Goal: Information Seeking & Learning: Learn about a topic

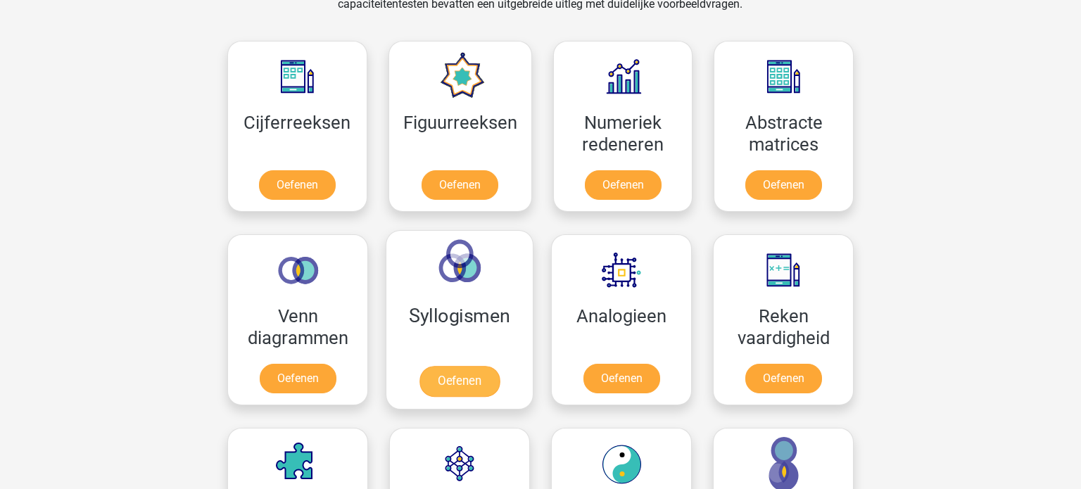
scroll to position [618, 0]
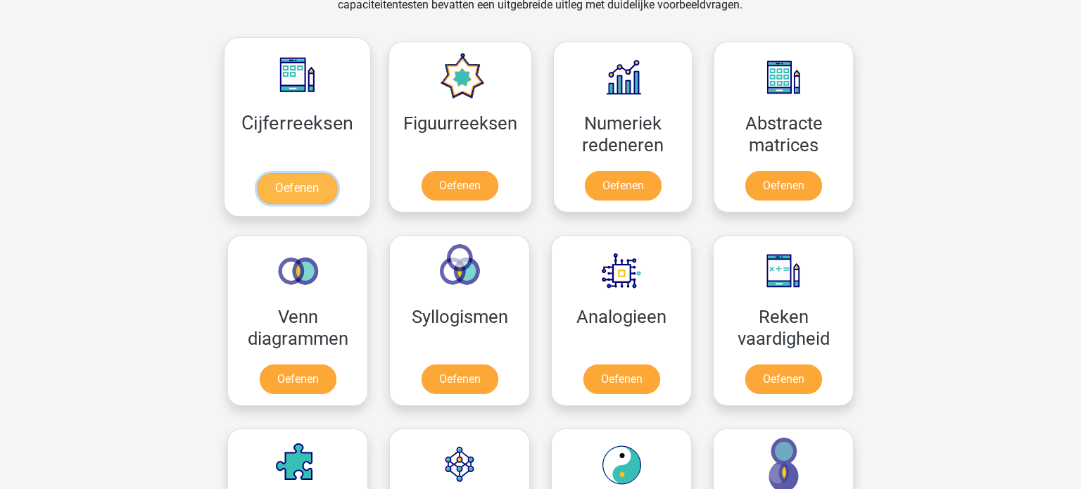
click at [278, 195] on link "Oefenen" at bounding box center [297, 188] width 80 height 31
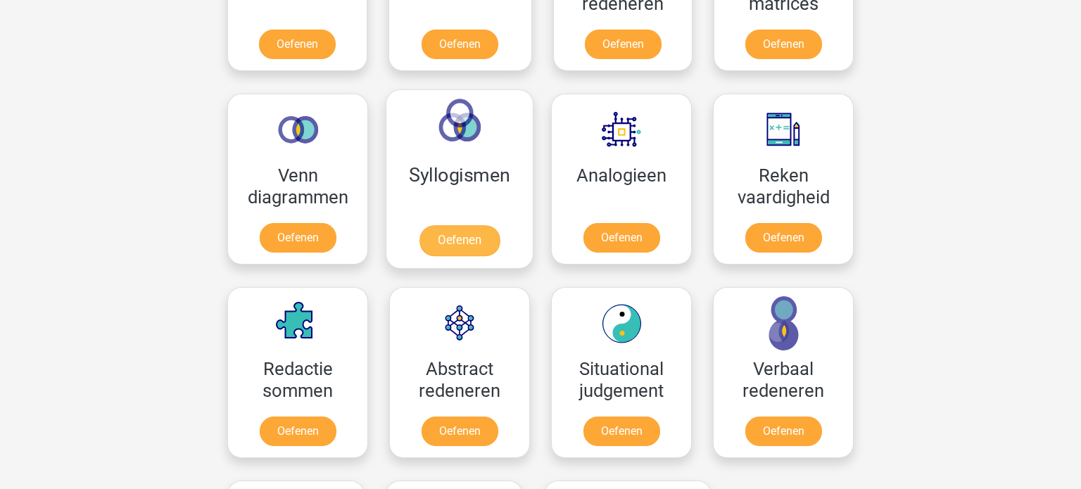
scroll to position [774, 0]
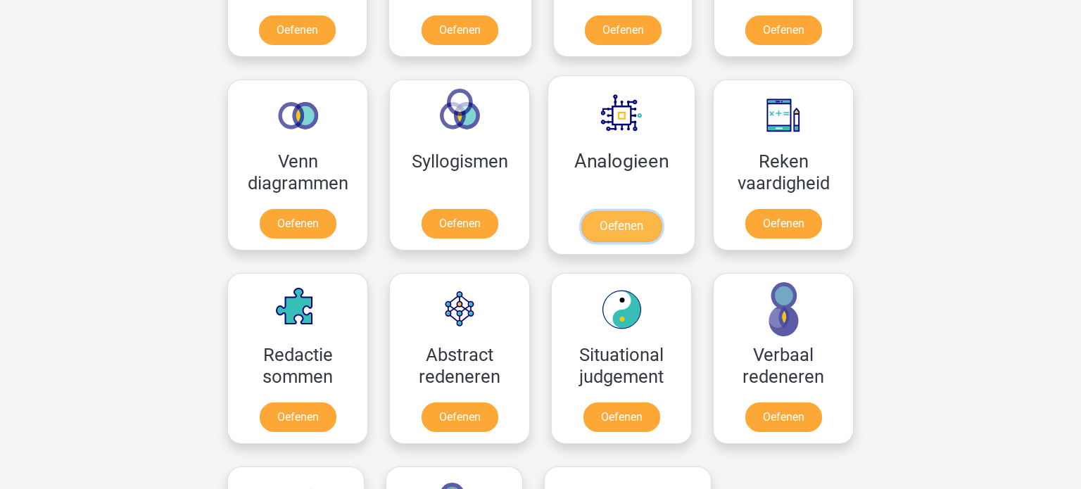
click at [599, 211] on link "Oefenen" at bounding box center [621, 226] width 80 height 31
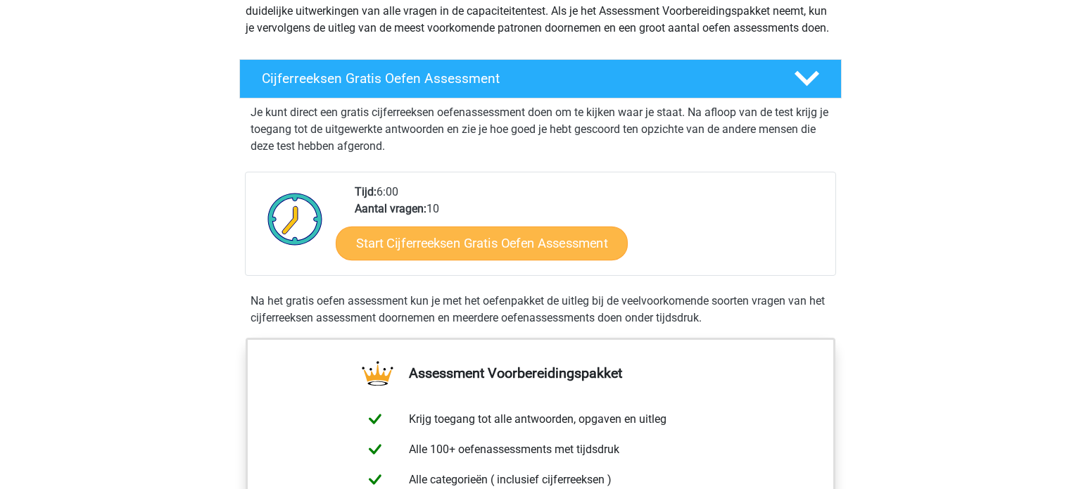
scroll to position [200, 0]
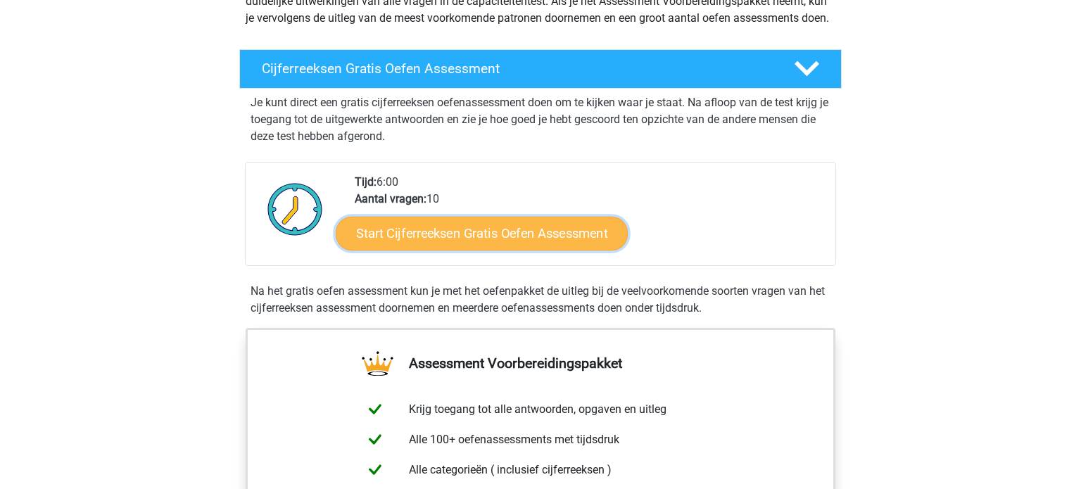
click at [494, 250] on link "Start Cijferreeksen Gratis Oefen Assessment" at bounding box center [482, 233] width 292 height 34
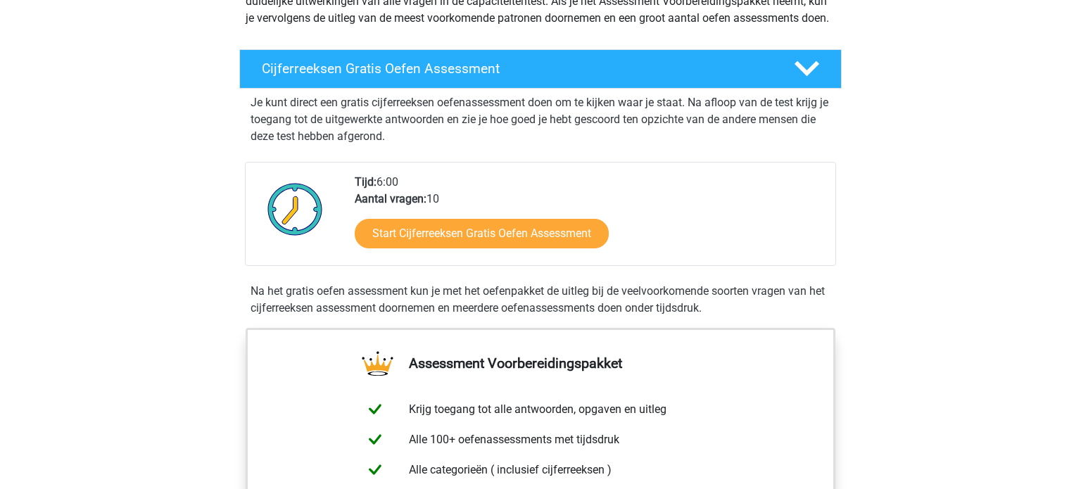
scroll to position [0, 0]
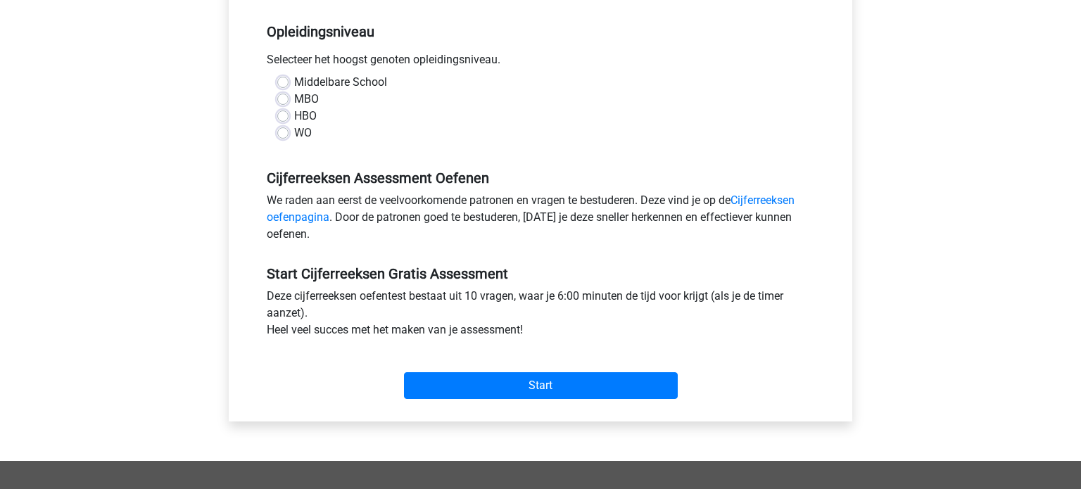
scroll to position [287, 0]
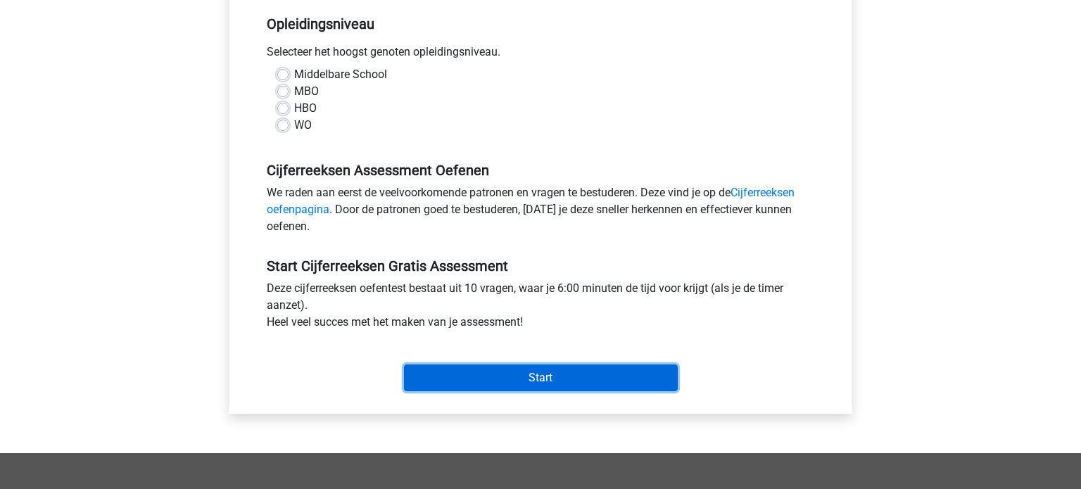
click at [580, 381] on input "Start" at bounding box center [541, 377] width 274 height 27
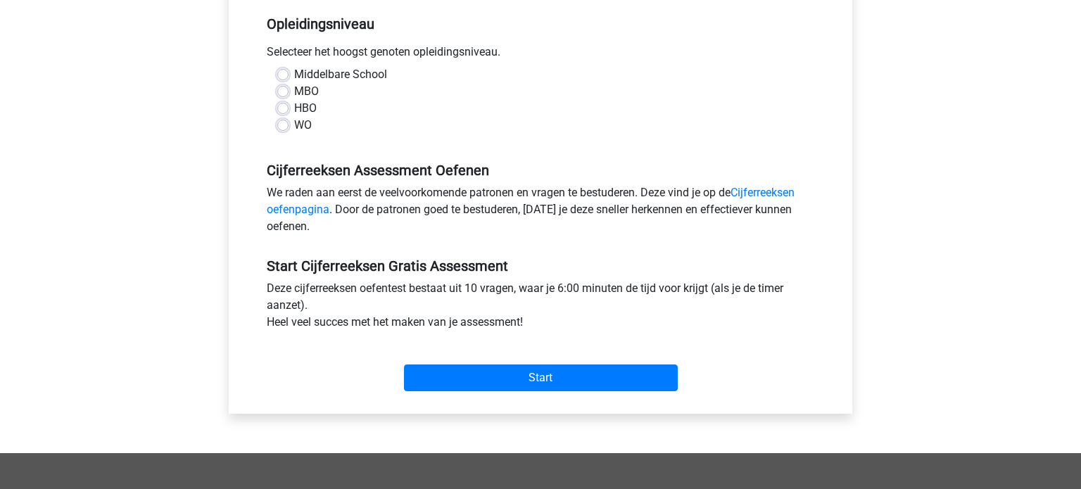
click at [318, 163] on h5 "Cijferreeksen Assessment Oefenen" at bounding box center [540, 170] width 547 height 17
click at [294, 113] on label "HBO" at bounding box center [305, 108] width 23 height 17
click at [286, 113] on input "HBO" at bounding box center [282, 107] width 11 height 14
radio input "true"
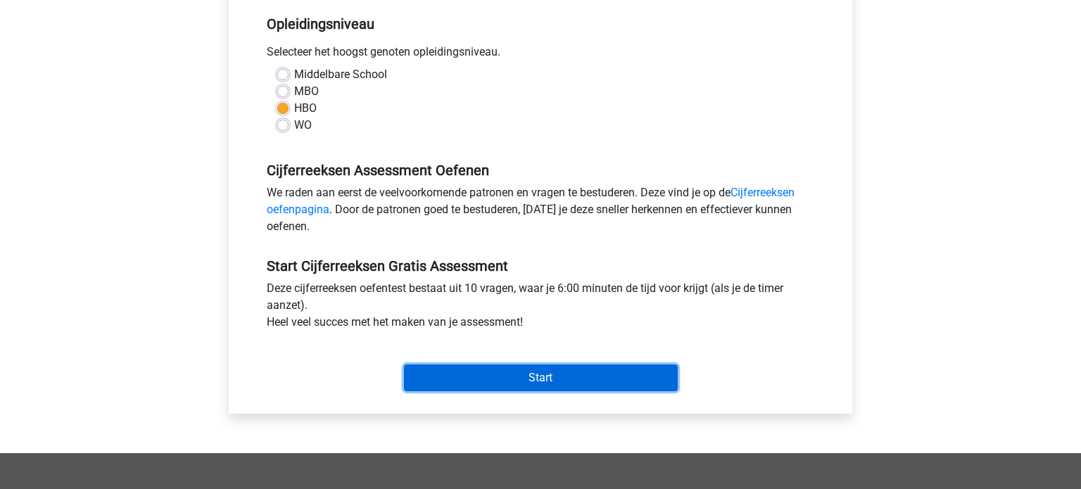
click at [546, 378] on input "Start" at bounding box center [541, 377] width 274 height 27
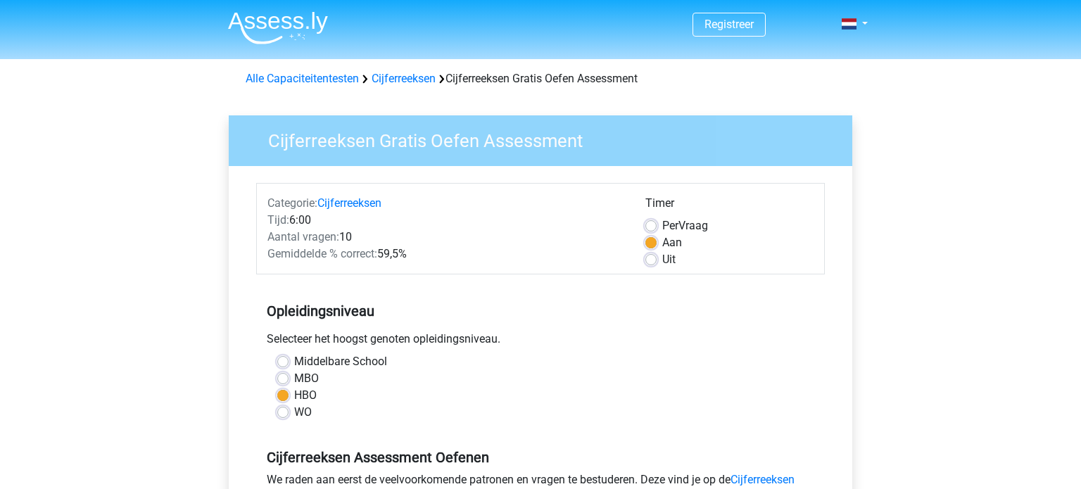
scroll to position [364, 0]
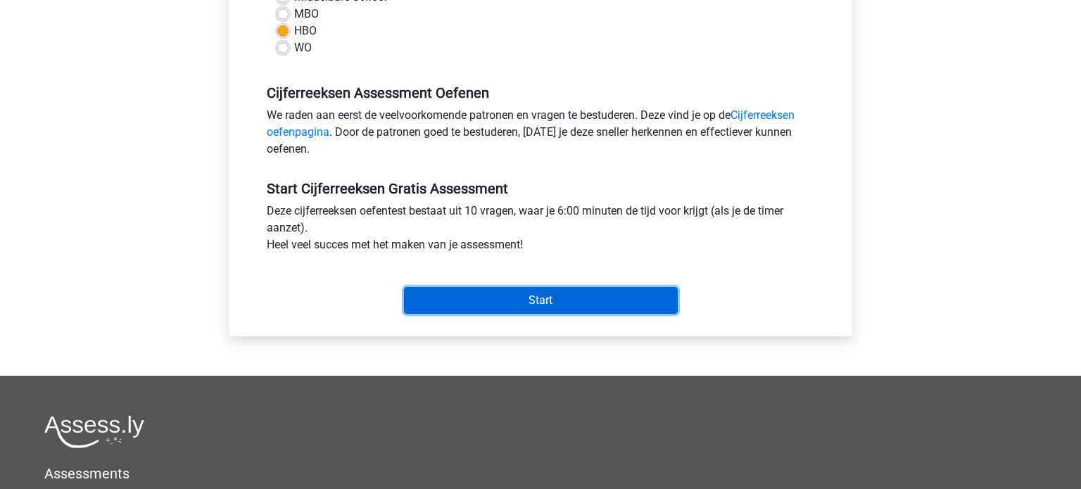
click at [523, 303] on input "Start" at bounding box center [541, 300] width 274 height 27
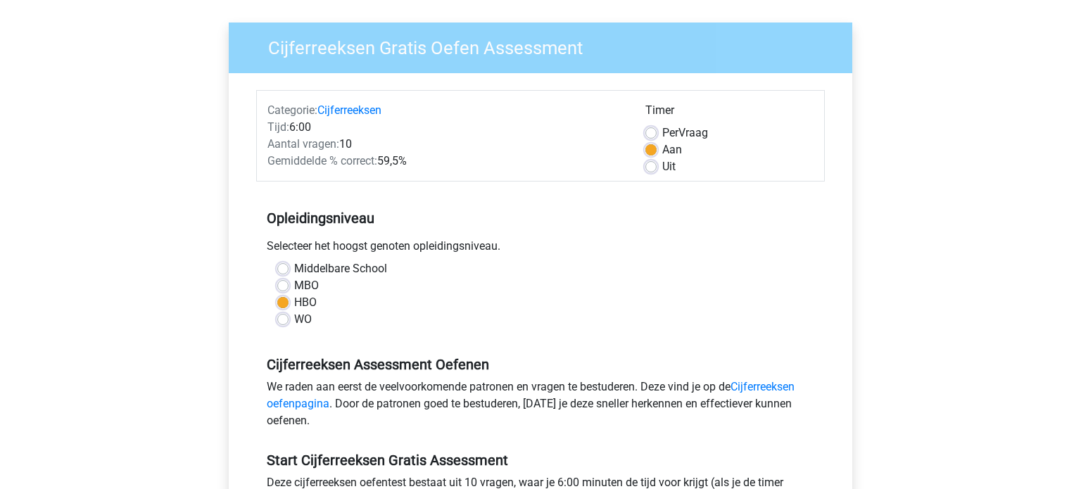
scroll to position [82, 0]
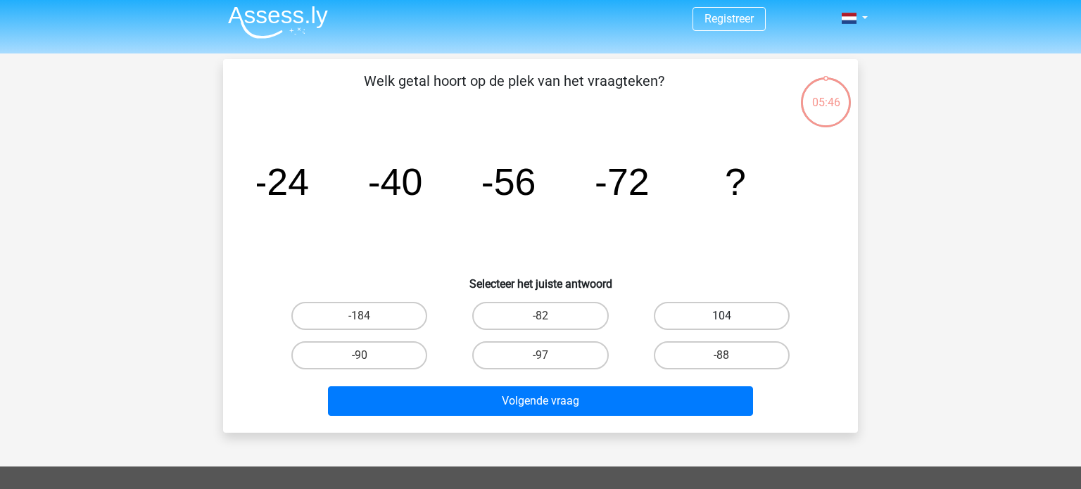
scroll to position [7, 0]
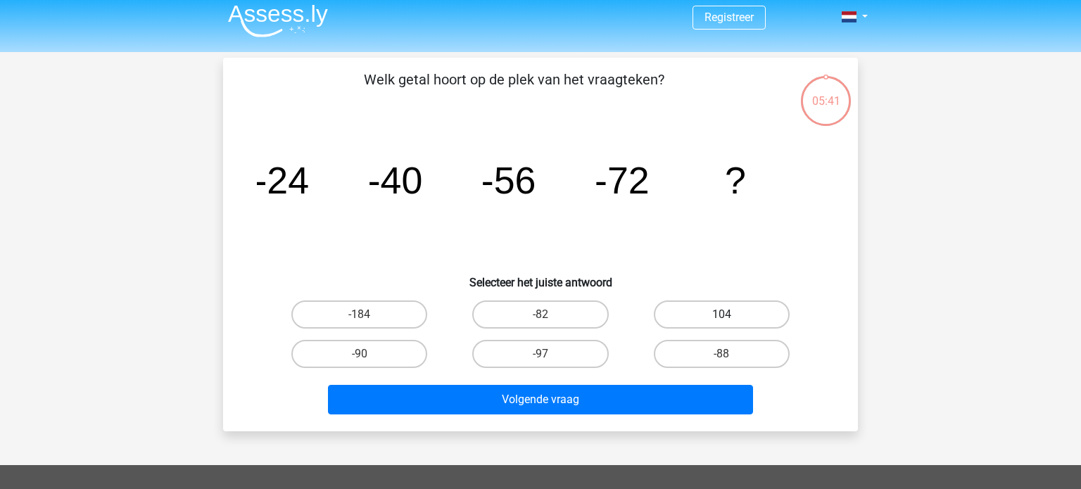
click at [667, 303] on label "104" at bounding box center [722, 314] width 136 height 28
click at [721, 315] on input "104" at bounding box center [725, 319] width 9 height 9
radio input "true"
click at [993, 63] on div "Registreer Nederlands English" at bounding box center [540, 415] width 1081 height 844
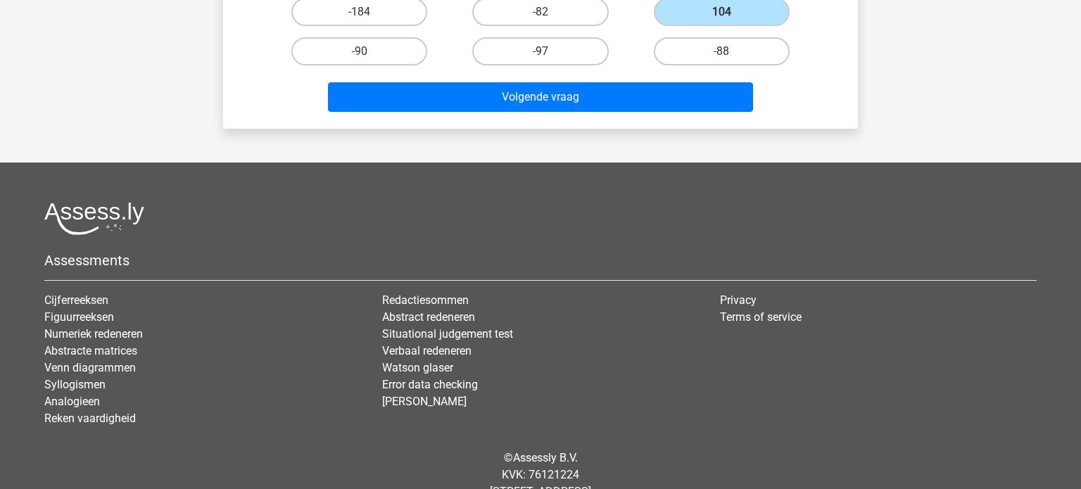
scroll to position [312, 0]
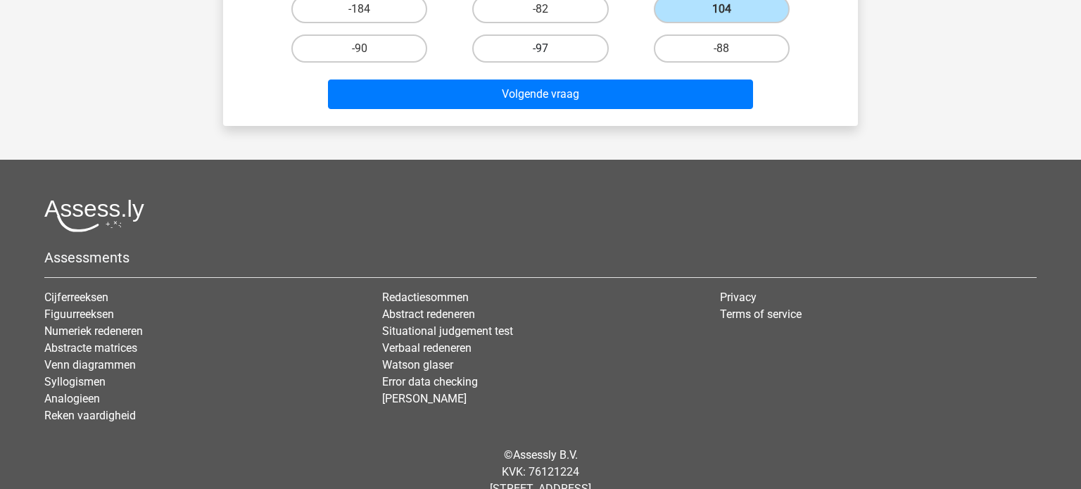
click at [583, 41] on label "-97" at bounding box center [540, 48] width 136 height 28
click at [550, 49] on input "-97" at bounding box center [544, 53] width 9 height 9
radio input "true"
click at [571, 34] on label "-97" at bounding box center [540, 48] width 136 height 28
click at [550, 49] on input "-97" at bounding box center [544, 53] width 9 height 9
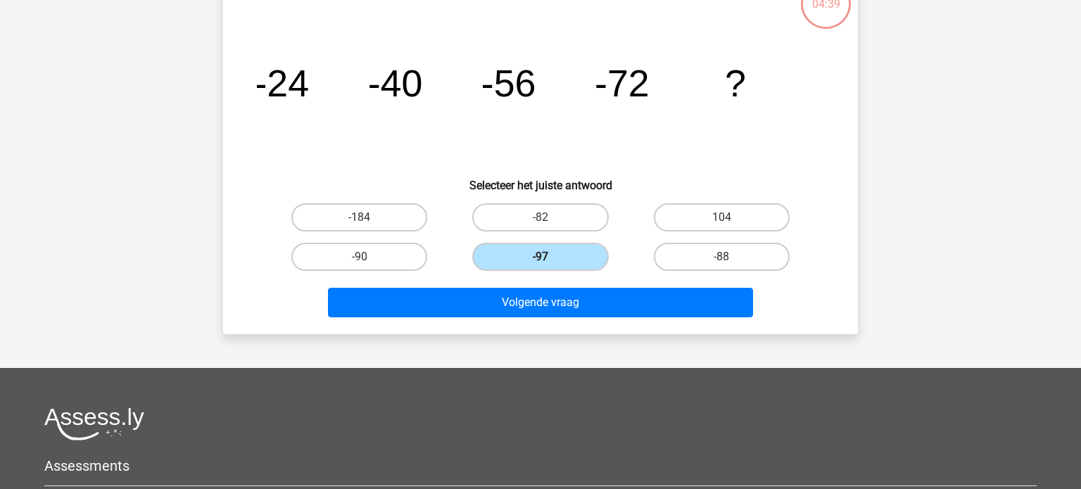
scroll to position [101, 0]
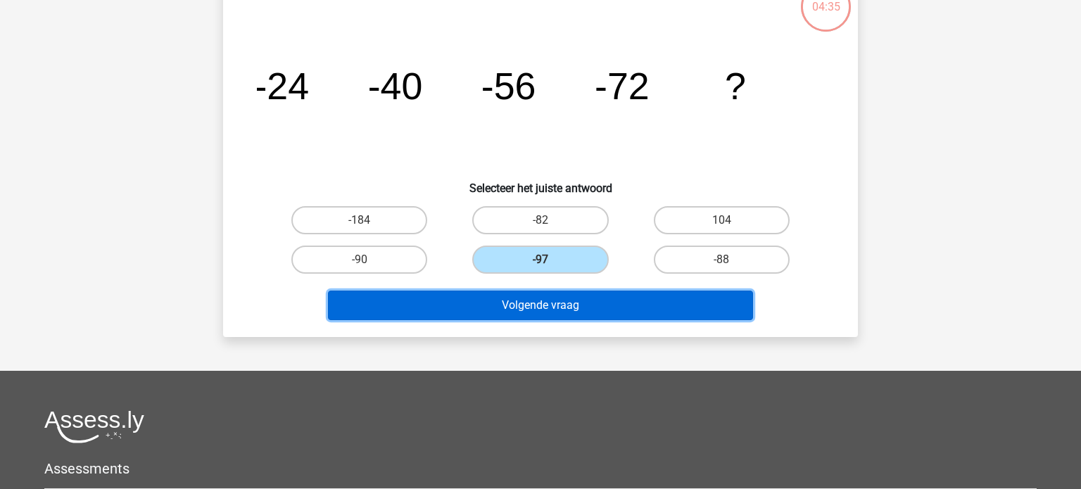
click at [519, 300] on button "Volgende vraag" at bounding box center [541, 306] width 426 height 30
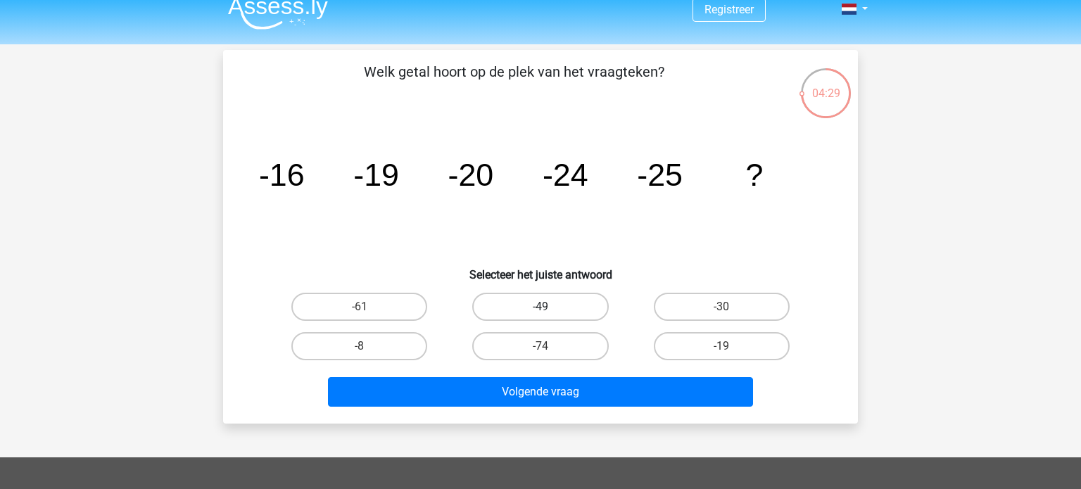
scroll to position [8, 0]
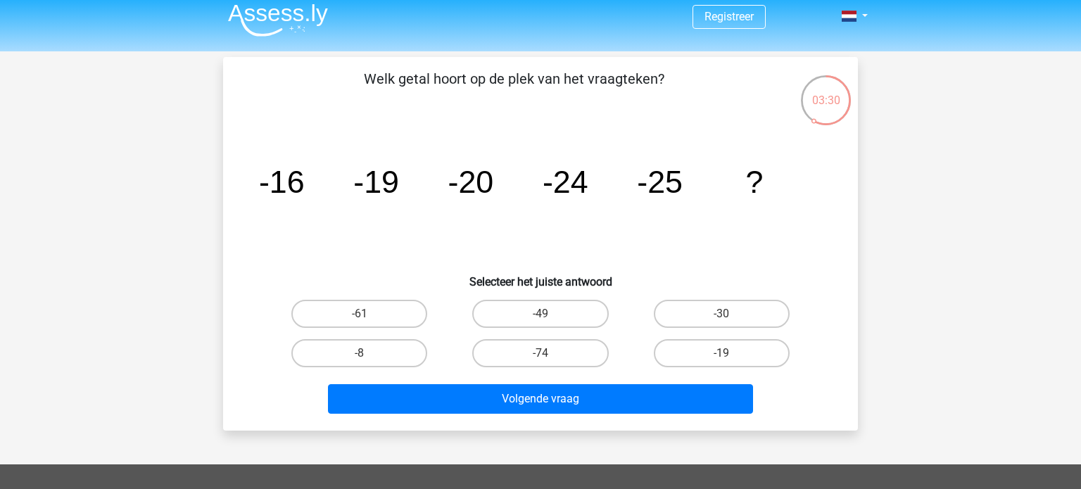
click at [753, 312] on label "-30" at bounding box center [722, 314] width 136 height 28
click at [730, 314] on input "-30" at bounding box center [725, 318] width 9 height 9
radio input "true"
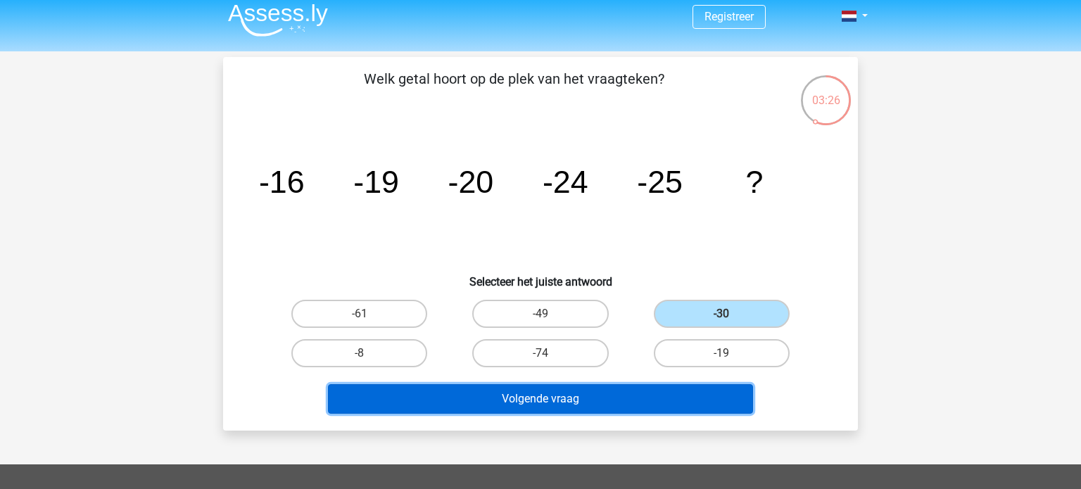
click at [522, 394] on button "Volgende vraag" at bounding box center [541, 399] width 426 height 30
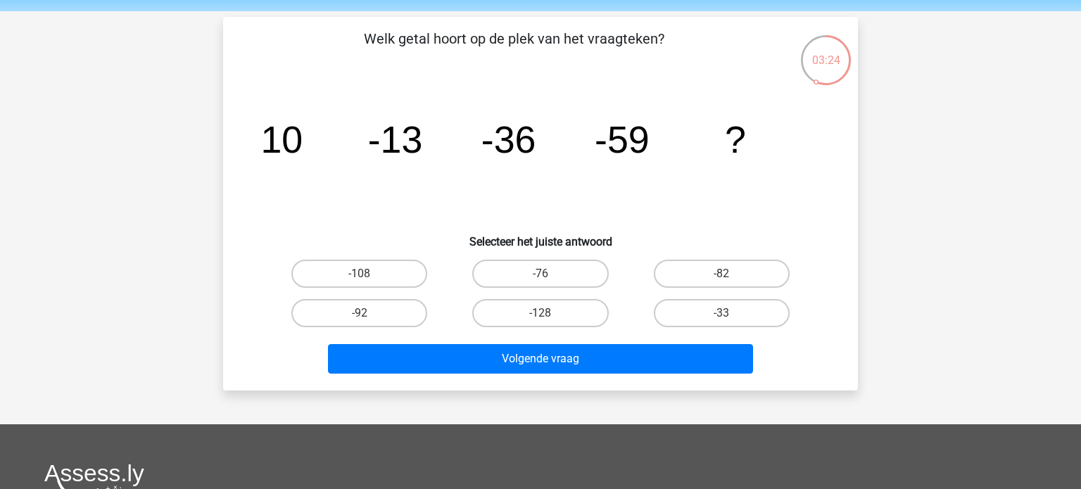
scroll to position [43, 0]
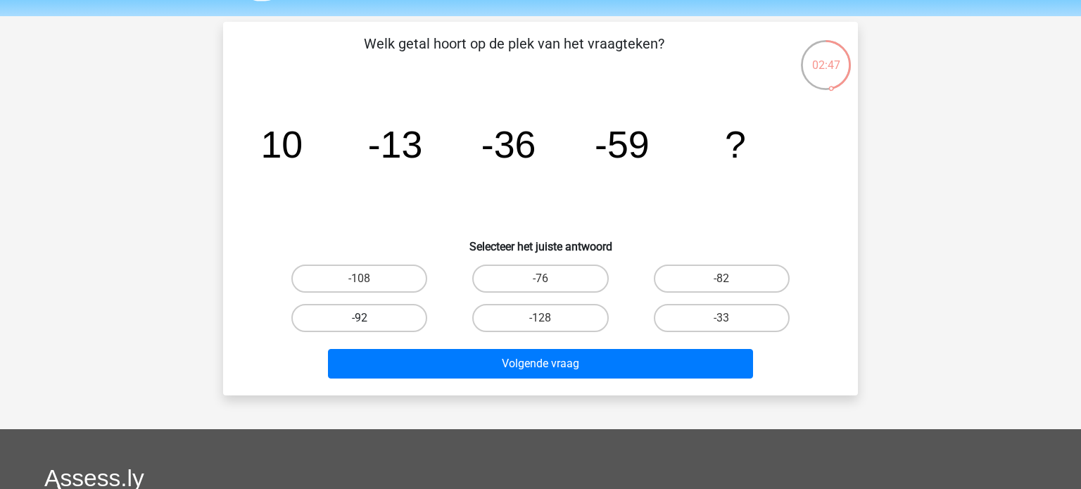
click at [395, 324] on label "-92" at bounding box center [359, 318] width 136 height 28
click at [369, 324] on input "-92" at bounding box center [364, 322] width 9 height 9
radio input "true"
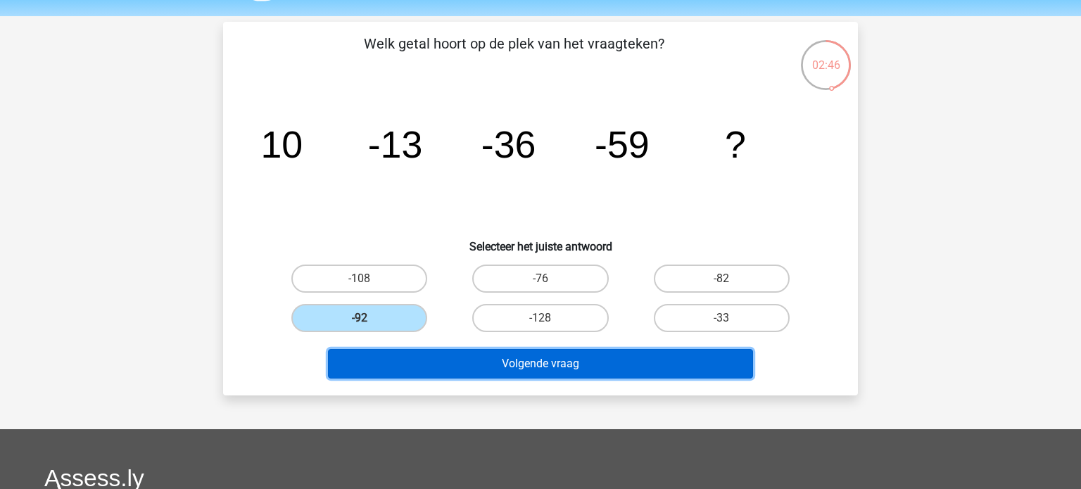
click at [482, 361] on button "Volgende vraag" at bounding box center [541, 364] width 426 height 30
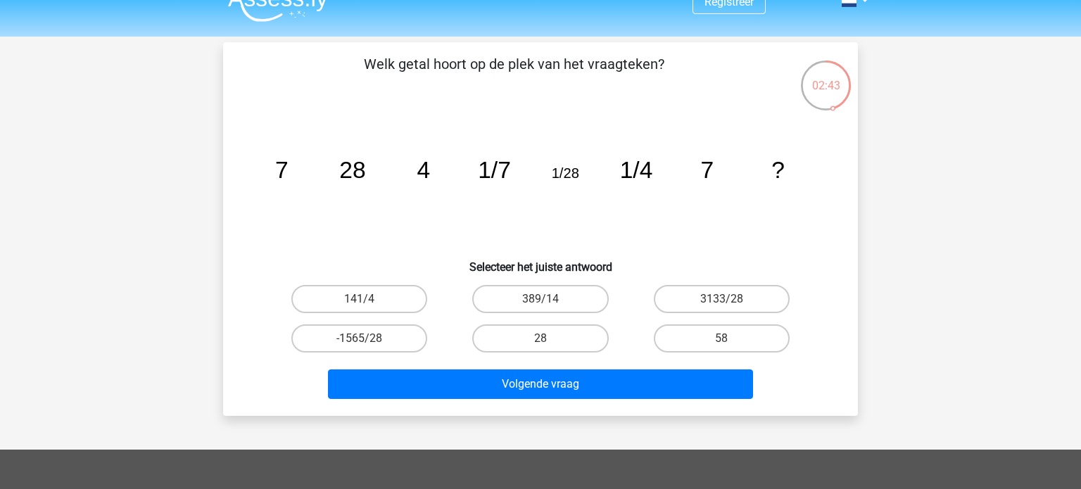
scroll to position [22, 0]
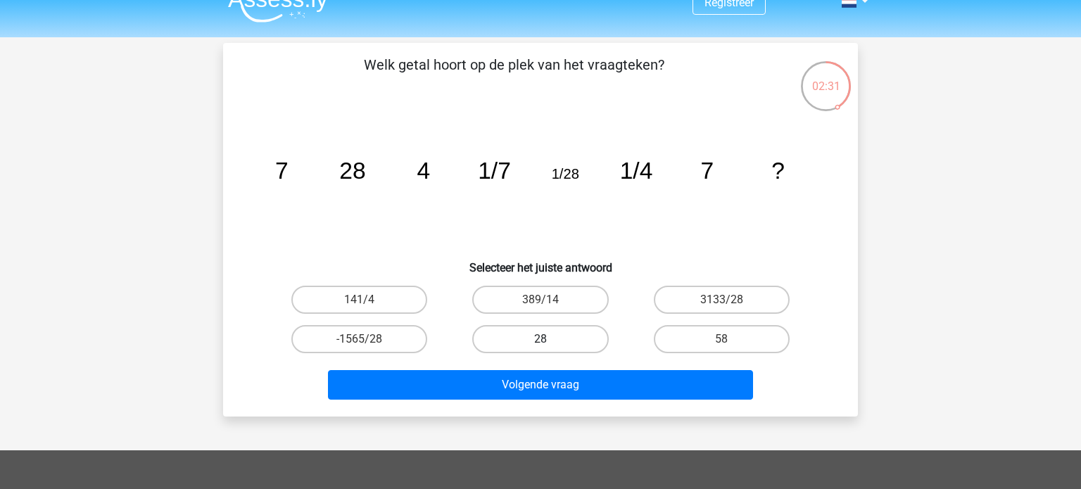
click at [525, 338] on label "28" at bounding box center [540, 339] width 136 height 28
click at [540, 339] on input "28" at bounding box center [544, 343] width 9 height 9
radio input "true"
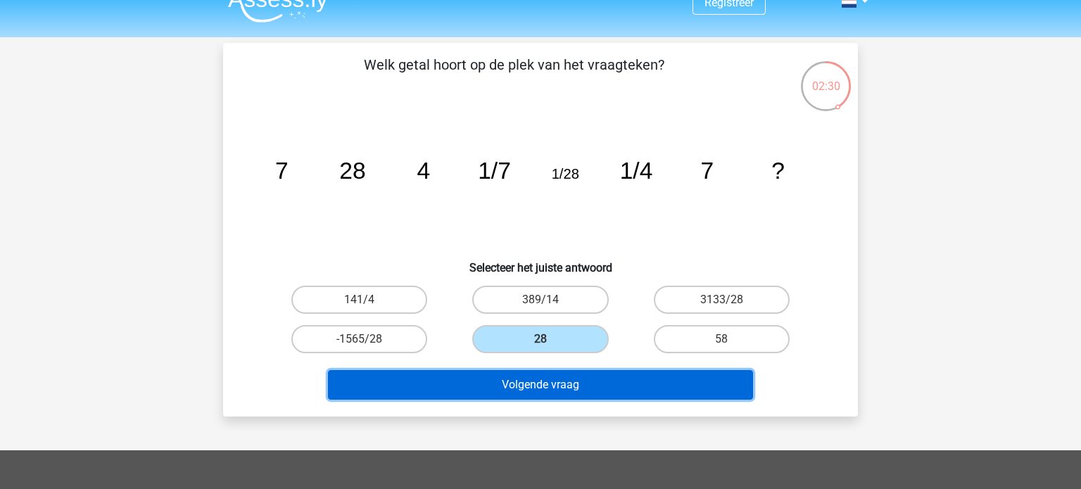
click at [538, 385] on button "Volgende vraag" at bounding box center [541, 385] width 426 height 30
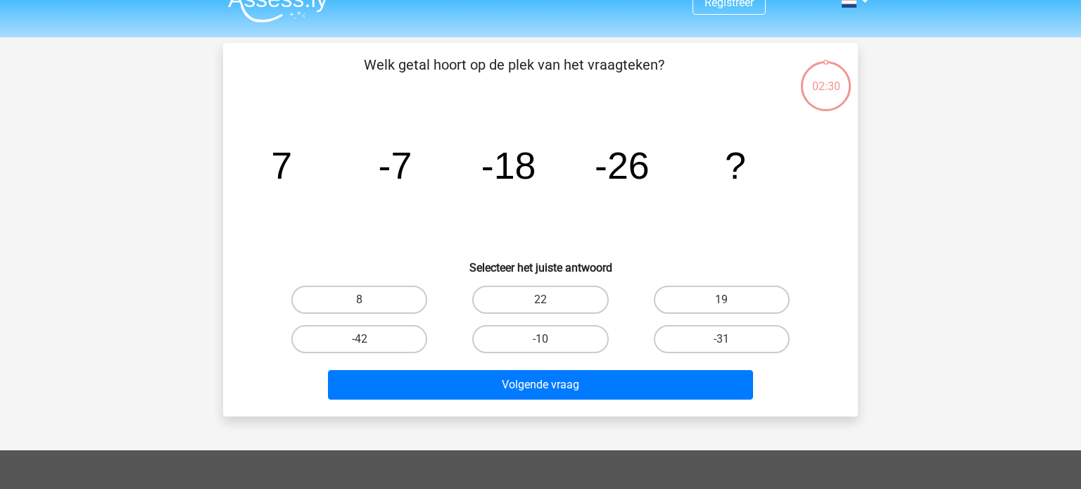
scroll to position [65, 0]
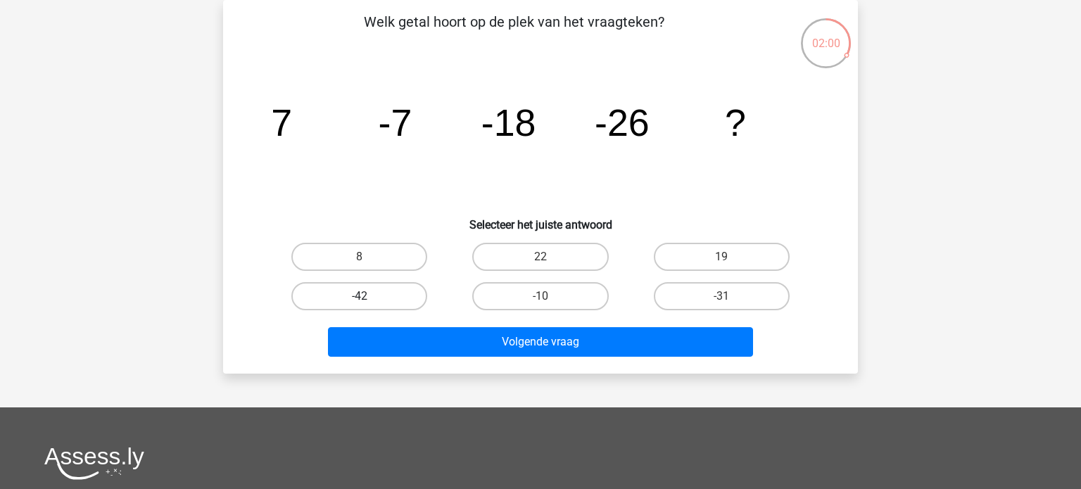
click at [321, 294] on label "-42" at bounding box center [359, 296] width 136 height 28
click at [360, 296] on input "-42" at bounding box center [364, 300] width 9 height 9
radio input "true"
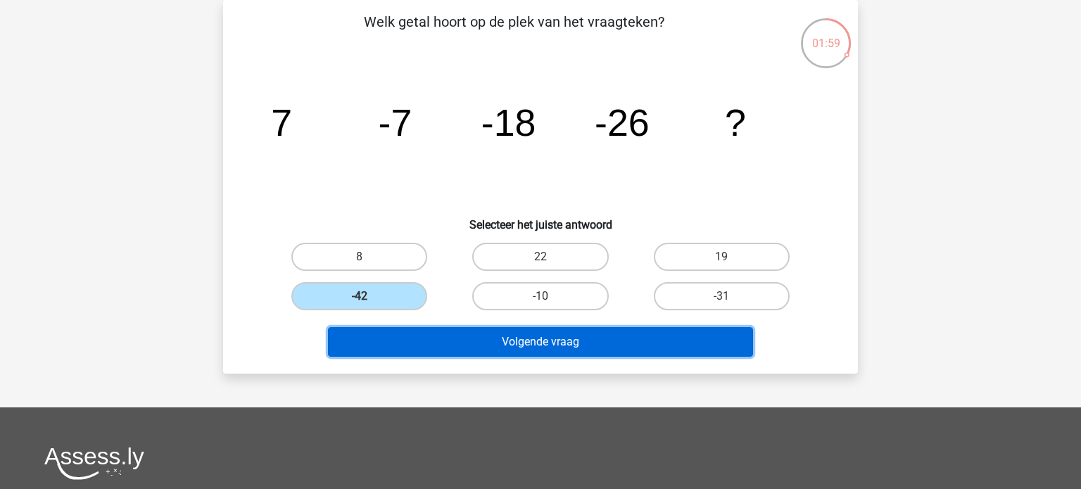
click at [452, 338] on button "Volgende vraag" at bounding box center [541, 342] width 426 height 30
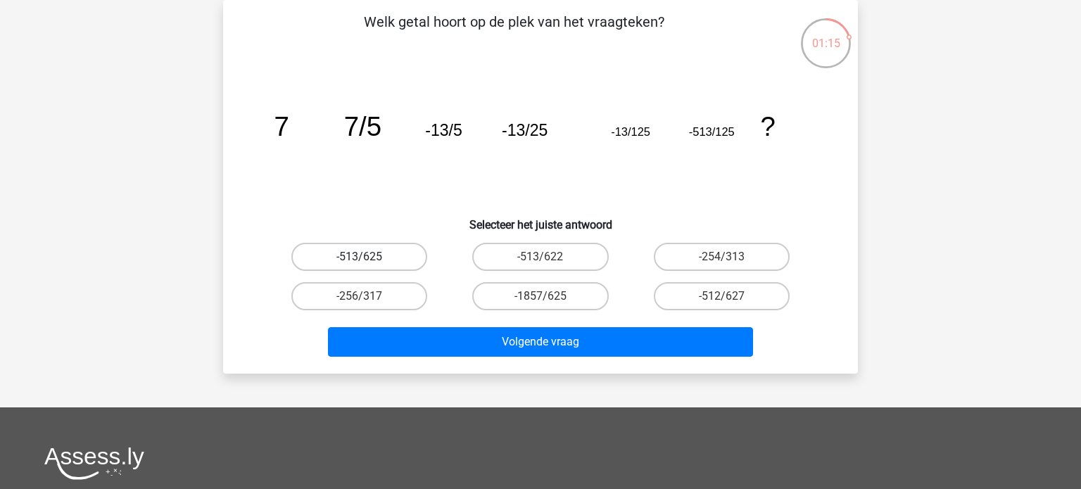
click at [402, 264] on label "-513/625" at bounding box center [359, 257] width 136 height 28
click at [369, 264] on input "-513/625" at bounding box center [364, 261] width 9 height 9
radio input "true"
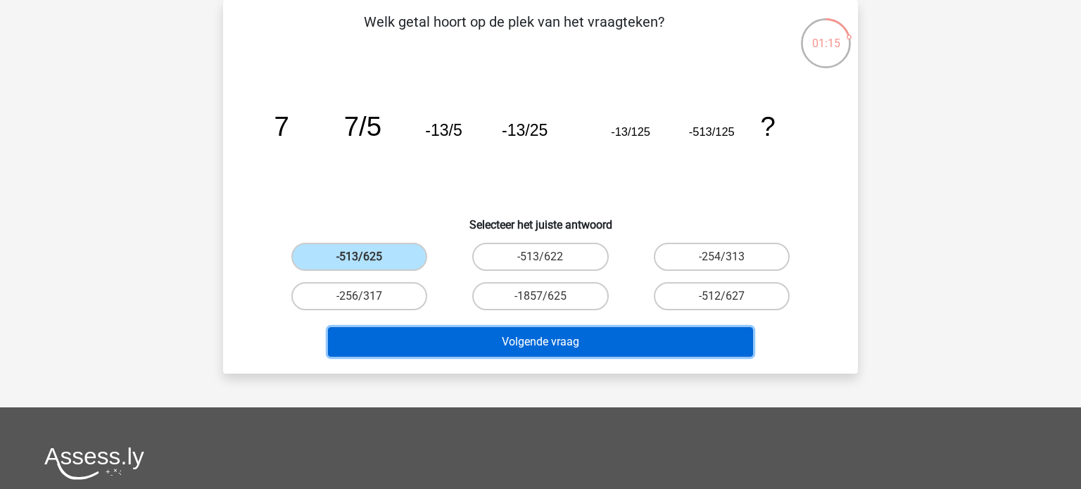
click at [469, 344] on button "Volgende vraag" at bounding box center [541, 342] width 426 height 30
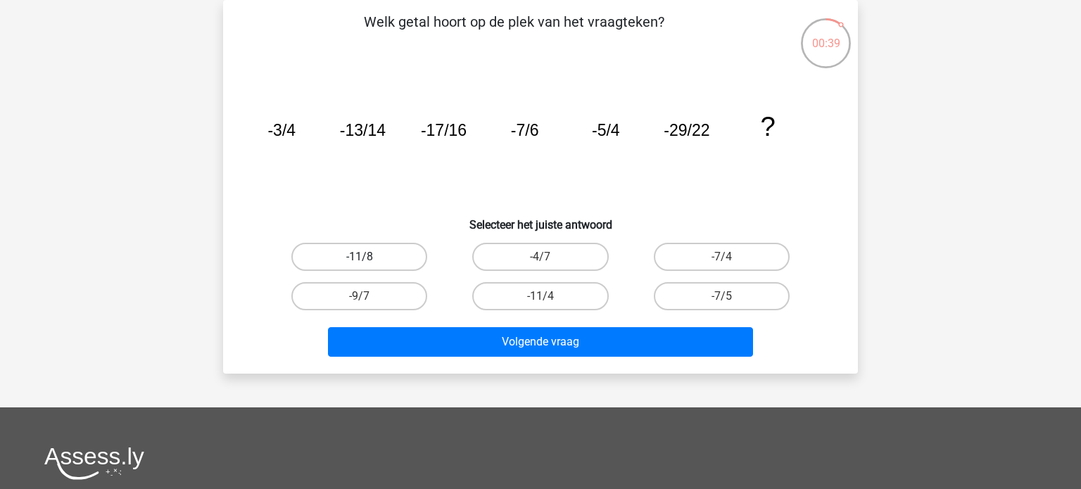
click at [377, 262] on label "-11/8" at bounding box center [359, 257] width 136 height 28
click at [369, 262] on input "-11/8" at bounding box center [364, 261] width 9 height 9
radio input "true"
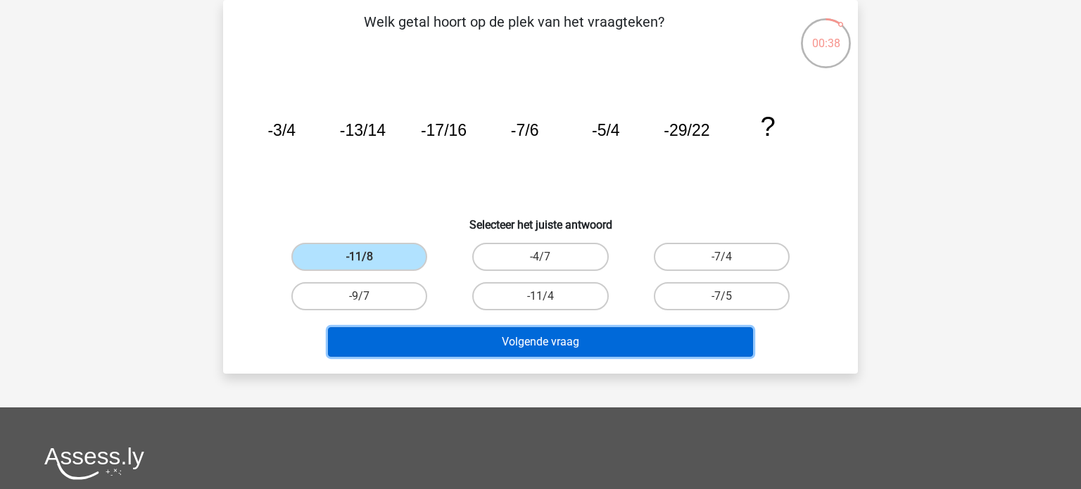
click at [538, 341] on button "Volgende vraag" at bounding box center [541, 342] width 426 height 30
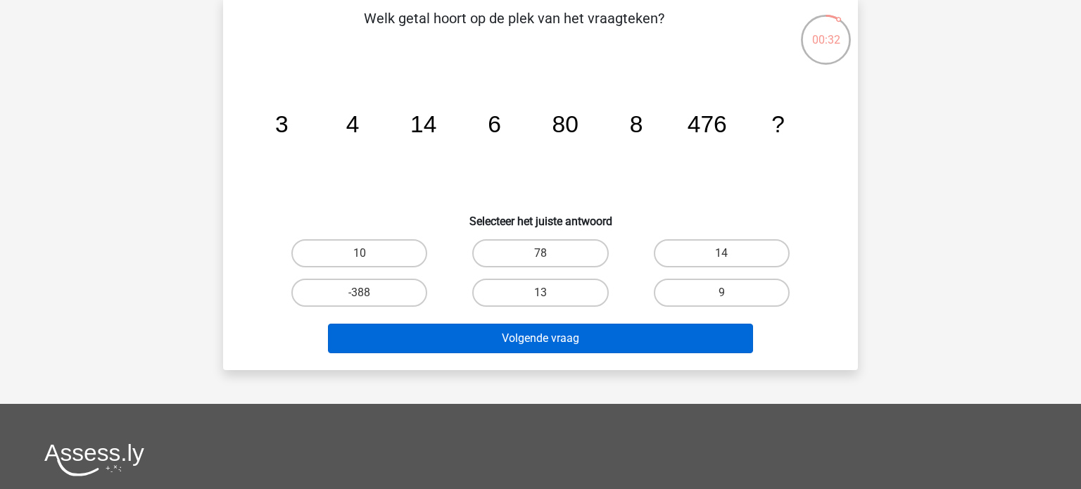
scroll to position [69, 0]
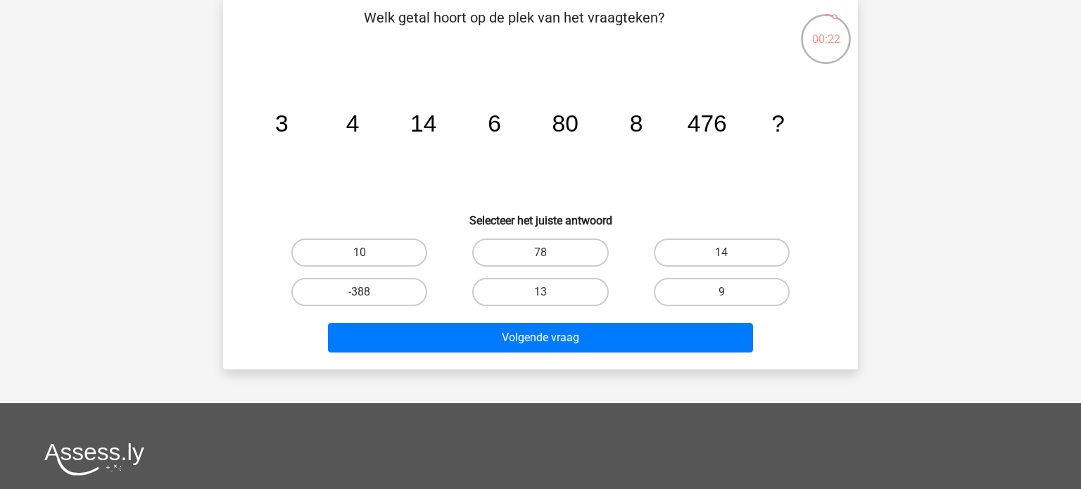
drag, startPoint x: 386, startPoint y: 247, endPoint x: 391, endPoint y: 268, distance: 21.7
click at [385, 247] on label "10" at bounding box center [359, 253] width 136 height 28
click at [369, 253] on input "10" at bounding box center [364, 257] width 9 height 9
radio input "true"
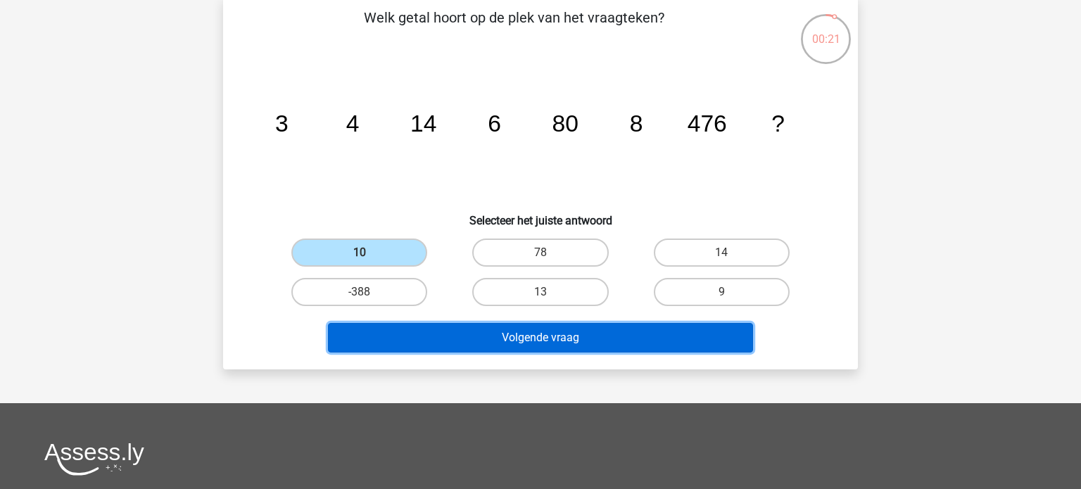
click at [520, 343] on button "Volgende vraag" at bounding box center [541, 338] width 426 height 30
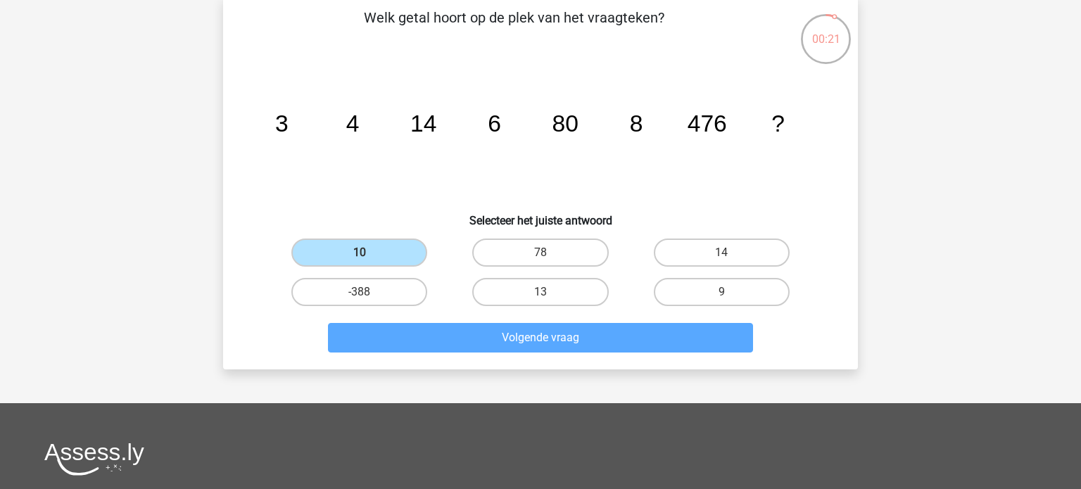
scroll to position [65, 0]
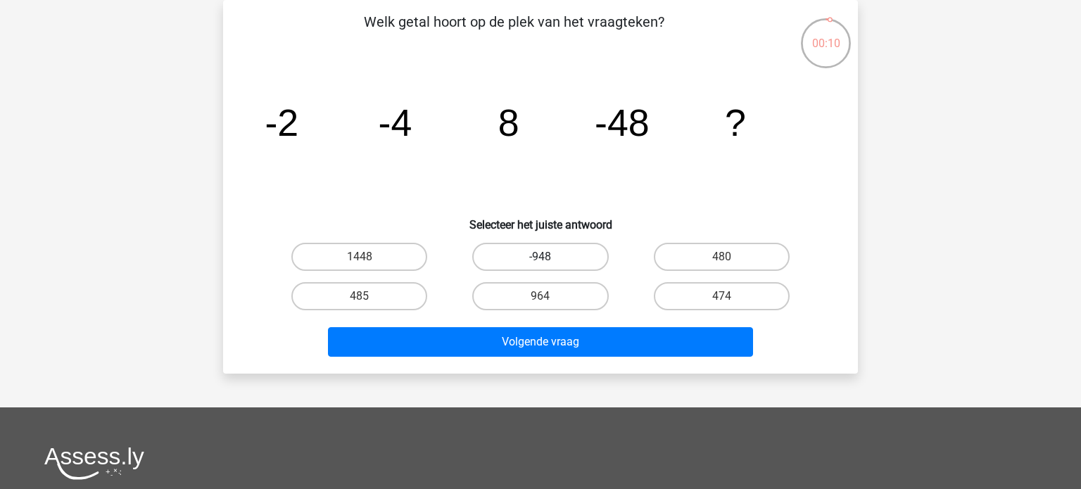
click at [539, 260] on label "-948" at bounding box center [540, 257] width 136 height 28
click at [540, 260] on input "-948" at bounding box center [544, 261] width 9 height 9
radio input "true"
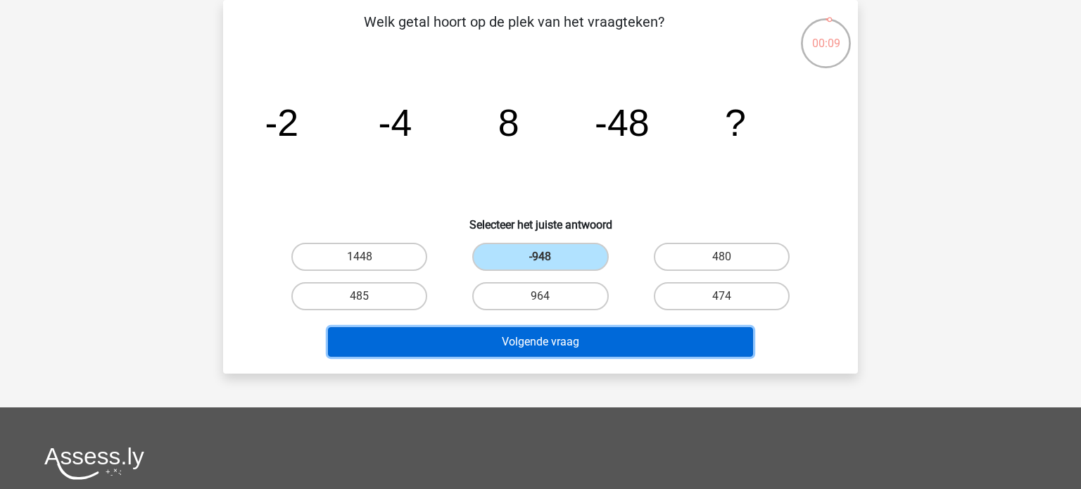
click at [528, 353] on button "Volgende vraag" at bounding box center [541, 342] width 426 height 30
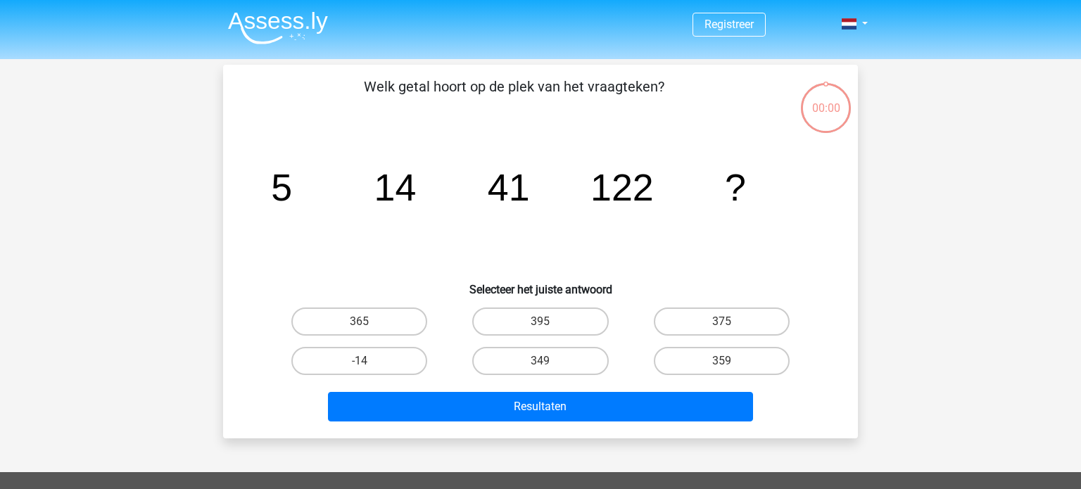
scroll to position [65, 0]
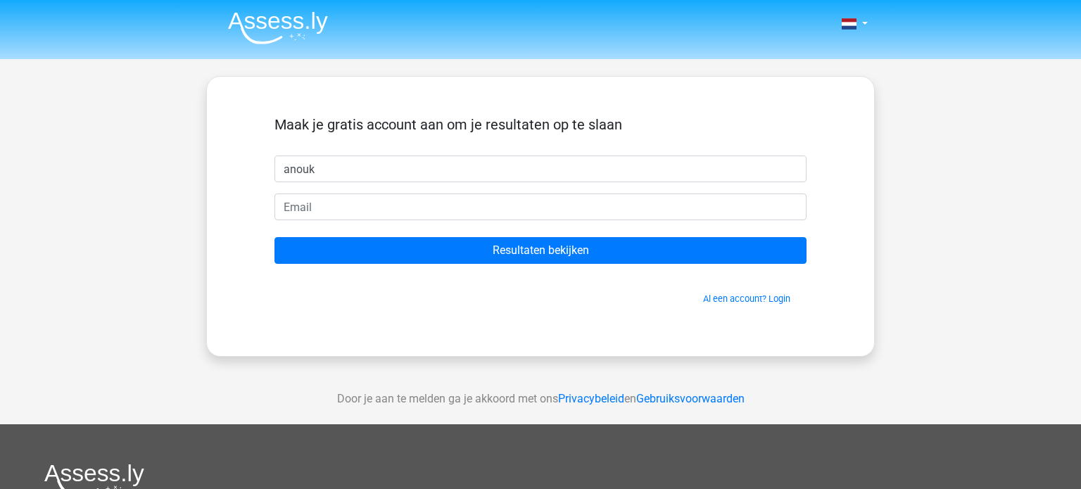
type input "anouk"
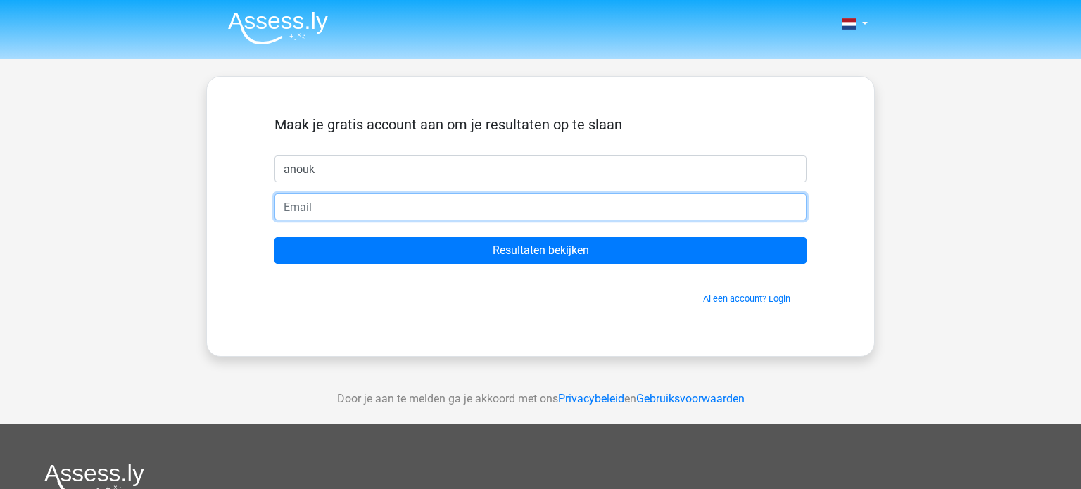
click at [375, 210] on input "email" at bounding box center [540, 207] width 532 height 27
type input "a"
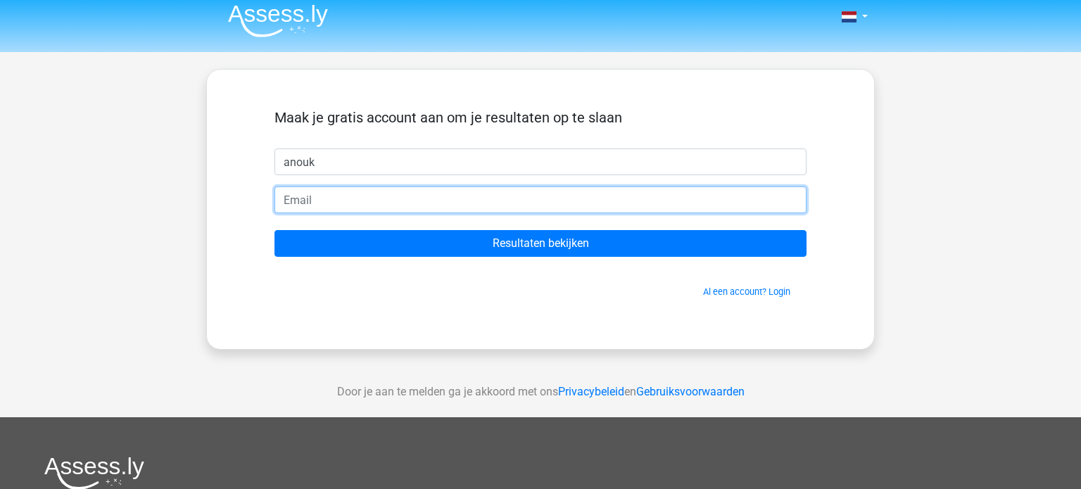
scroll to position [14, 0]
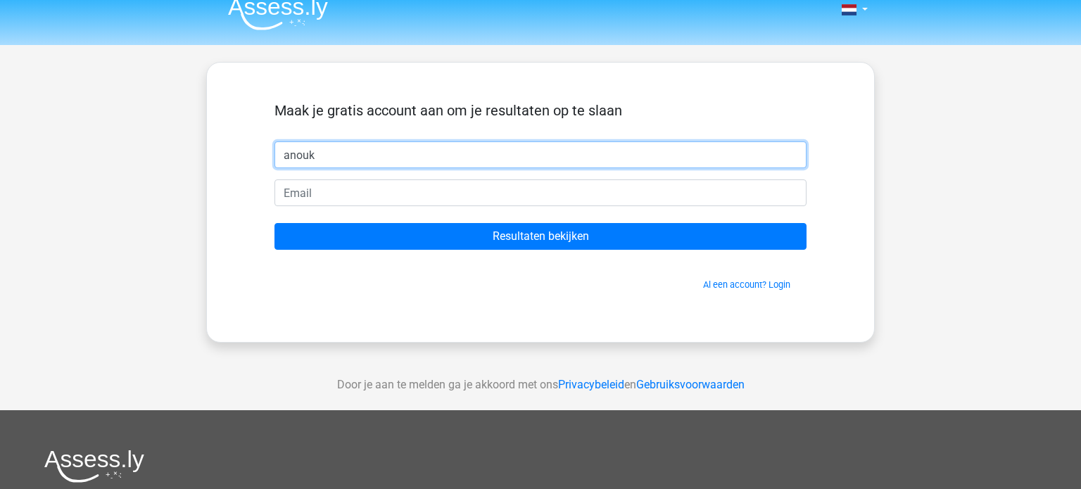
drag, startPoint x: 360, startPoint y: 160, endPoint x: 260, endPoint y: 172, distance: 100.6
click at [260, 172] on div "Maak je gratis account aan om je resultaten op te slaan anouk Resultaten bekijk…" at bounding box center [541, 202] width 600 height 212
type input "l"
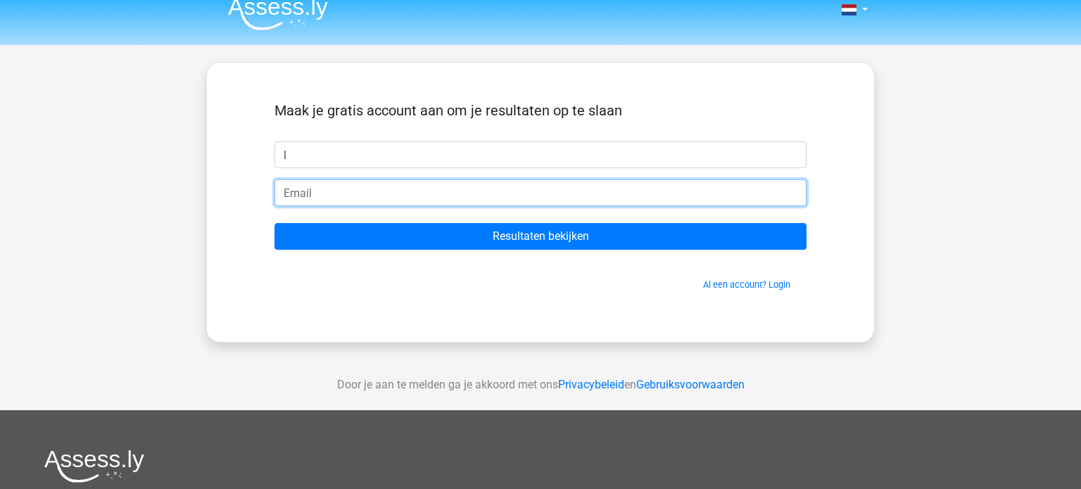
click at [326, 194] on input "email" at bounding box center [540, 192] width 532 height 27
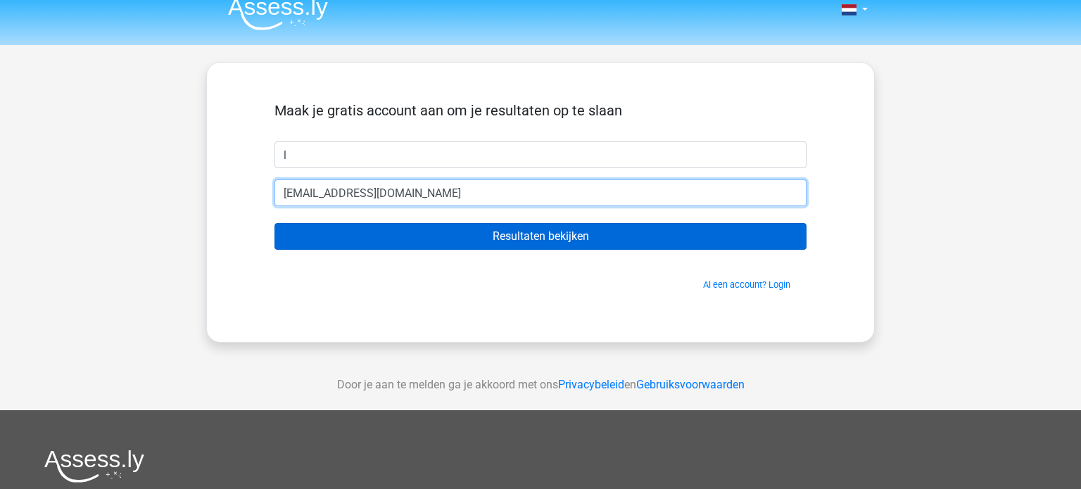
type input "[EMAIL_ADDRESS][DOMAIN_NAME]"
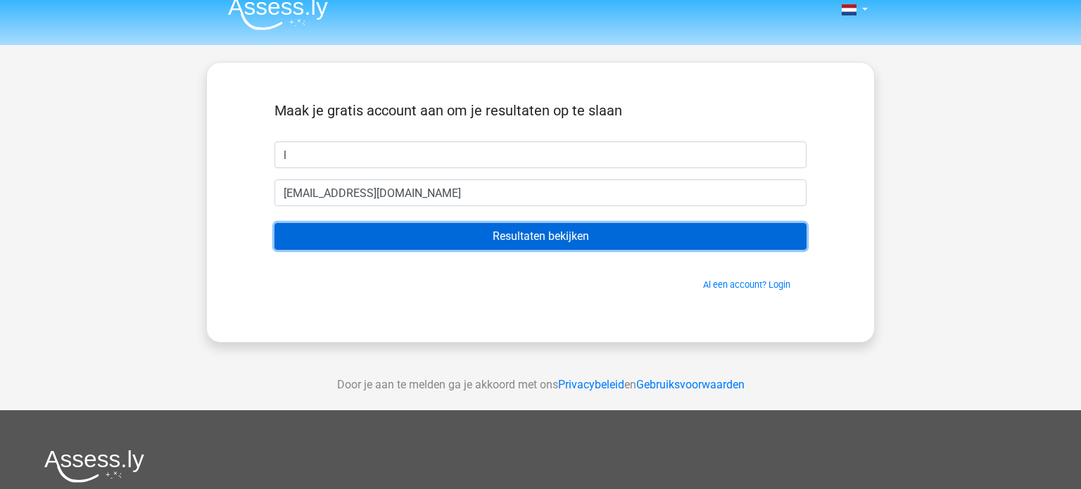
click at [521, 242] on input "Resultaten bekijken" at bounding box center [540, 236] width 532 height 27
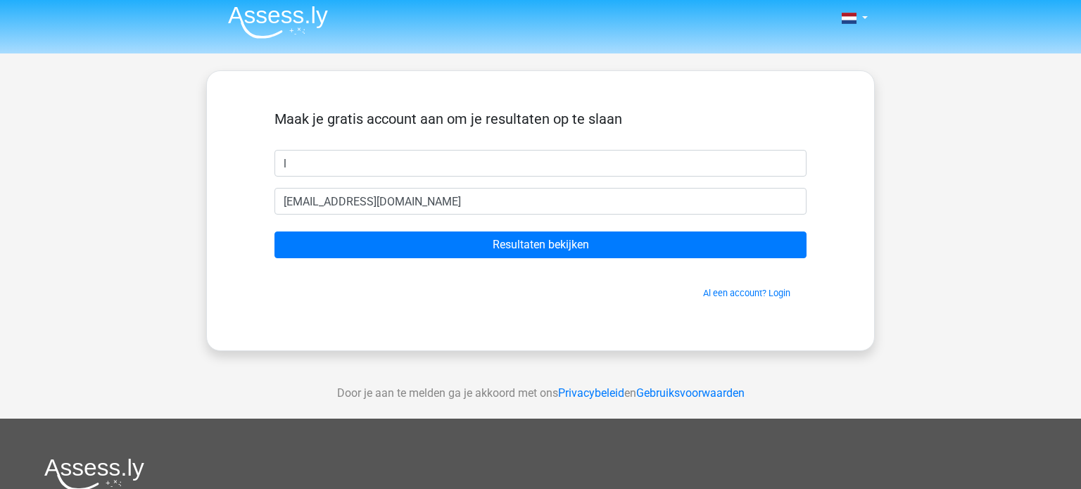
scroll to position [0, 0]
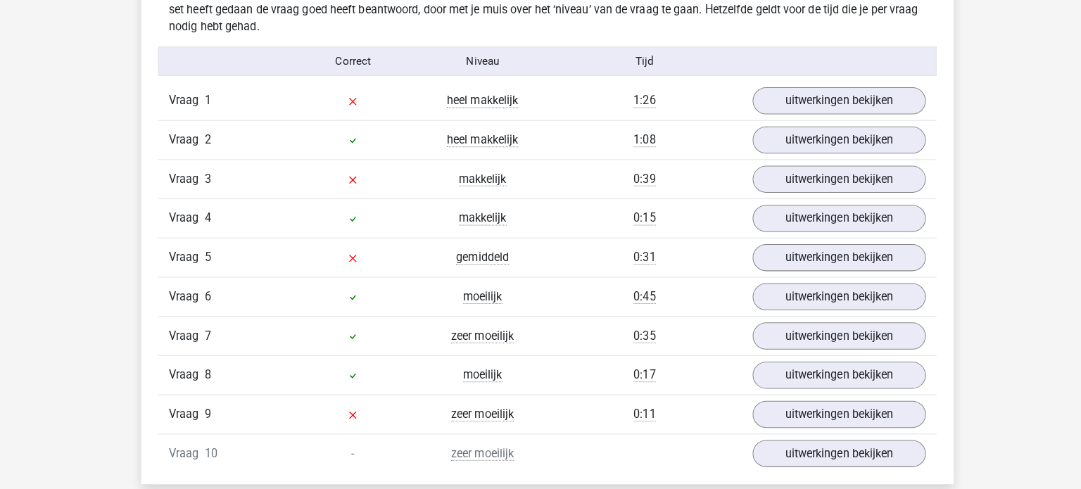
scroll to position [1131, 0]
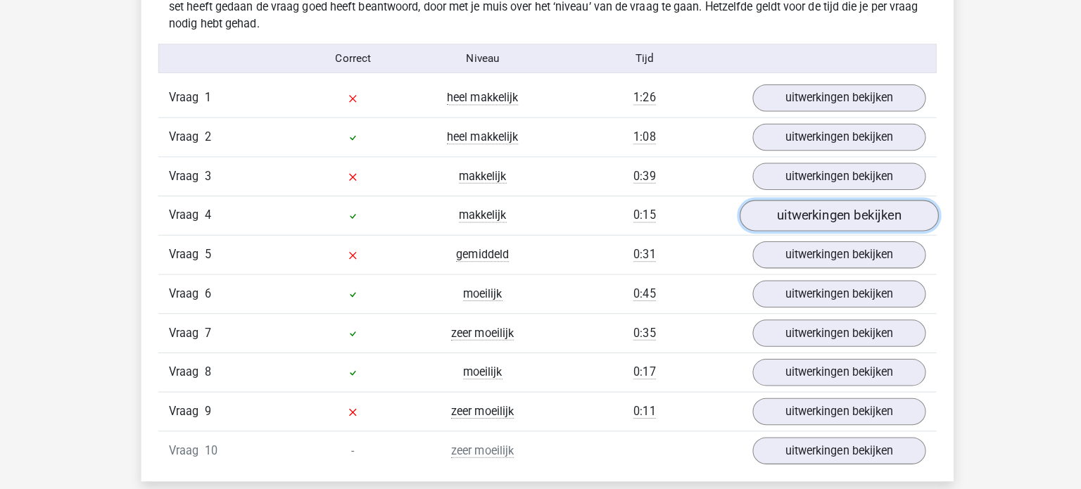
click at [794, 220] on link "uitwerkingen bekijken" at bounding box center [828, 218] width 196 height 31
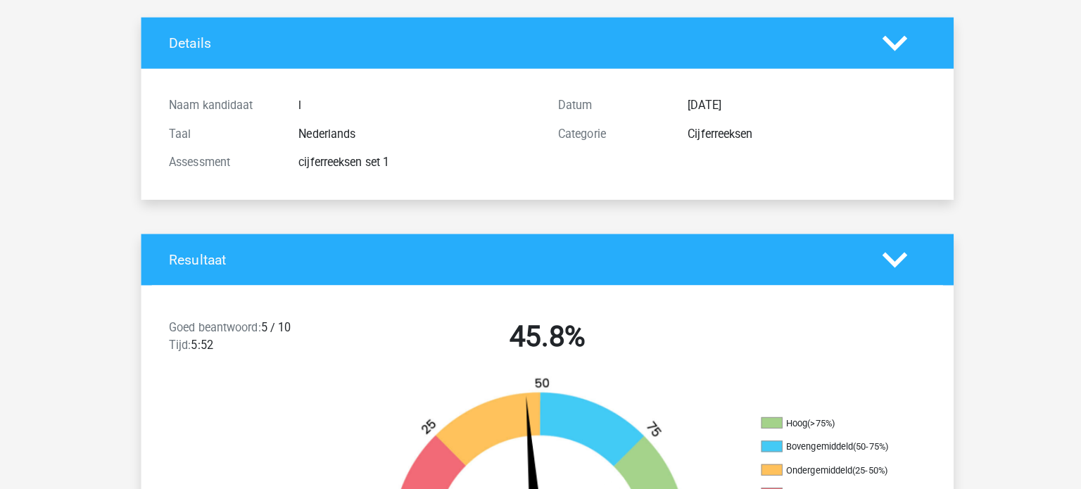
scroll to position [0, 0]
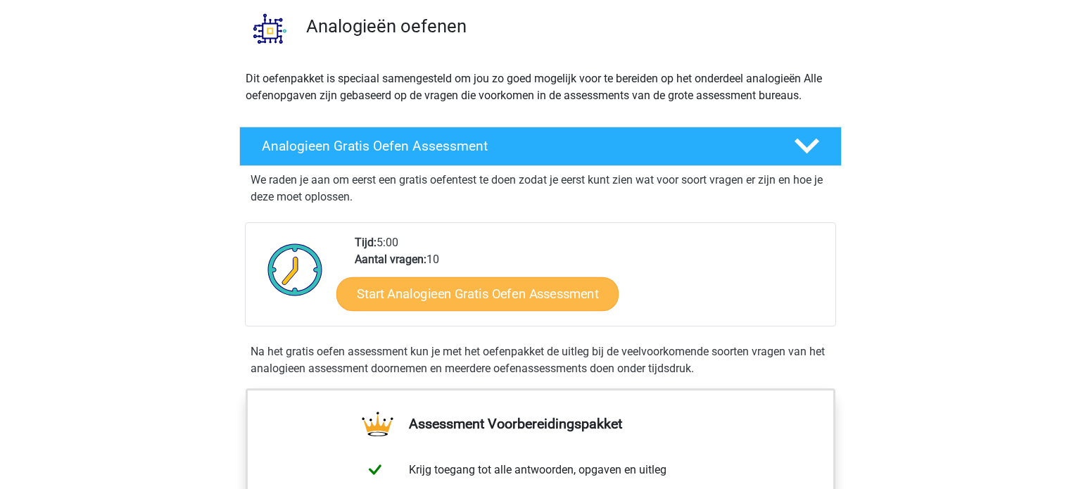
scroll to position [107, 0]
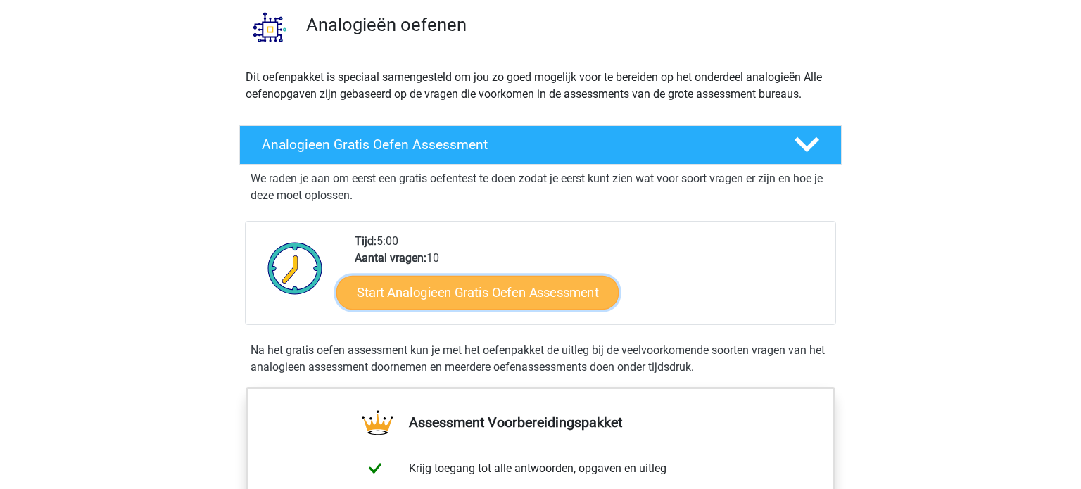
click at [473, 301] on link "Start Analogieen Gratis Oefen Assessment" at bounding box center [477, 292] width 282 height 34
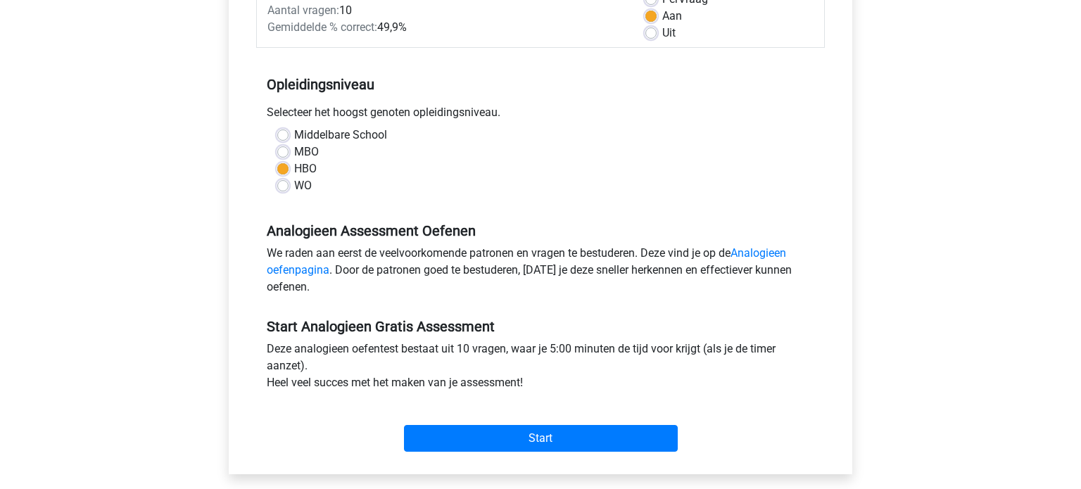
scroll to position [227, 0]
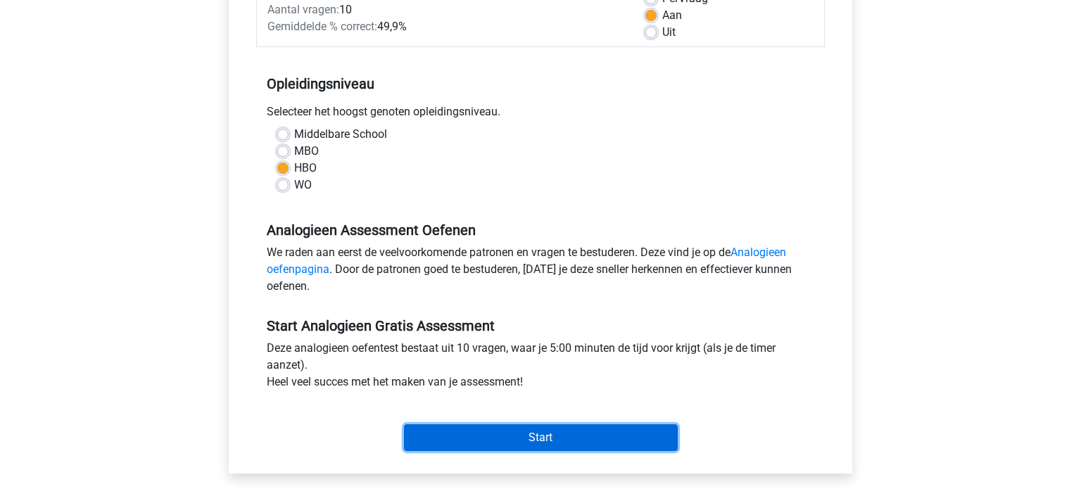
click at [554, 438] on input "Start" at bounding box center [541, 437] width 274 height 27
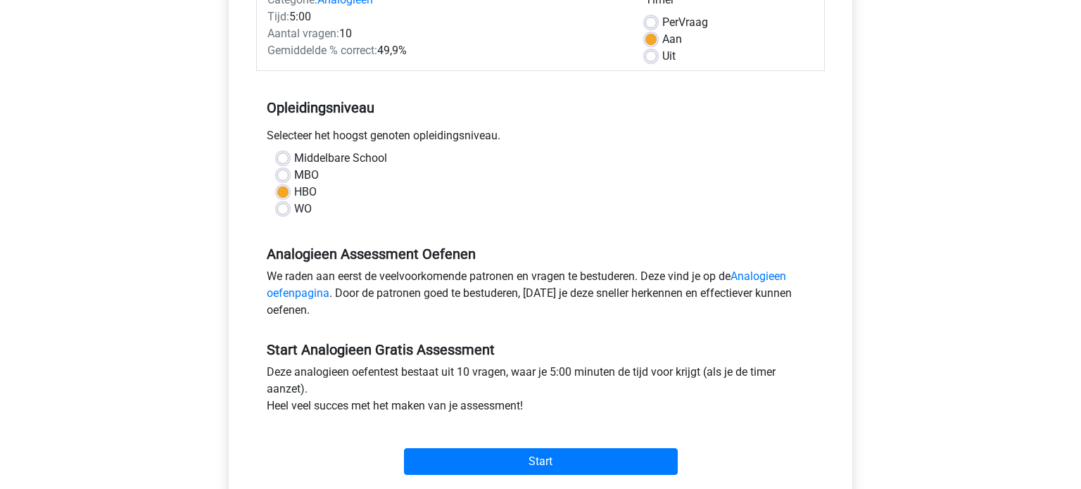
scroll to position [194, 0]
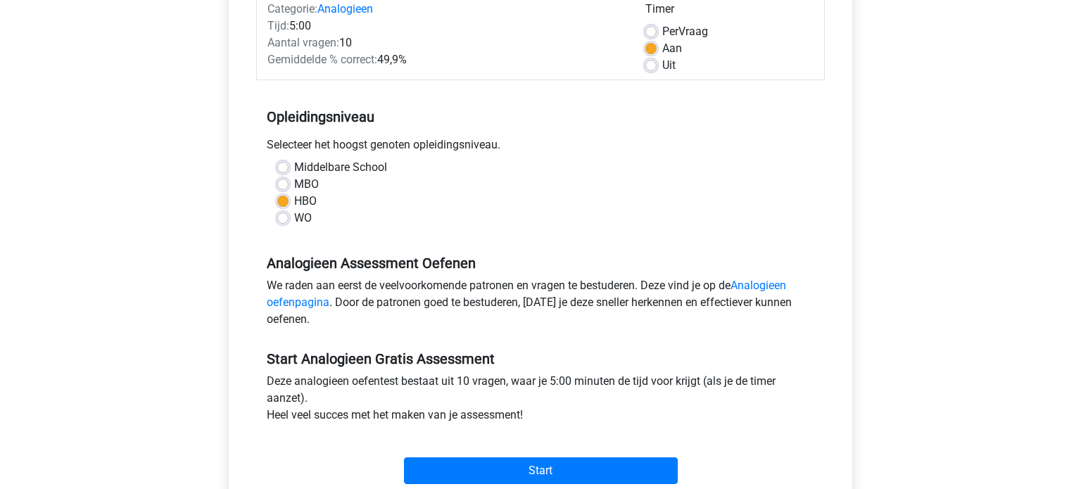
click at [294, 170] on label "Middelbare School" at bounding box center [340, 167] width 93 height 17
click at [284, 170] on input "Middelbare School" at bounding box center [282, 166] width 11 height 14
radio input "true"
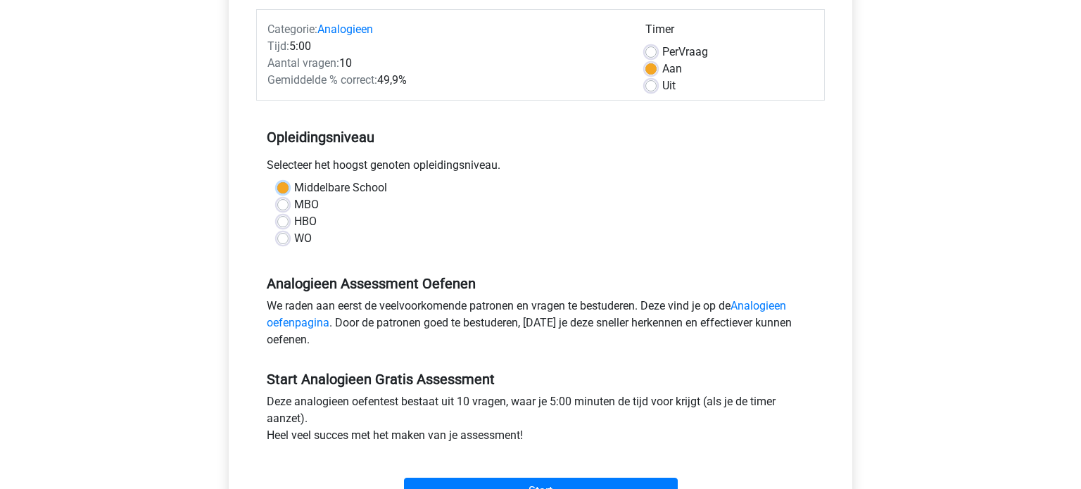
scroll to position [172, 0]
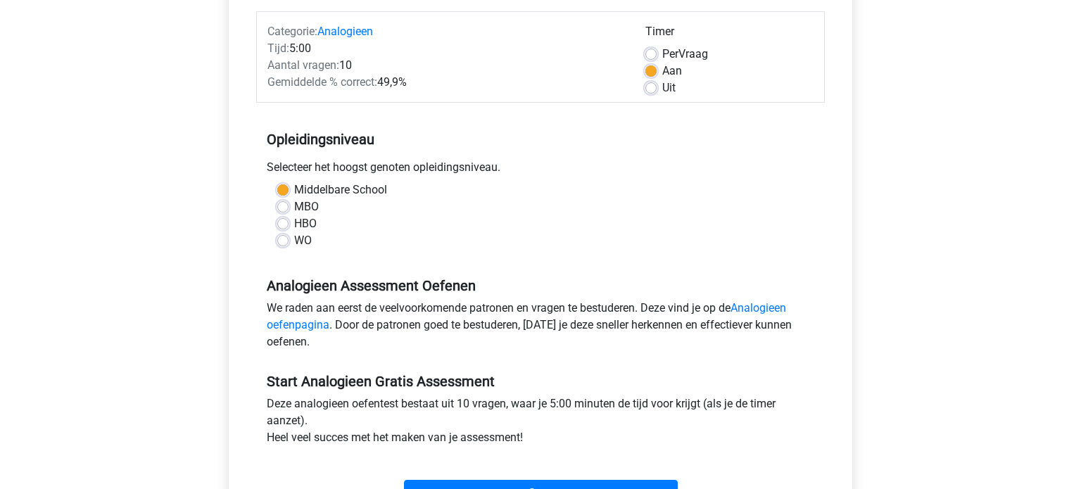
click at [657, 94] on div "Uit" at bounding box center [729, 88] width 168 height 17
click at [659, 85] on div "Uit" at bounding box center [729, 88] width 168 height 17
click at [662, 89] on label "Uit" at bounding box center [668, 88] width 13 height 17
click at [652, 89] on input "Uit" at bounding box center [650, 87] width 11 height 14
radio input "true"
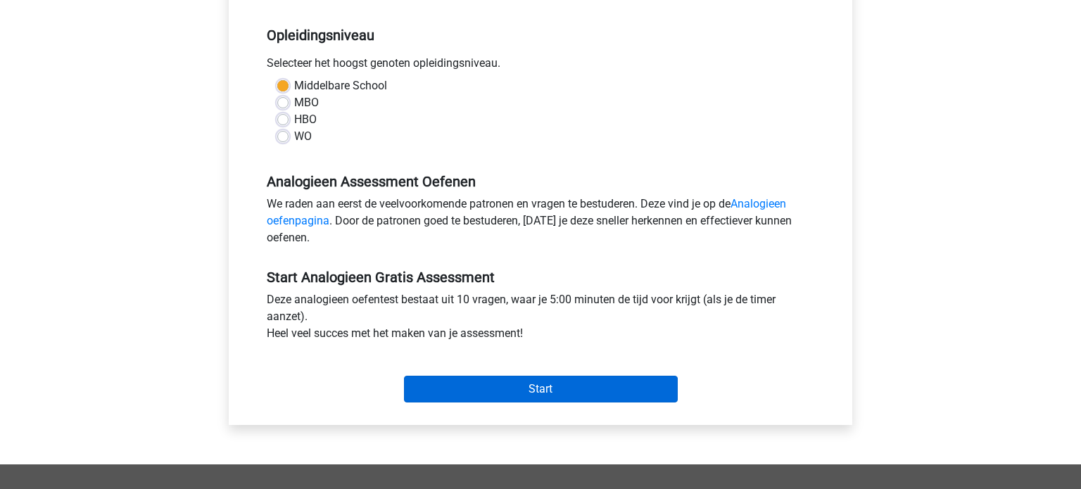
scroll to position [277, 0]
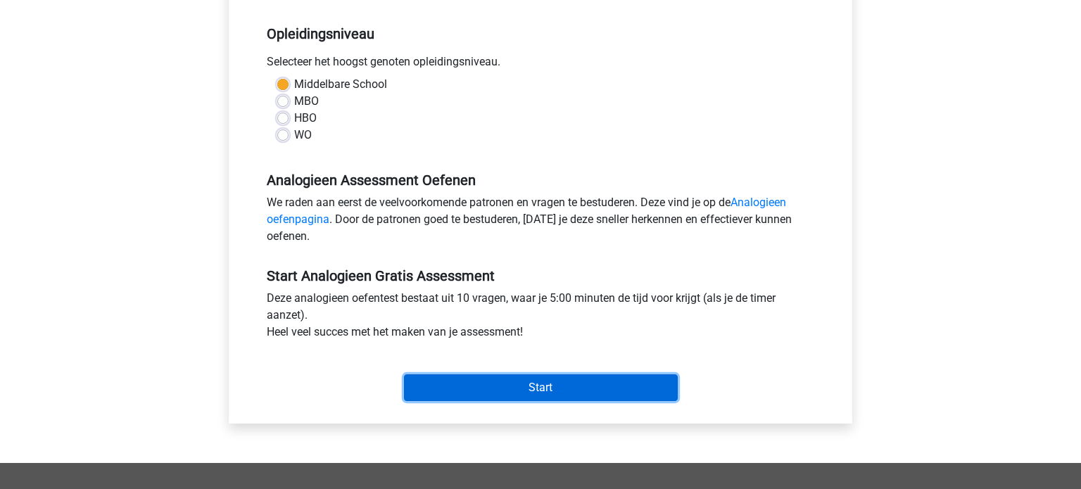
click at [567, 393] on input "Start" at bounding box center [541, 387] width 274 height 27
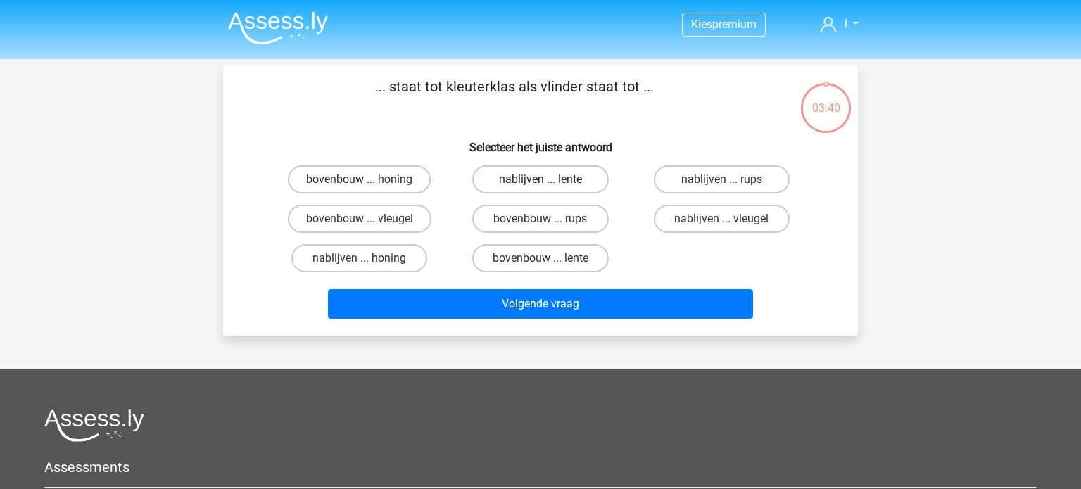
click at [568, 177] on label "nablijven ... lente" at bounding box center [540, 179] width 136 height 28
click at [550, 179] on input "nablijven ... lente" at bounding box center [544, 183] width 9 height 9
radio input "true"
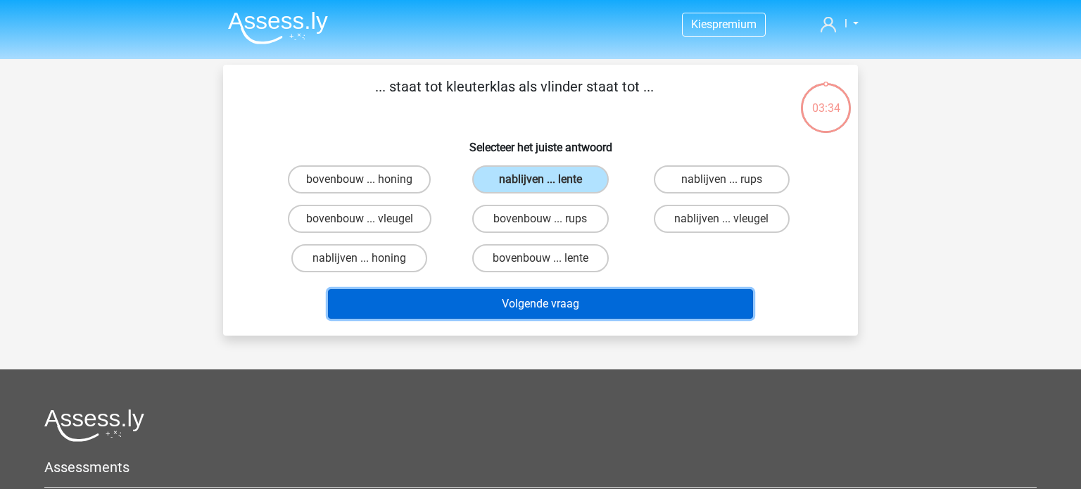
click at [569, 298] on button "Volgende vraag" at bounding box center [541, 304] width 426 height 30
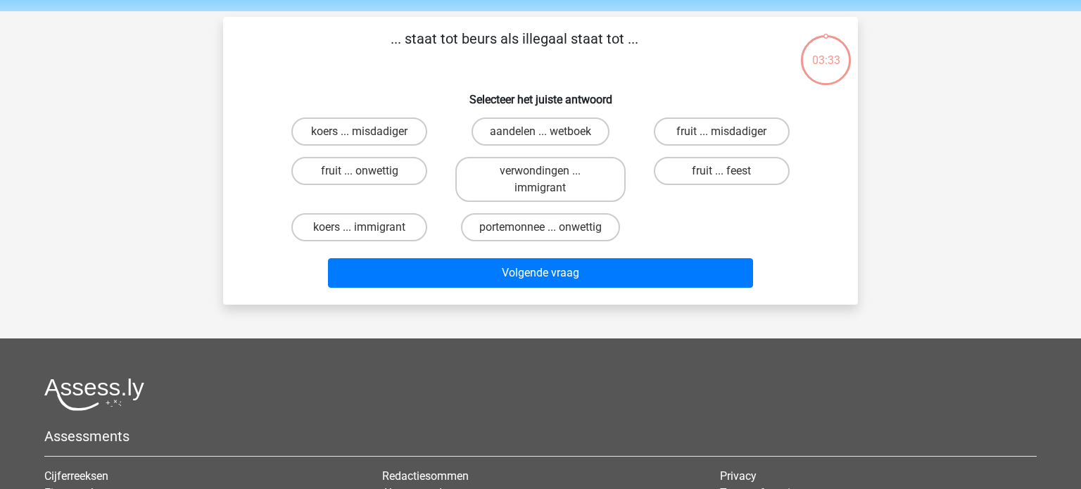
scroll to position [65, 0]
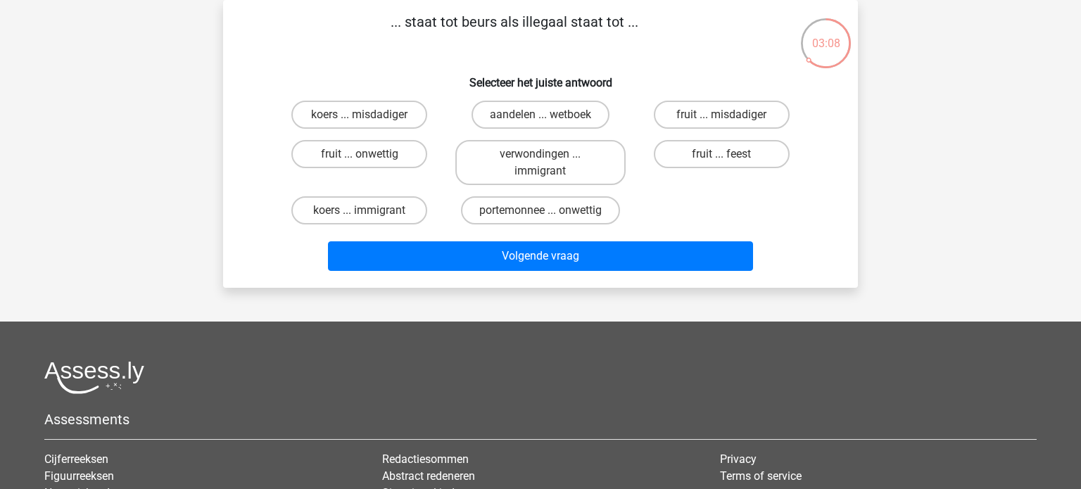
click at [383, 119] on label "koers ... misdadiger" at bounding box center [359, 115] width 136 height 28
click at [369, 119] on input "koers ... misdadiger" at bounding box center [364, 119] width 9 height 9
radio input "true"
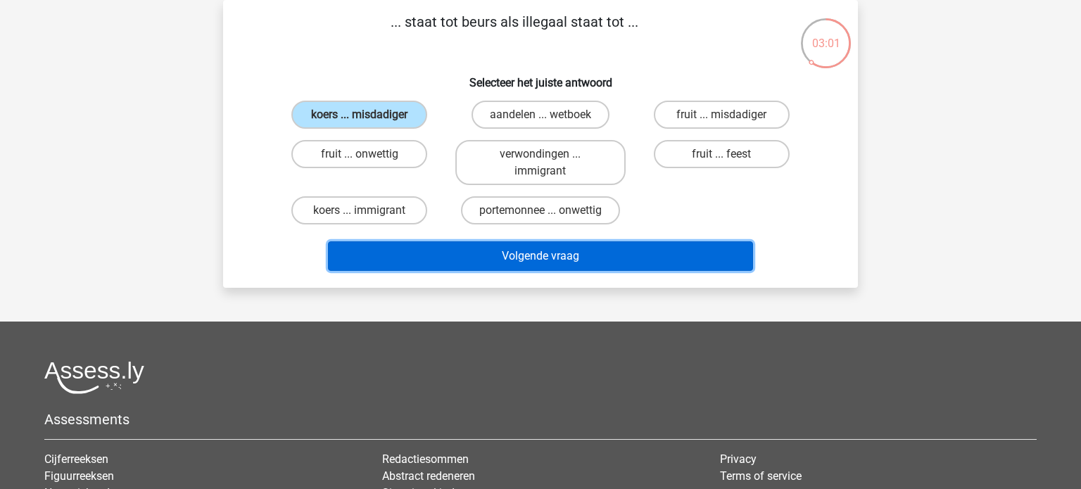
click at [600, 267] on button "Volgende vraag" at bounding box center [541, 256] width 426 height 30
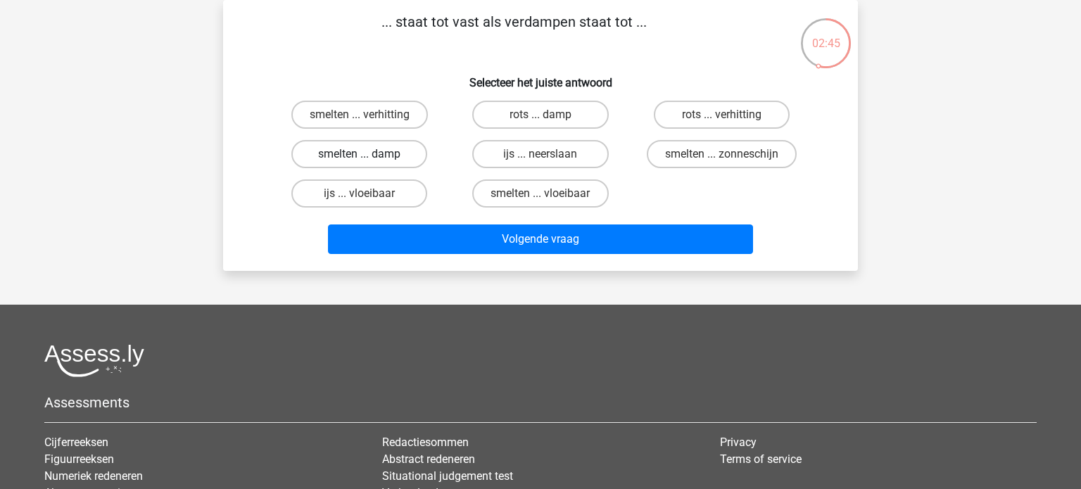
click at [375, 158] on label "smelten ... damp" at bounding box center [359, 154] width 136 height 28
click at [369, 158] on input "smelten ... damp" at bounding box center [364, 158] width 9 height 9
radio input "true"
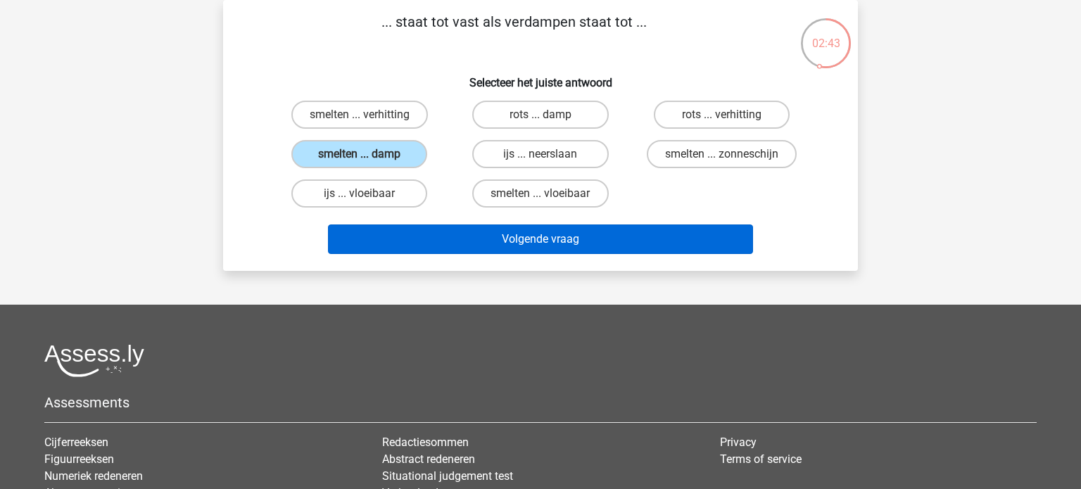
click at [585, 234] on button "Volgende vraag" at bounding box center [541, 239] width 426 height 30
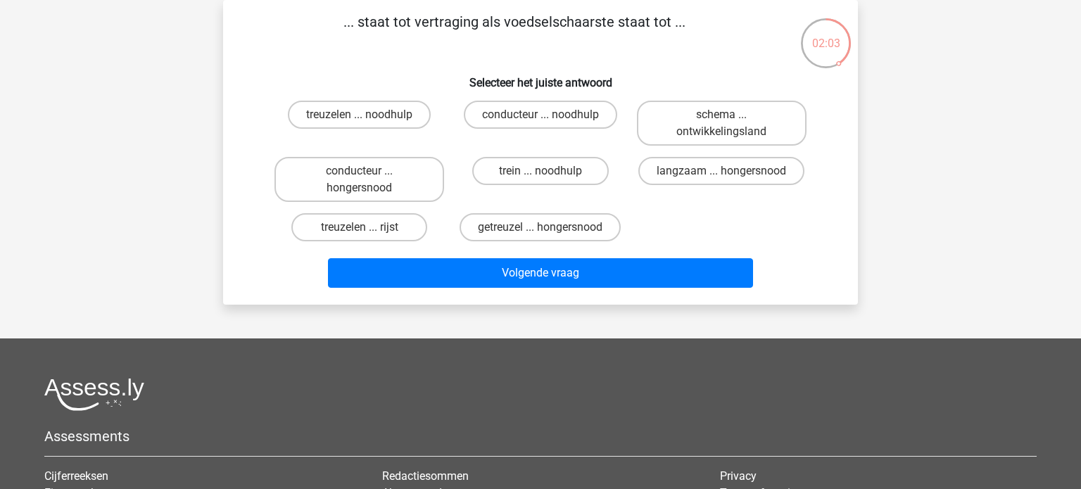
scroll to position [70, 0]
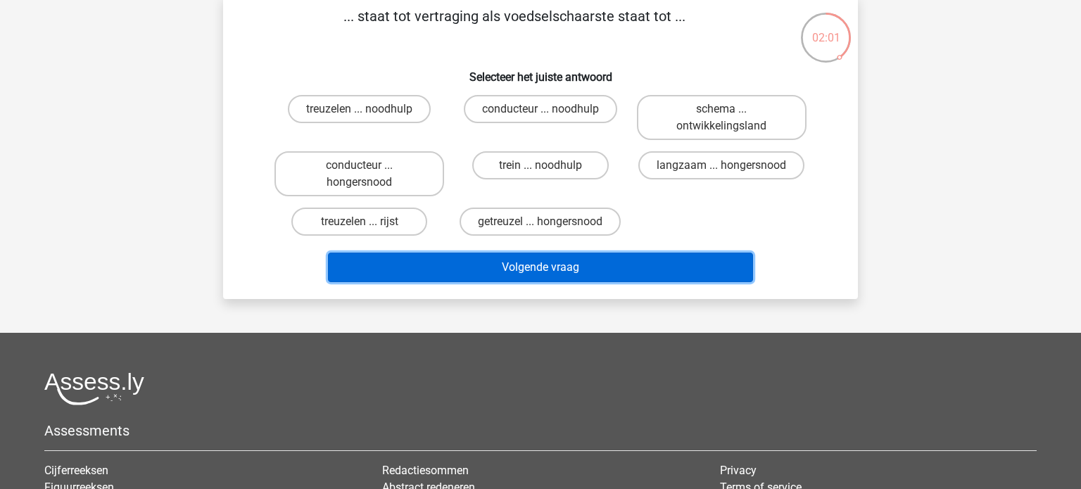
click at [561, 267] on button "Volgende vraag" at bounding box center [541, 268] width 426 height 30
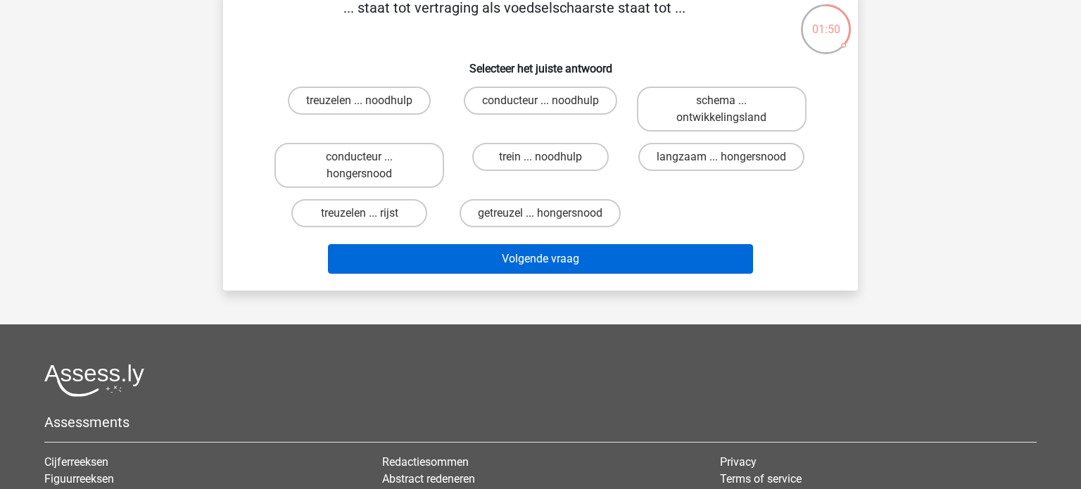
scroll to position [80, 0]
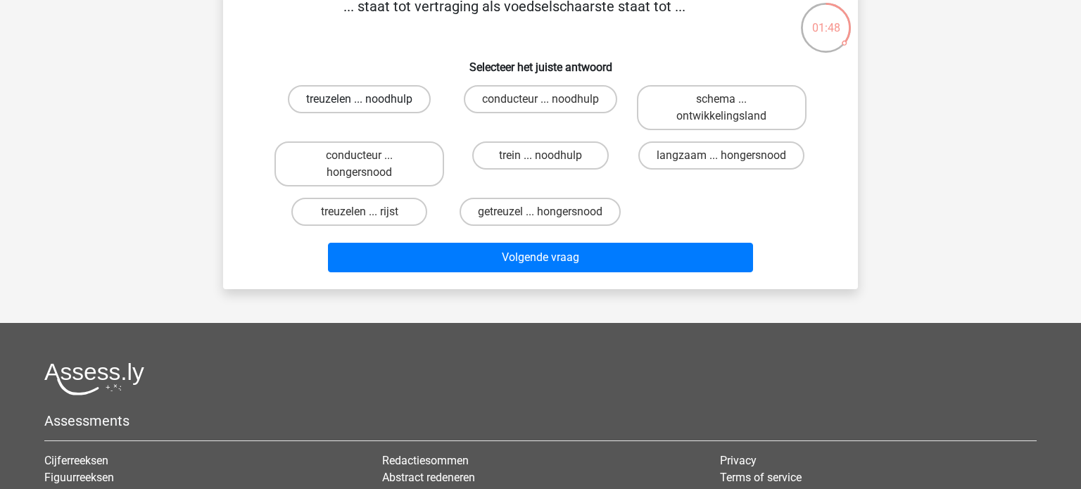
click at [384, 99] on label "treuzelen ... noodhulp" at bounding box center [359, 99] width 143 height 28
click at [369, 99] on input "treuzelen ... noodhulp" at bounding box center [364, 103] width 9 height 9
radio input "true"
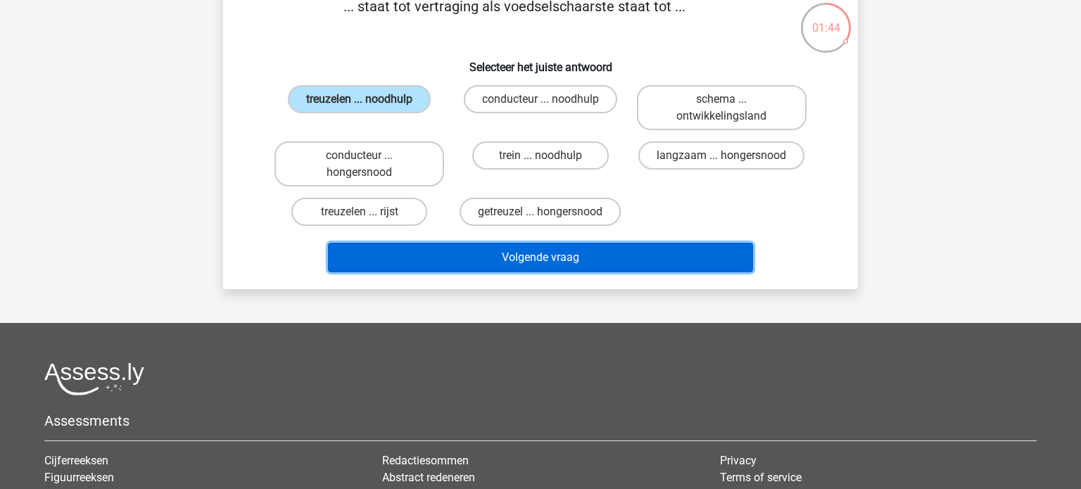
click at [534, 270] on button "Volgende vraag" at bounding box center [541, 258] width 426 height 30
click at [545, 260] on button "Volgende vraag" at bounding box center [541, 258] width 426 height 30
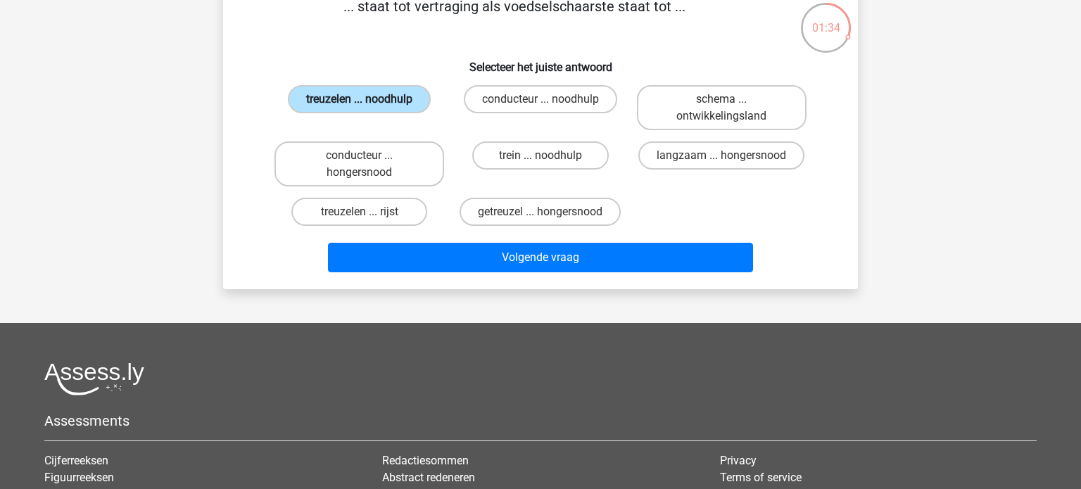
click at [346, 94] on label "treuzelen ... noodhulp" at bounding box center [359, 99] width 143 height 28
click at [360, 99] on input "treuzelen ... noodhulp" at bounding box center [364, 103] width 9 height 9
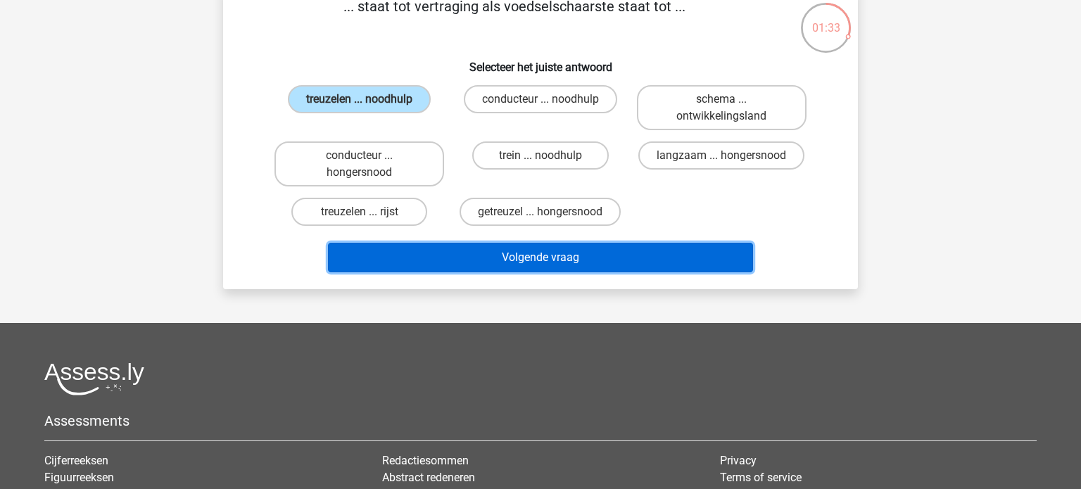
click at [511, 254] on button "Volgende vraag" at bounding box center [541, 258] width 426 height 30
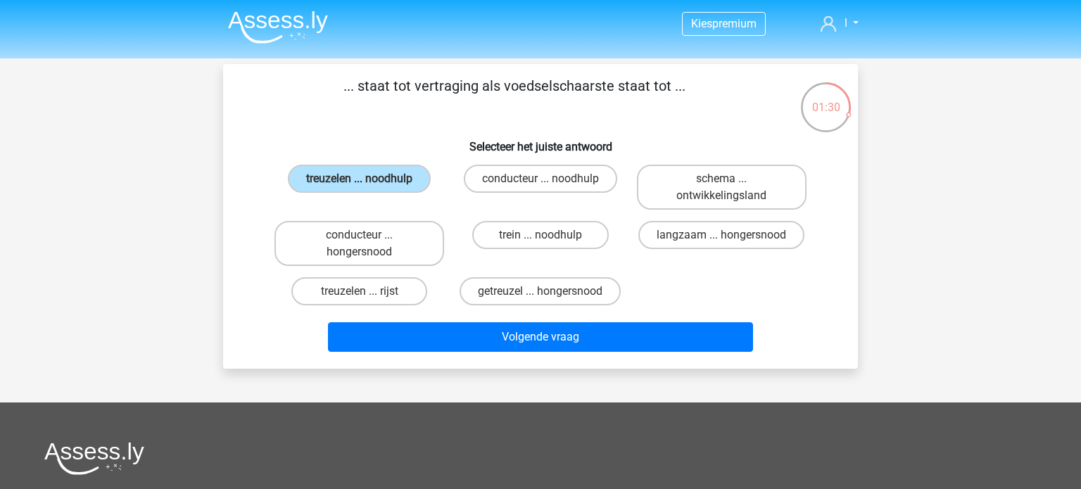
scroll to position [0, 0]
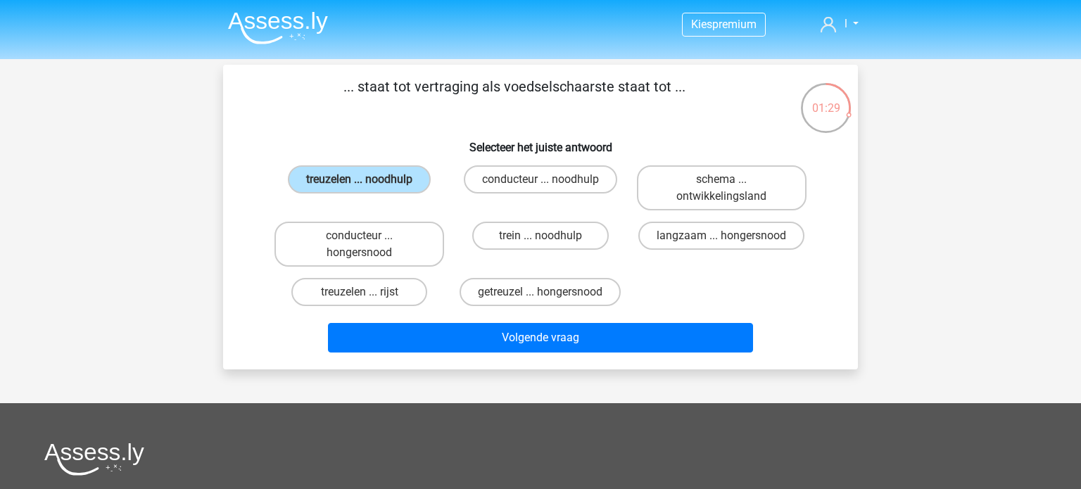
click at [426, 215] on div "treuzelen ... noodhulp" at bounding box center [359, 188] width 181 height 56
click at [478, 182] on label "conducteur ... noodhulp" at bounding box center [540, 179] width 153 height 28
click at [540, 182] on input "conducteur ... noodhulp" at bounding box center [544, 183] width 9 height 9
radio input "true"
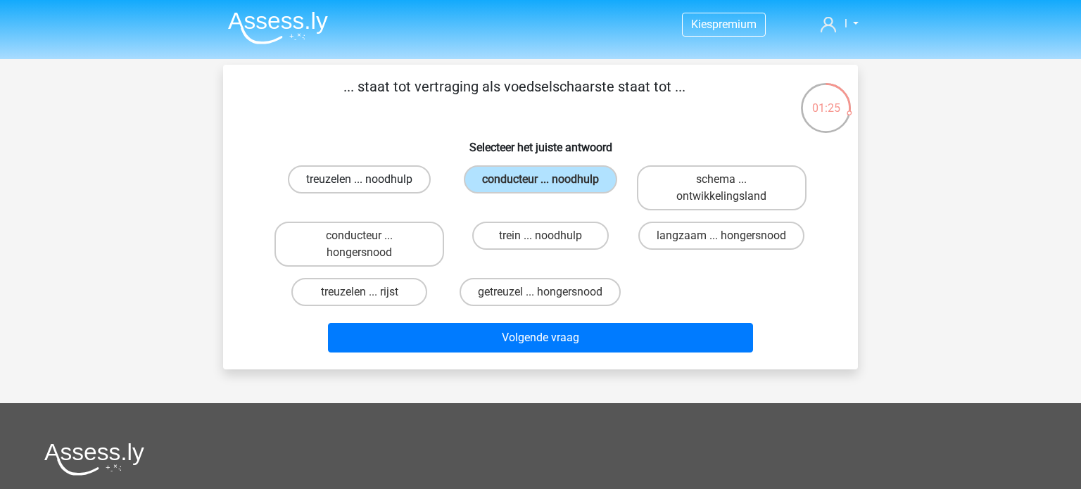
click at [376, 188] on label "treuzelen ... noodhulp" at bounding box center [359, 179] width 143 height 28
click at [369, 188] on input "treuzelen ... noodhulp" at bounding box center [364, 183] width 9 height 9
radio input "true"
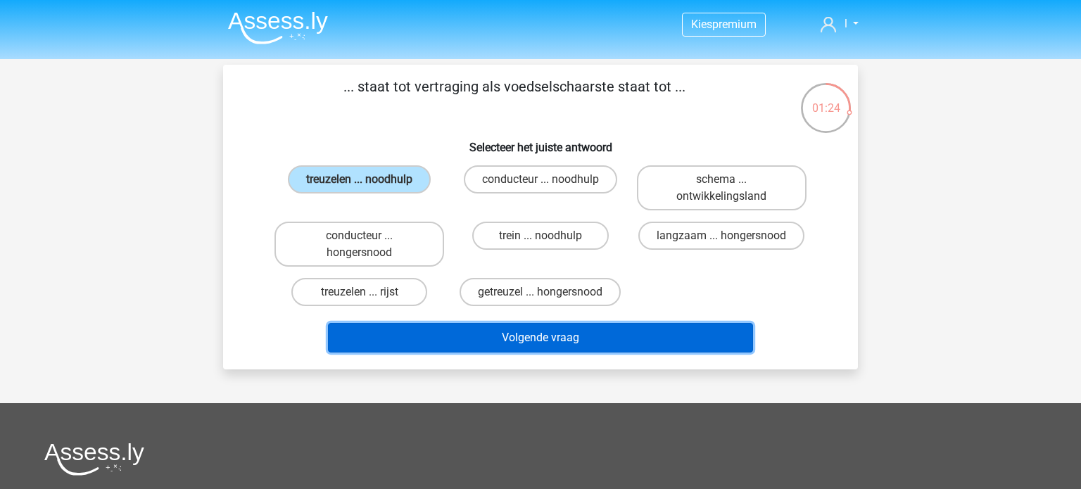
click at [534, 330] on button "Volgende vraag" at bounding box center [541, 338] width 426 height 30
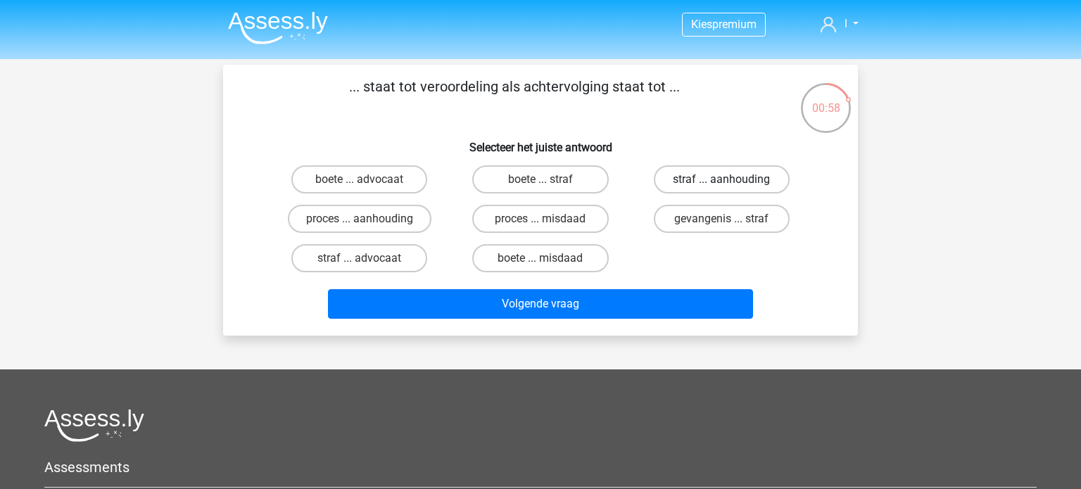
click at [740, 189] on label "straf ... aanhouding" at bounding box center [722, 179] width 136 height 28
click at [730, 189] on input "straf ... aanhouding" at bounding box center [725, 183] width 9 height 9
radio input "true"
click at [739, 193] on label "straf ... aanhouding" at bounding box center [722, 179] width 136 height 28
click at [730, 189] on input "straf ... aanhouding" at bounding box center [725, 183] width 9 height 9
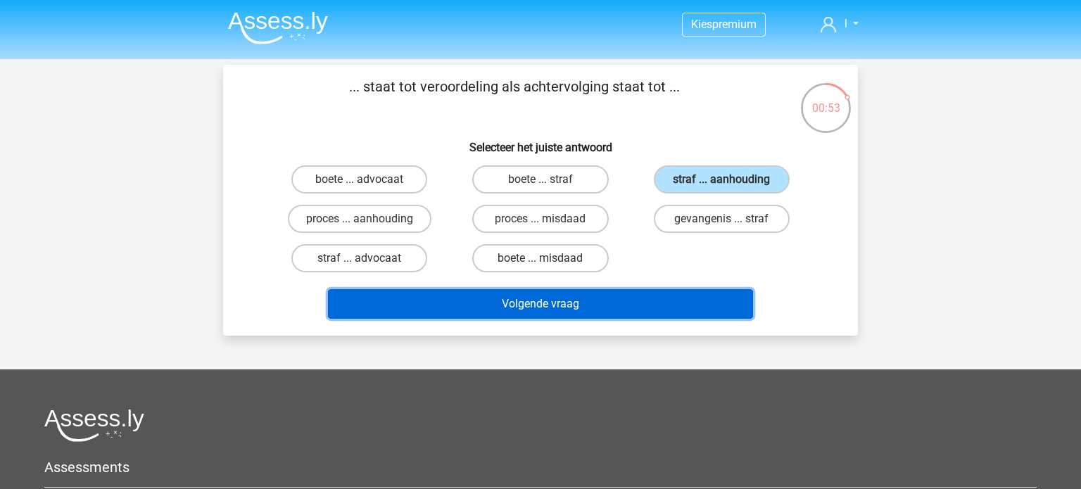
click at [540, 308] on button "Volgende vraag" at bounding box center [541, 304] width 426 height 30
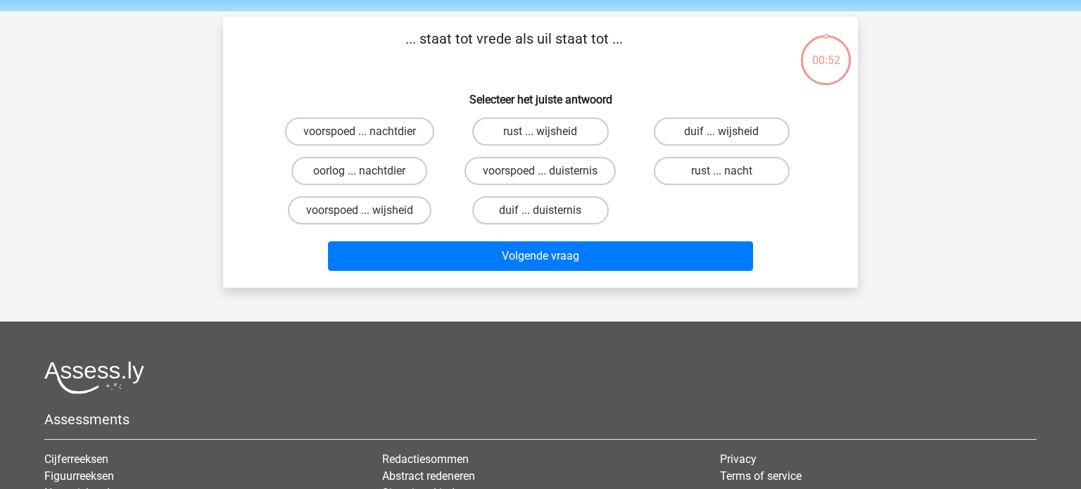
scroll to position [65, 0]
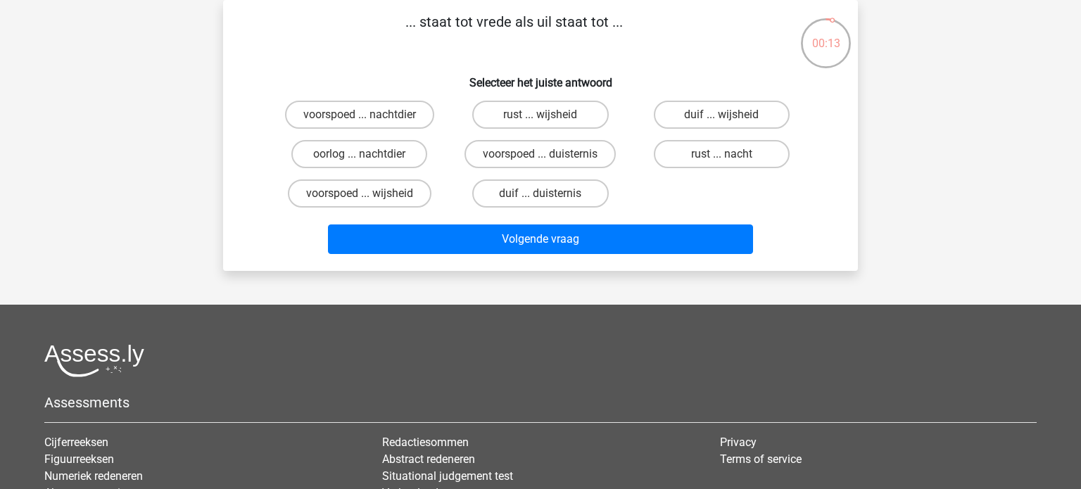
click at [726, 163] on label "rust ... nacht" at bounding box center [722, 154] width 136 height 28
click at [726, 163] on input "rust ... nacht" at bounding box center [725, 158] width 9 height 9
radio input "true"
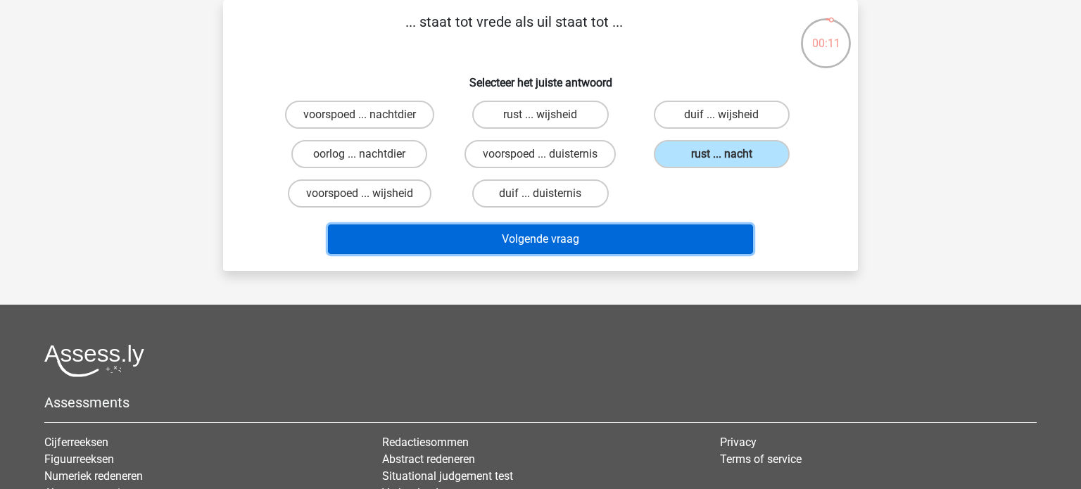
click at [628, 241] on button "Volgende vraag" at bounding box center [541, 239] width 426 height 30
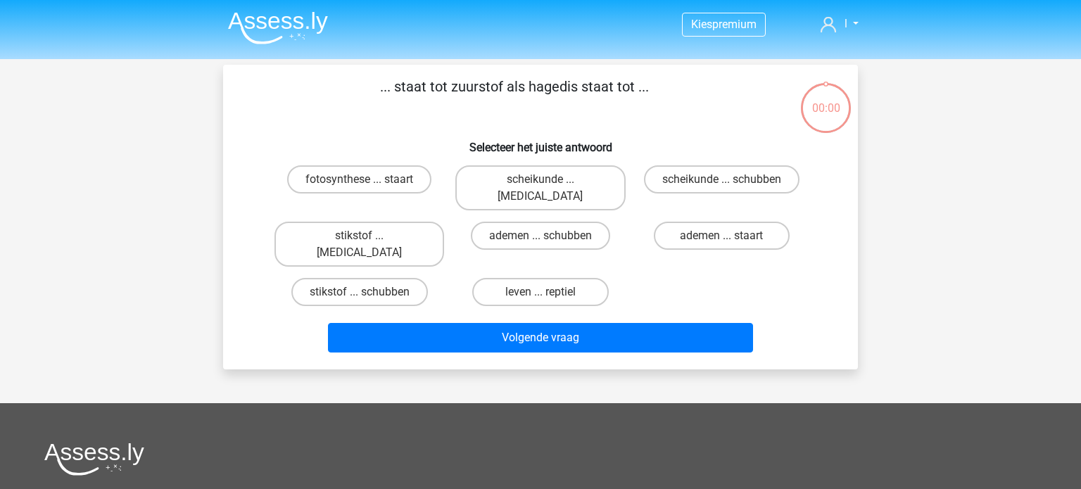
scroll to position [65, 0]
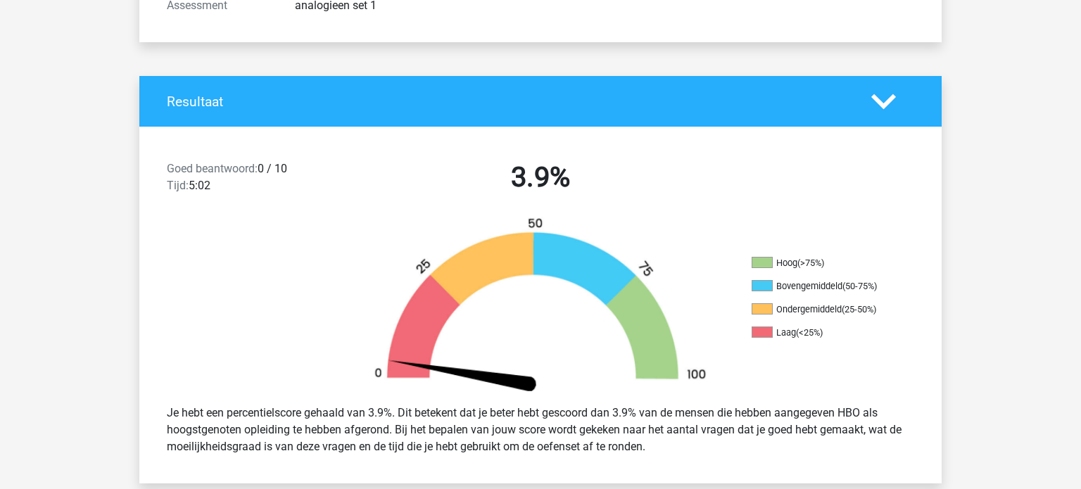
scroll to position [232, 0]
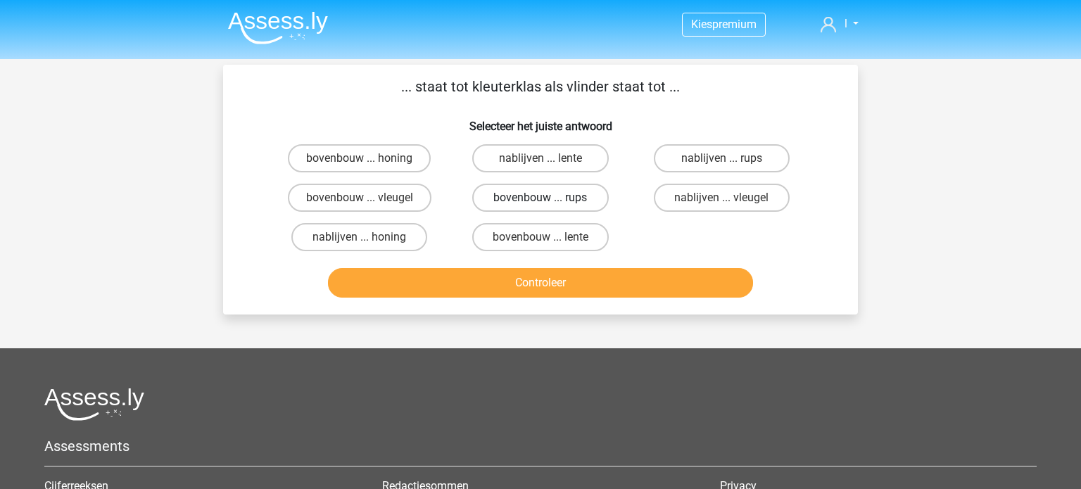
click at [562, 198] on label "bovenbouw ... rups" at bounding box center [540, 198] width 136 height 28
click at [550, 198] on input "bovenbouw ... rups" at bounding box center [544, 202] width 9 height 9
radio input "true"
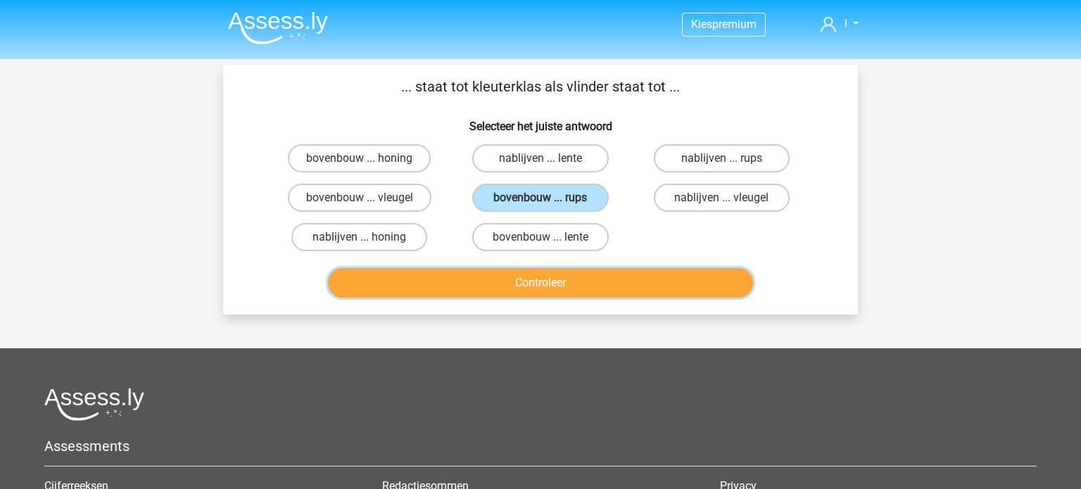
click at [518, 288] on button "Controleer" at bounding box center [541, 283] width 426 height 30
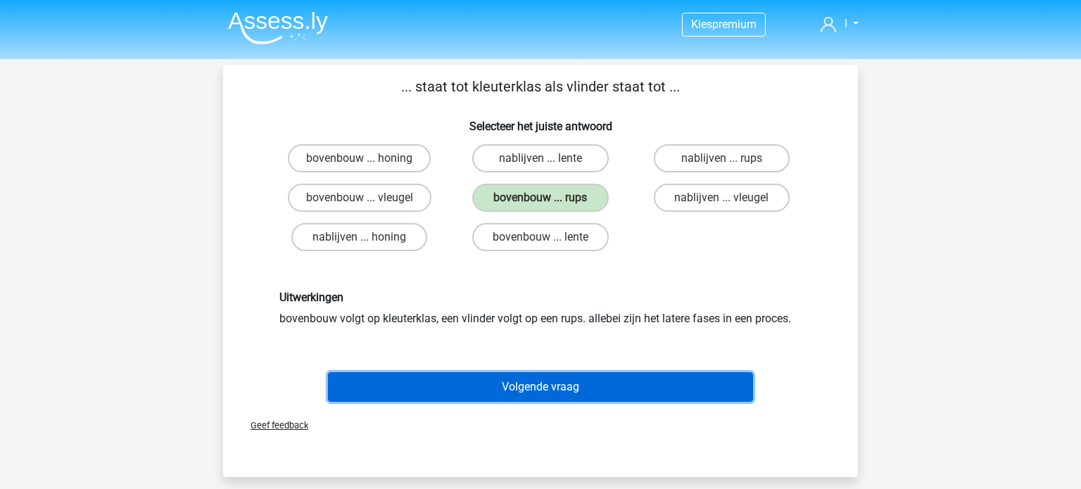
click at [545, 397] on button "Volgende vraag" at bounding box center [541, 387] width 426 height 30
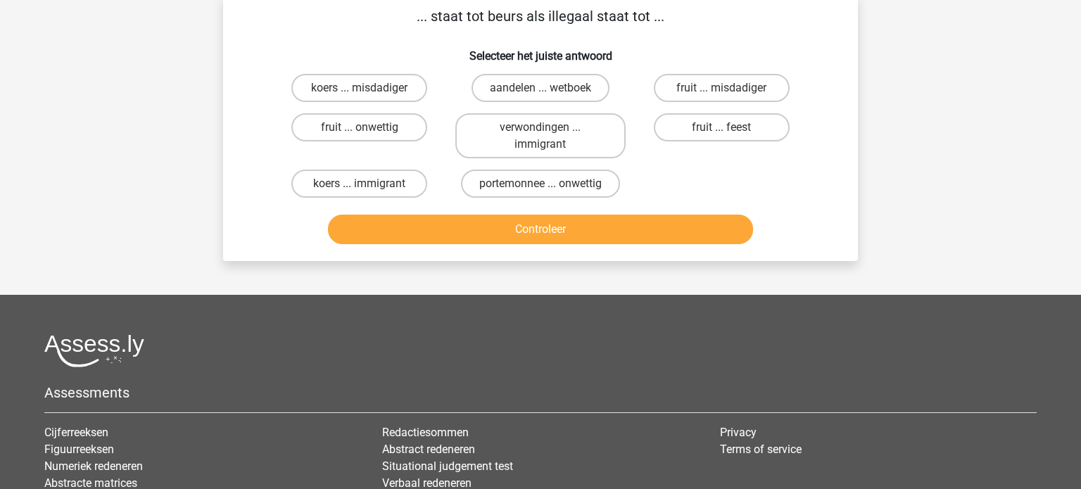
scroll to position [72, 0]
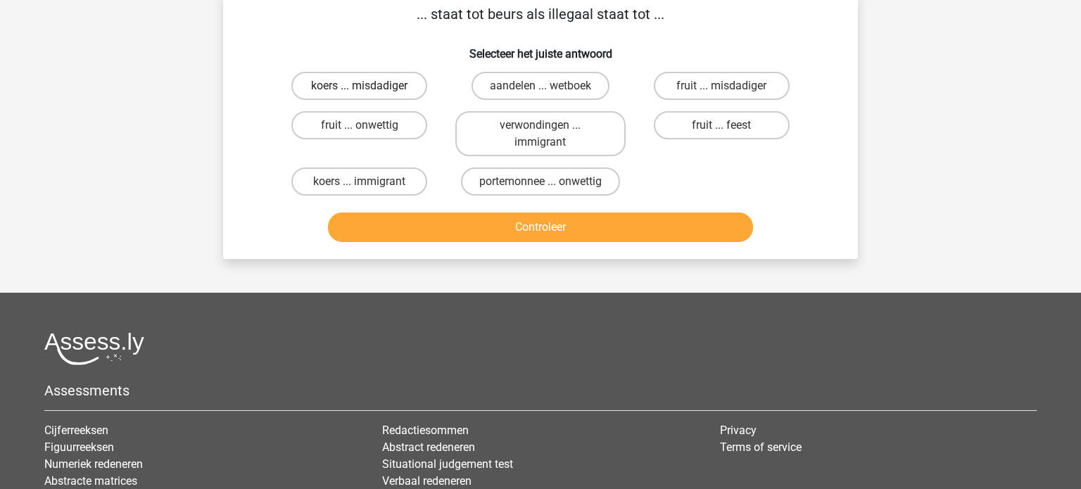
click at [338, 84] on label "koers ... misdadiger" at bounding box center [359, 86] width 136 height 28
click at [360, 86] on input "koers ... misdadiger" at bounding box center [364, 90] width 9 height 9
radio input "true"
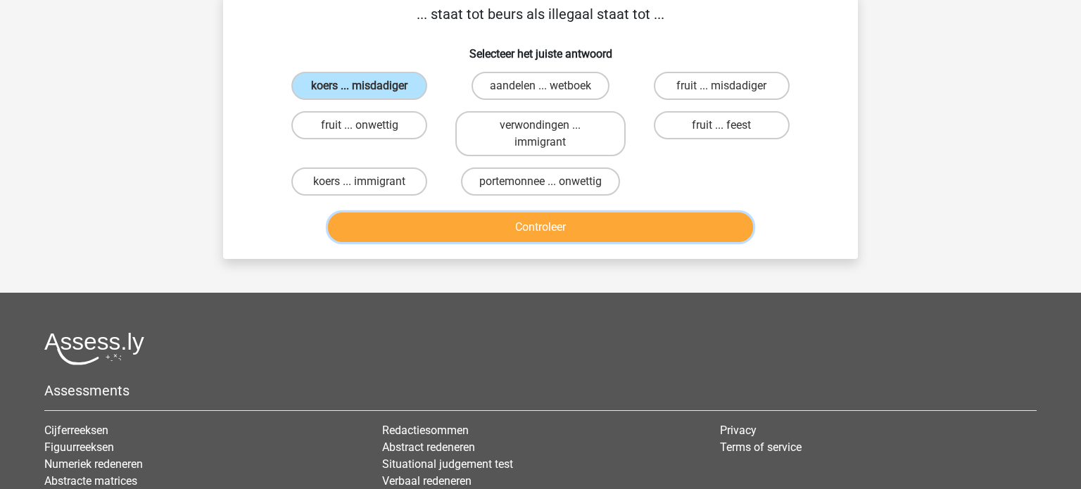
click at [519, 229] on button "Controleer" at bounding box center [541, 227] width 426 height 30
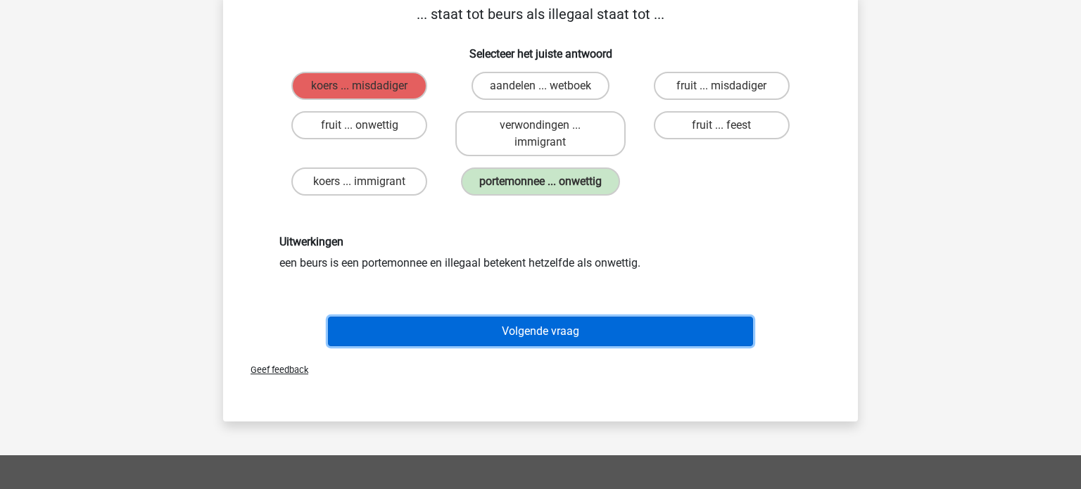
click at [539, 342] on button "Volgende vraag" at bounding box center [541, 332] width 426 height 30
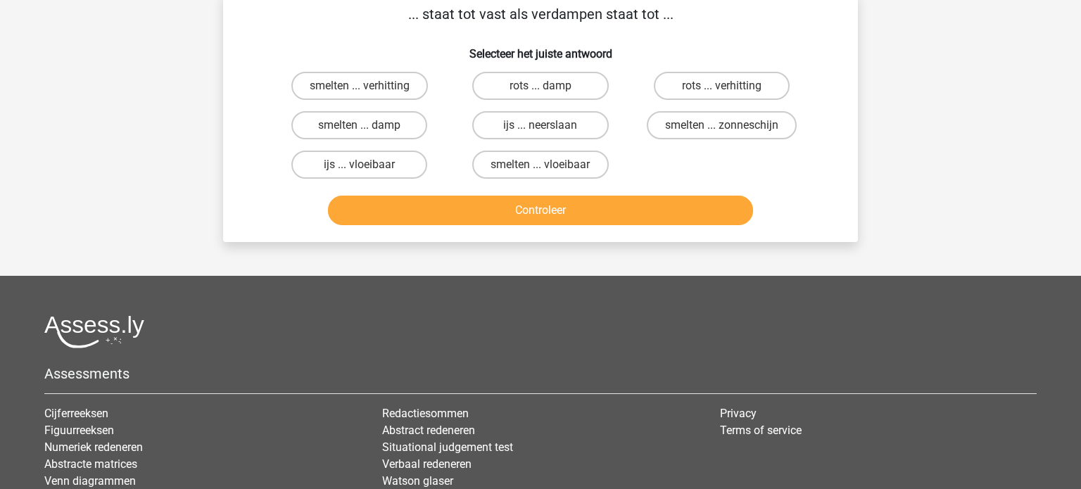
scroll to position [65, 0]
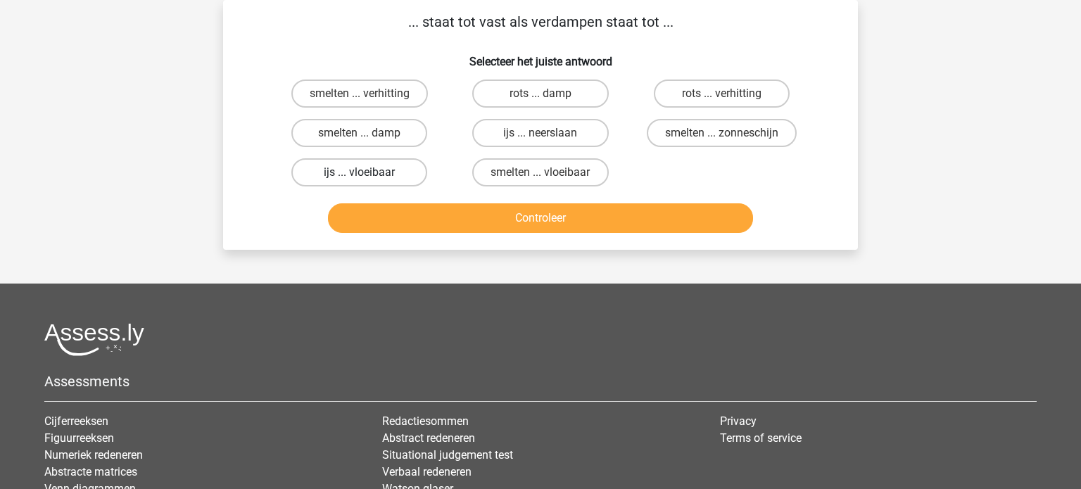
click at [349, 158] on label "ijs ... vloeibaar" at bounding box center [359, 172] width 136 height 28
click at [360, 172] on input "ijs ... vloeibaar" at bounding box center [364, 176] width 9 height 9
radio input "true"
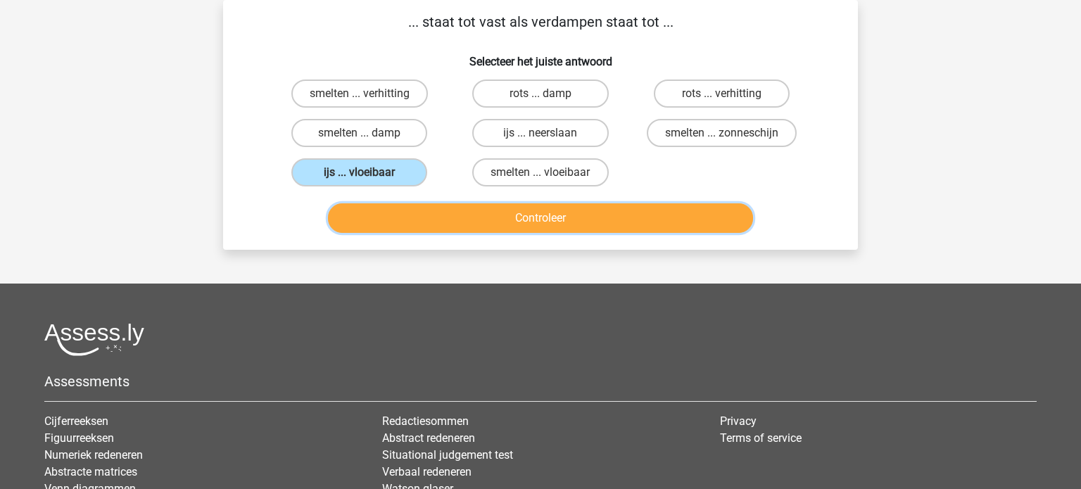
click at [521, 220] on button "Controleer" at bounding box center [541, 218] width 426 height 30
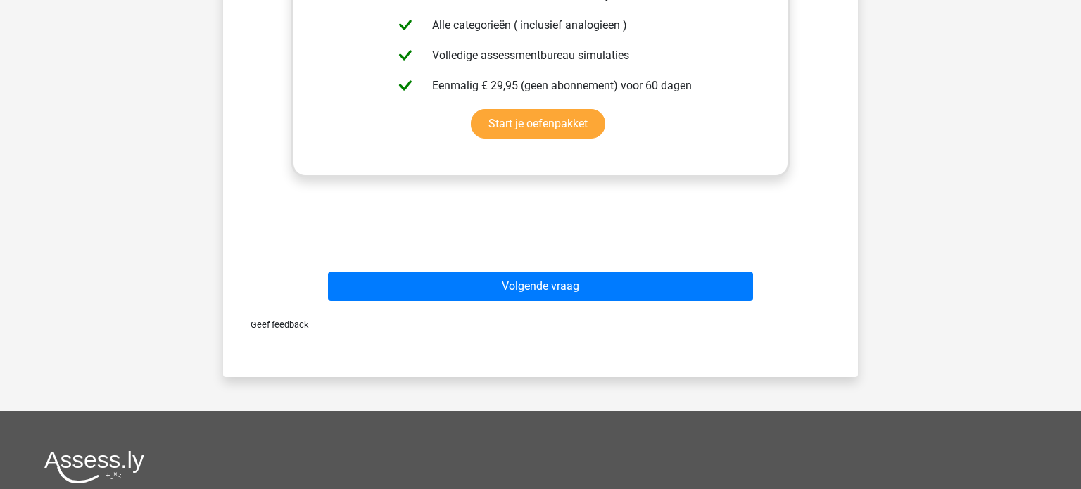
scroll to position [454, 0]
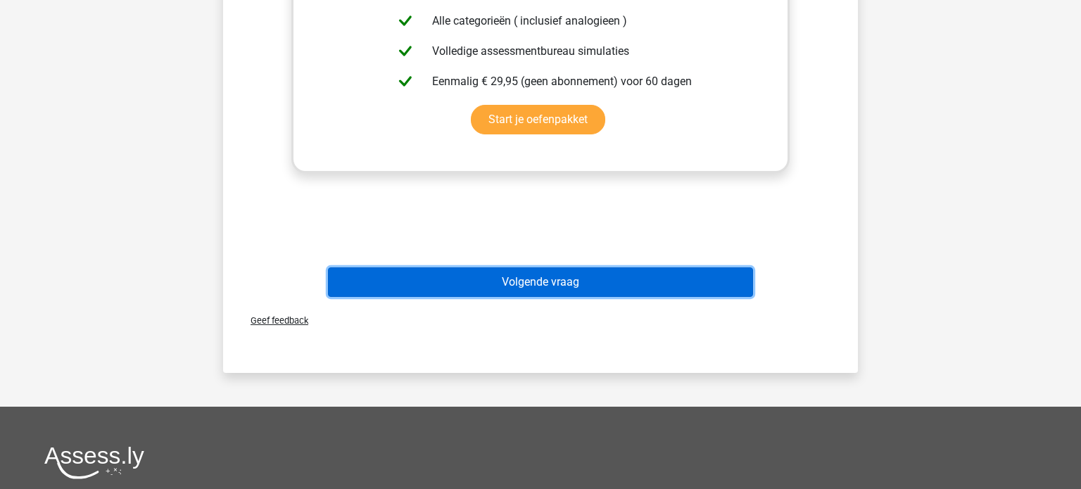
click at [509, 290] on button "Volgende vraag" at bounding box center [541, 282] width 426 height 30
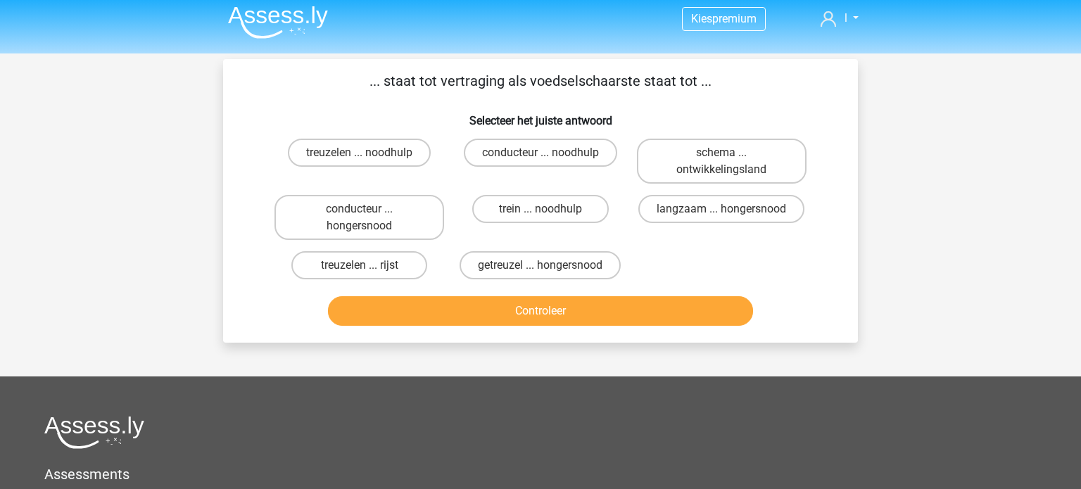
scroll to position [0, 0]
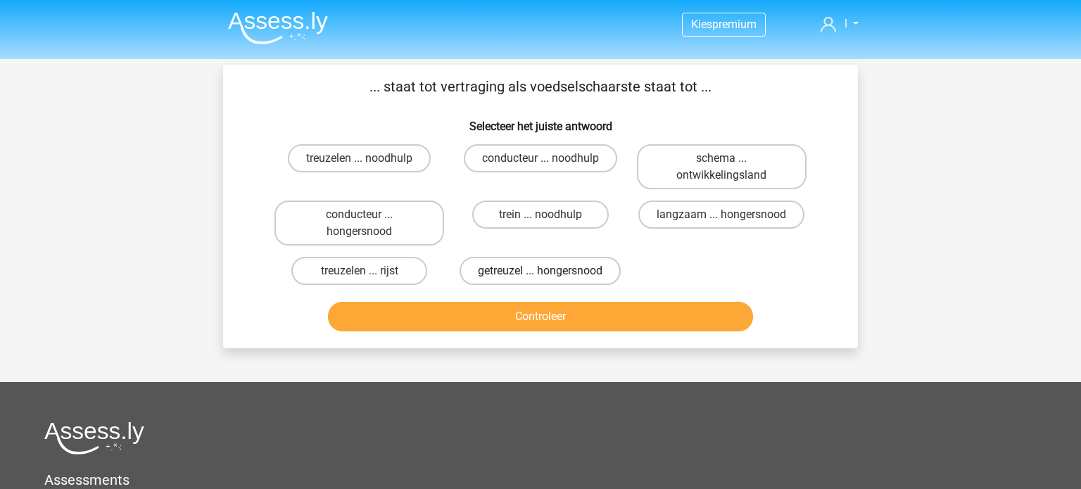
click at [528, 279] on label "getreuzel ... hongersnood" at bounding box center [539, 271] width 161 height 28
click at [540, 279] on input "getreuzel ... hongersnood" at bounding box center [544, 275] width 9 height 9
radio input "true"
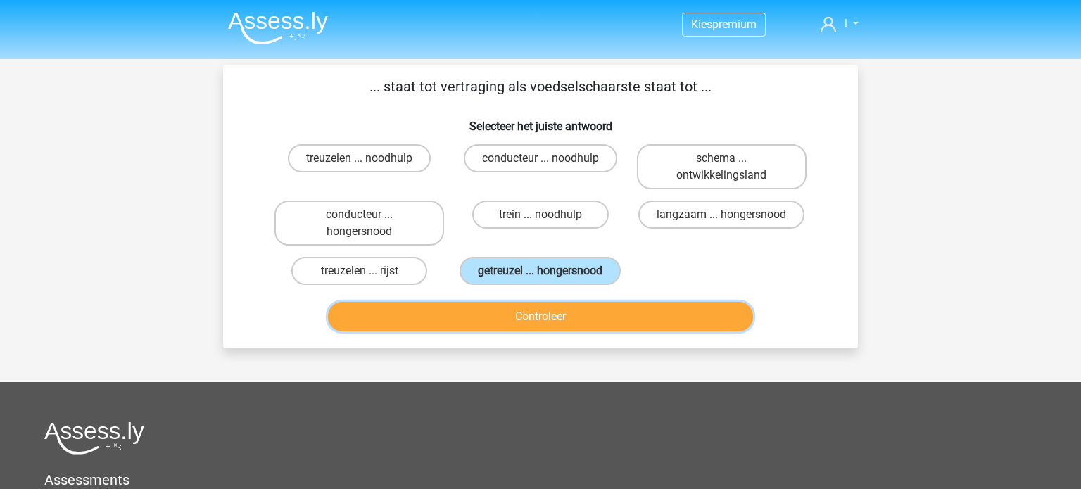
click at [538, 315] on button "Controleer" at bounding box center [541, 317] width 426 height 30
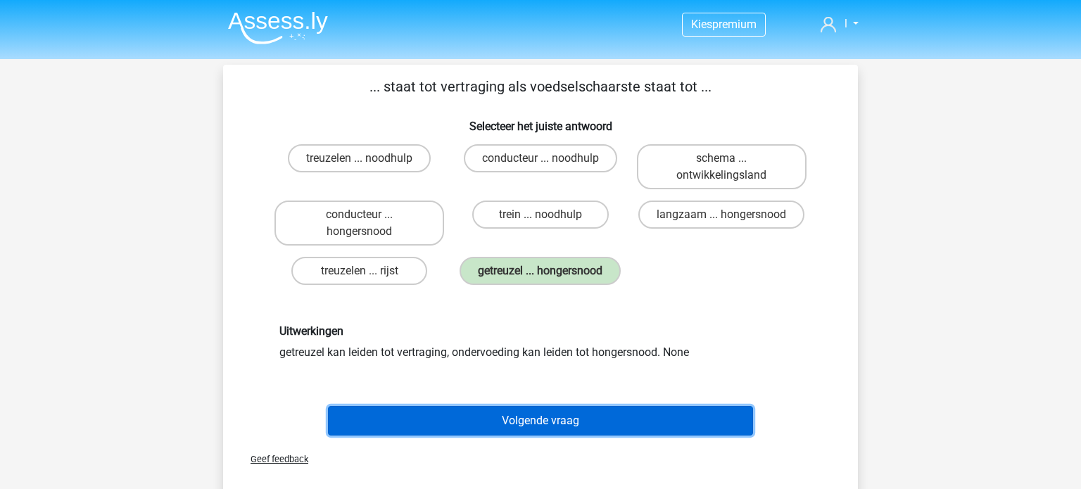
click at [507, 430] on button "Volgende vraag" at bounding box center [541, 421] width 426 height 30
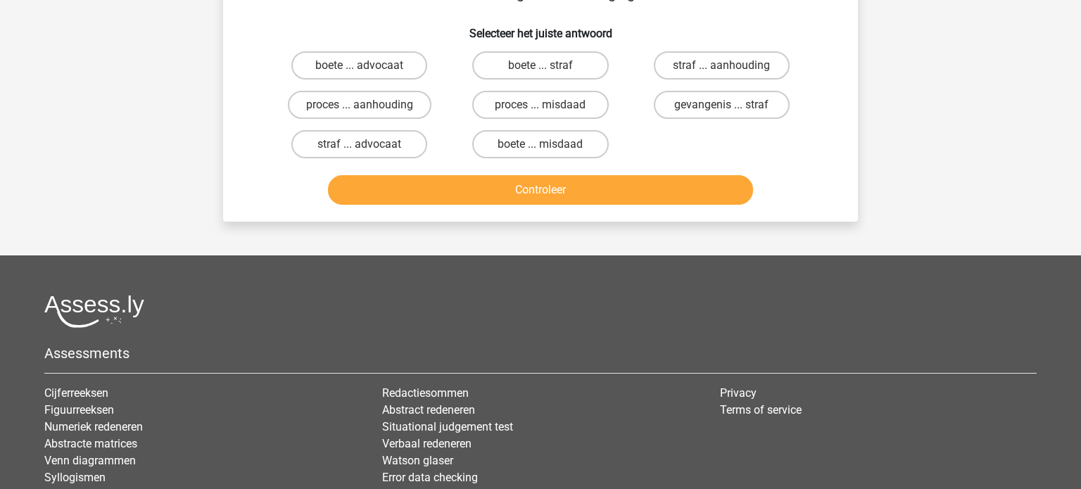
scroll to position [96, 0]
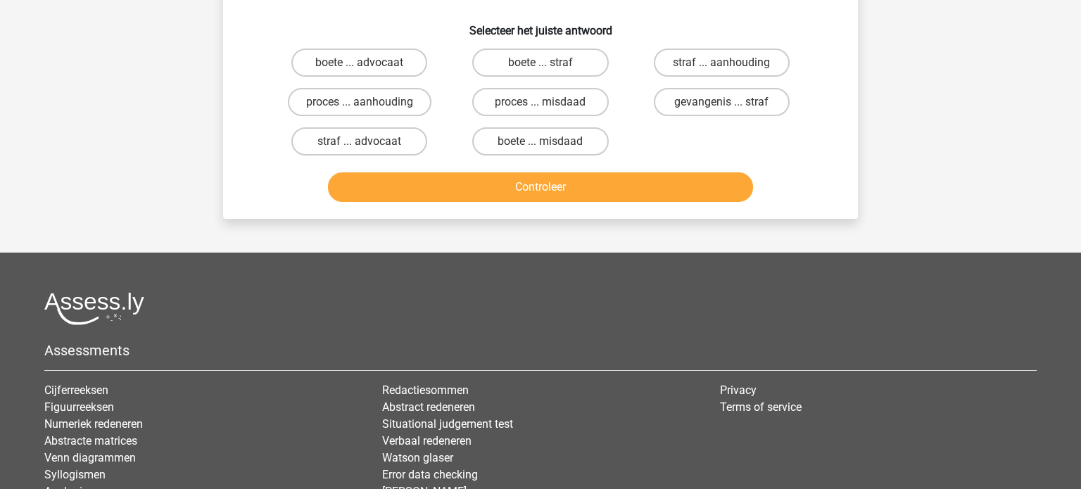
click at [543, 102] on input "proces ... misdaad" at bounding box center [544, 106] width 9 height 9
radio input "true"
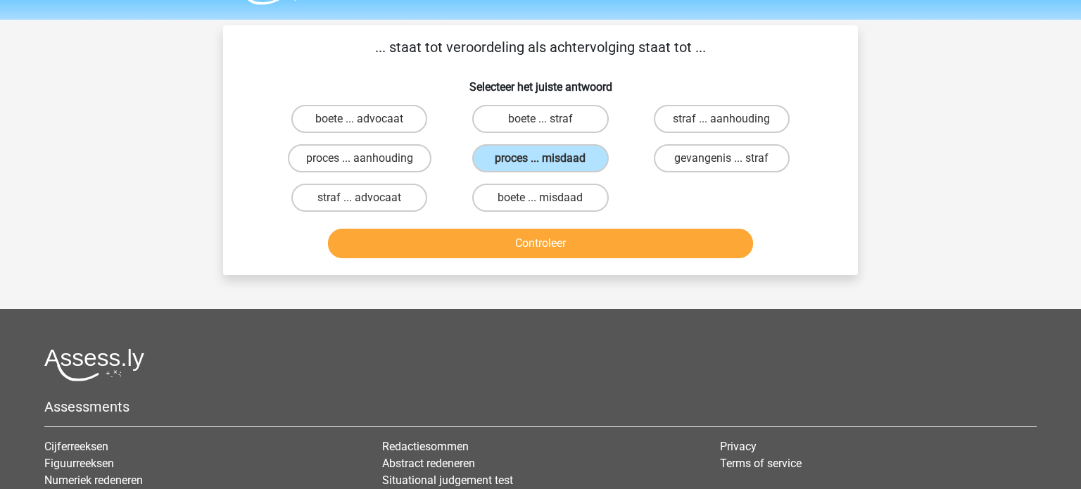
scroll to position [36, 0]
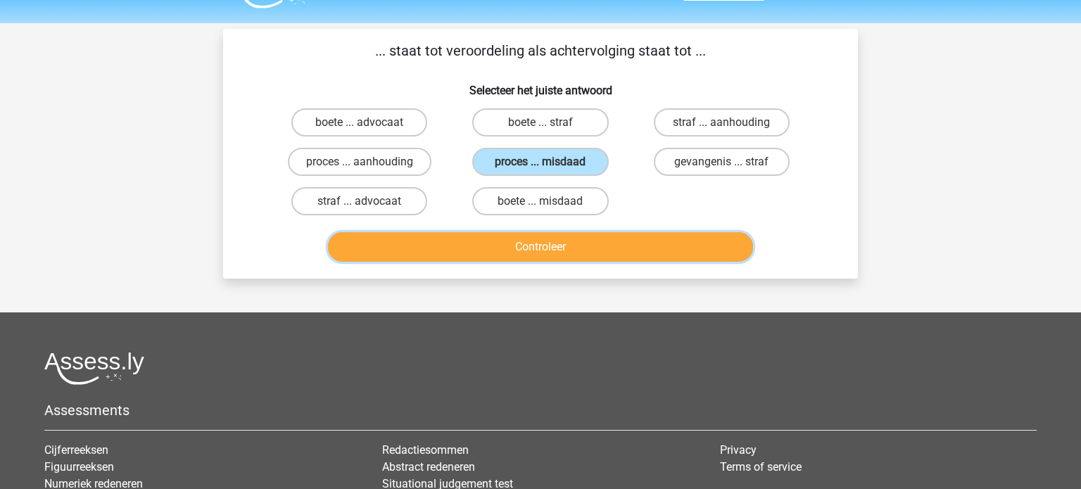
click at [554, 257] on button "Controleer" at bounding box center [541, 247] width 426 height 30
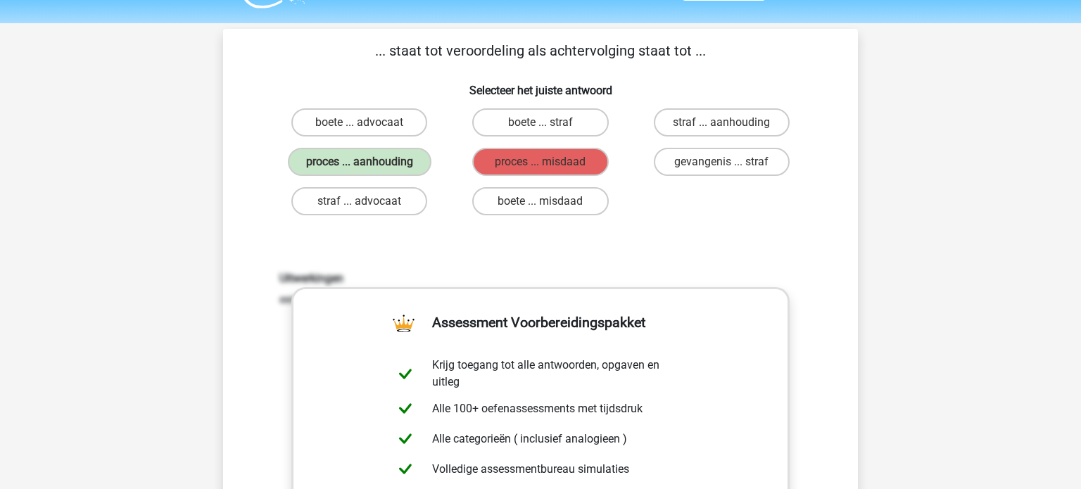
click at [817, 234] on div "... staat tot veroordeling als achtervolging staat tot ... Selecteer het juiste…" at bounding box center [540, 380] width 623 height 680
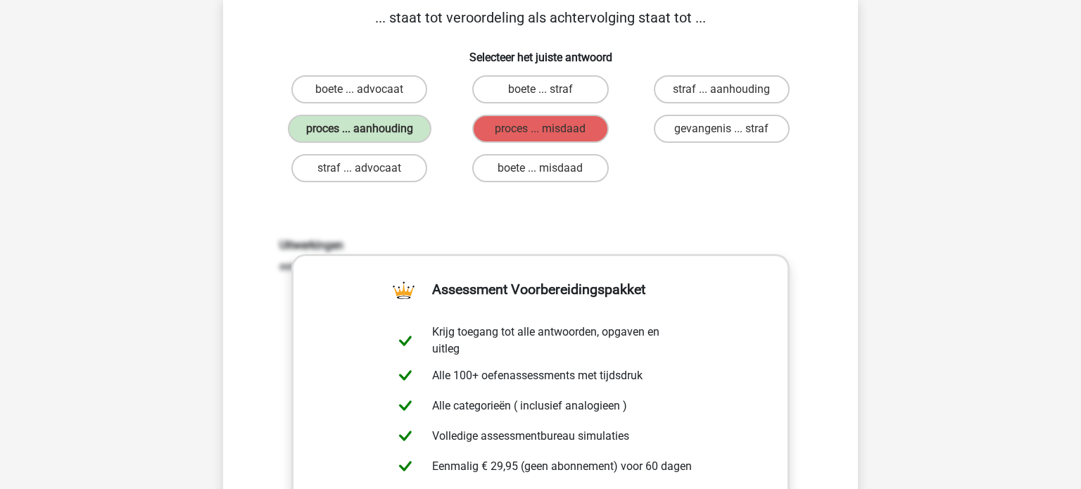
scroll to position [67, 0]
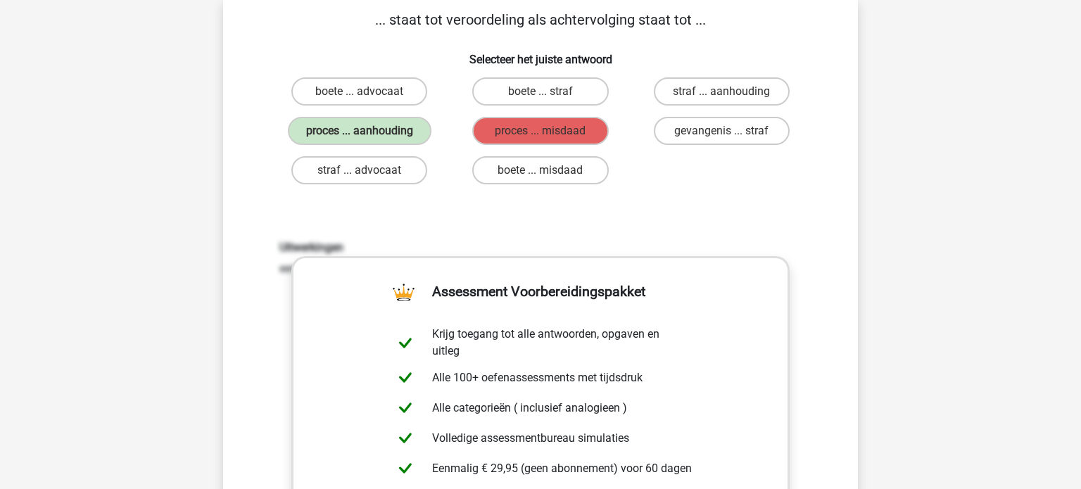
click at [252, 212] on div "Uitwerkingen een veroordeling kan volgen op een proces, een aanhouding kan volg…" at bounding box center [541, 425] width 590 height 436
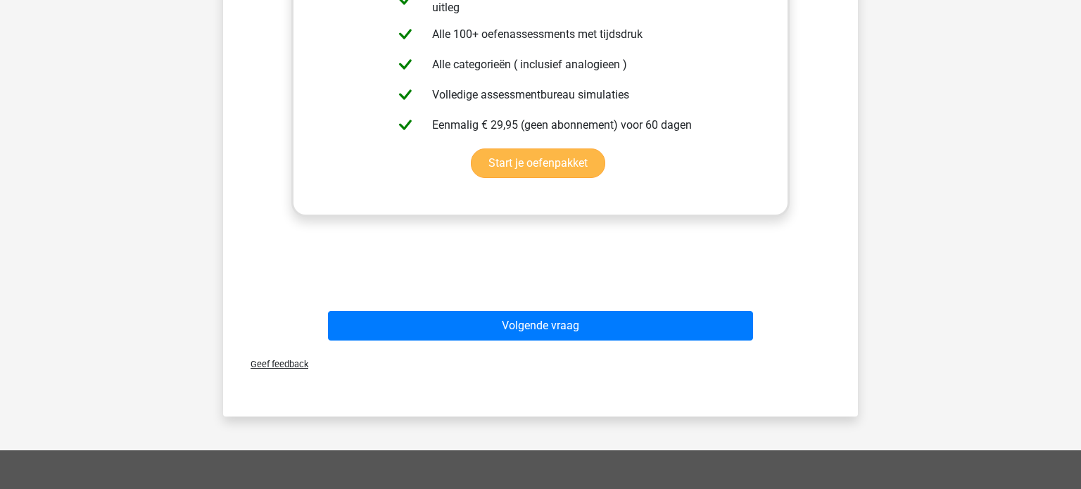
scroll to position [547, 0]
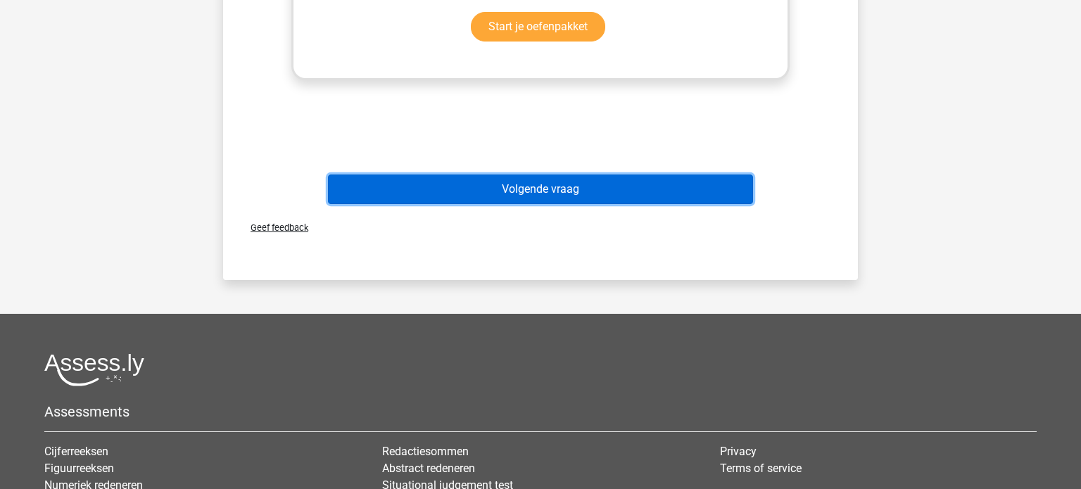
click at [557, 195] on button "Volgende vraag" at bounding box center [541, 190] width 426 height 30
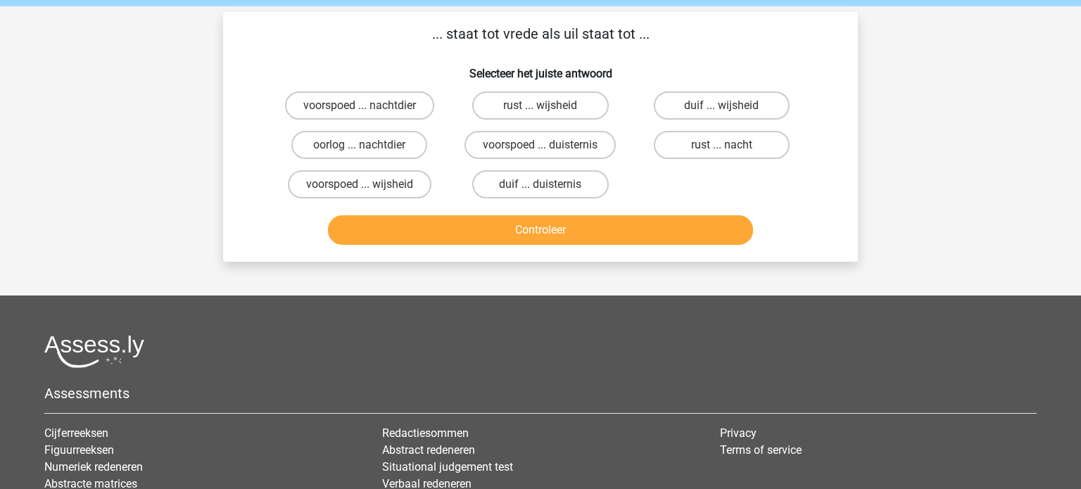
scroll to position [43, 0]
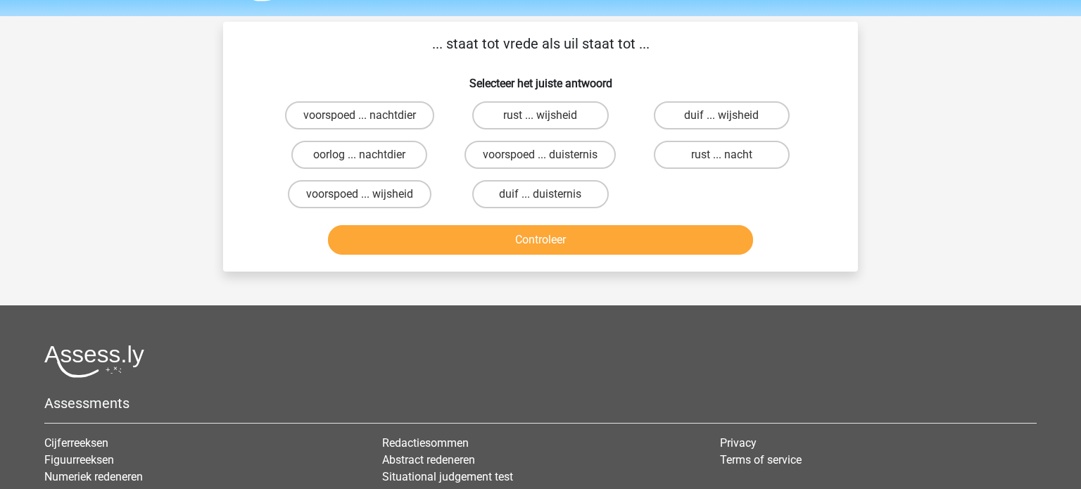
click at [545, 198] on input "duif ... duisternis" at bounding box center [544, 198] width 9 height 9
radio input "true"
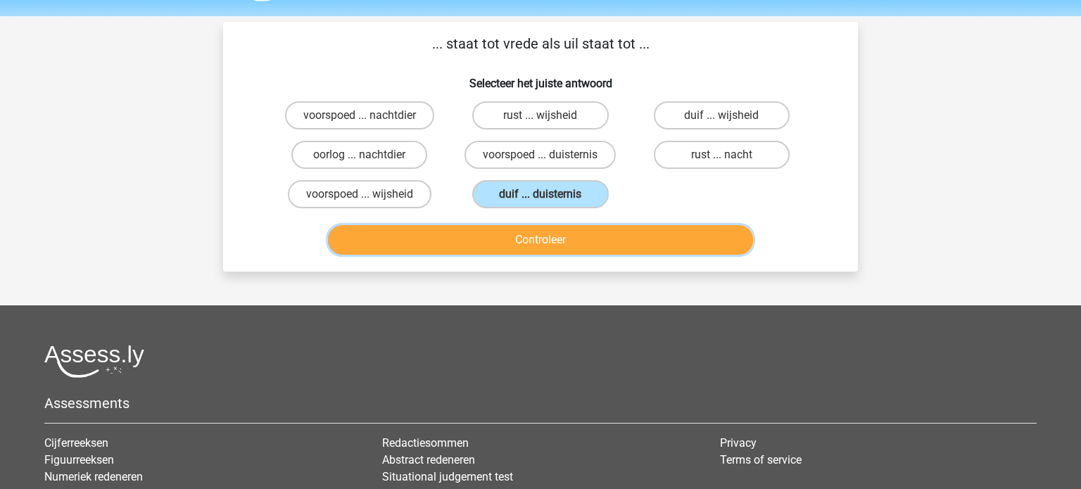
click at [550, 242] on button "Controleer" at bounding box center [541, 240] width 426 height 30
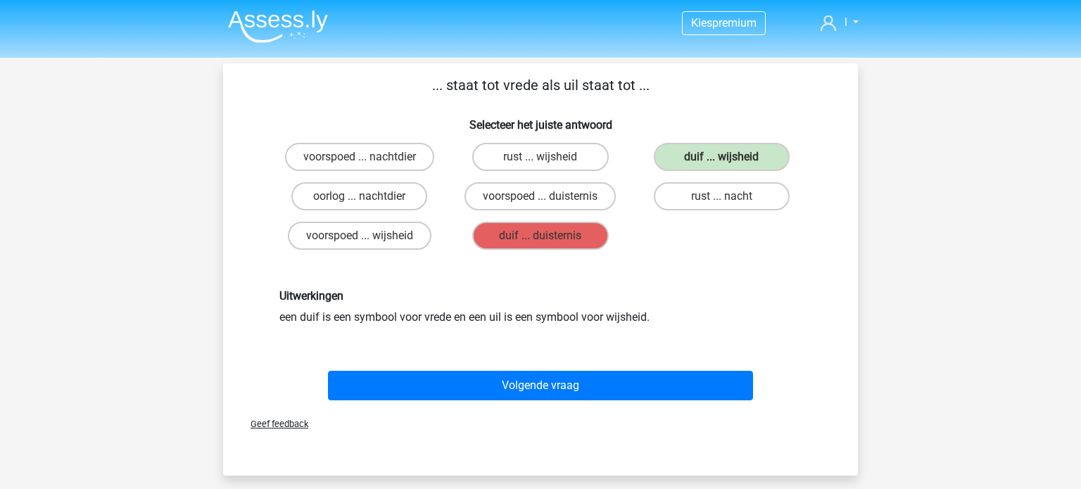
scroll to position [0, 0]
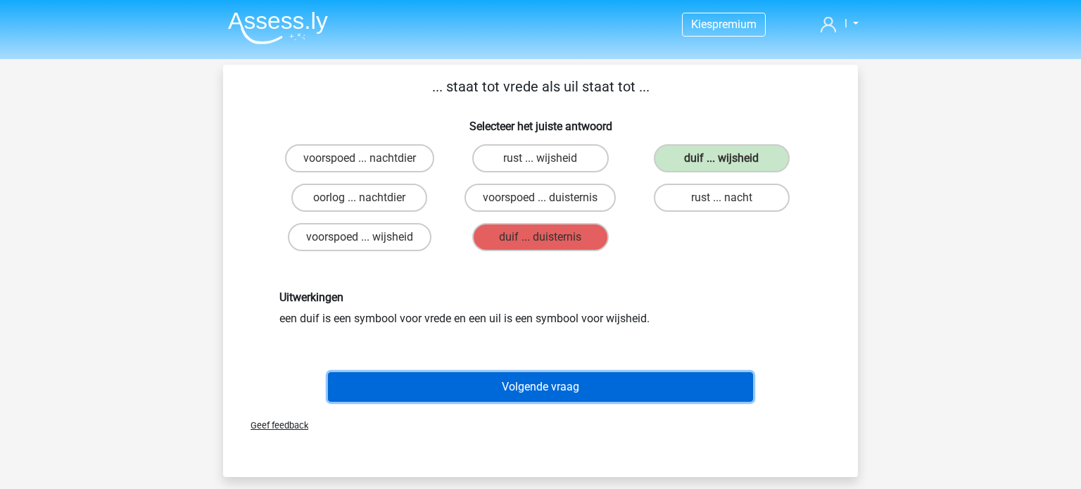
click at [523, 386] on button "Volgende vraag" at bounding box center [541, 387] width 426 height 30
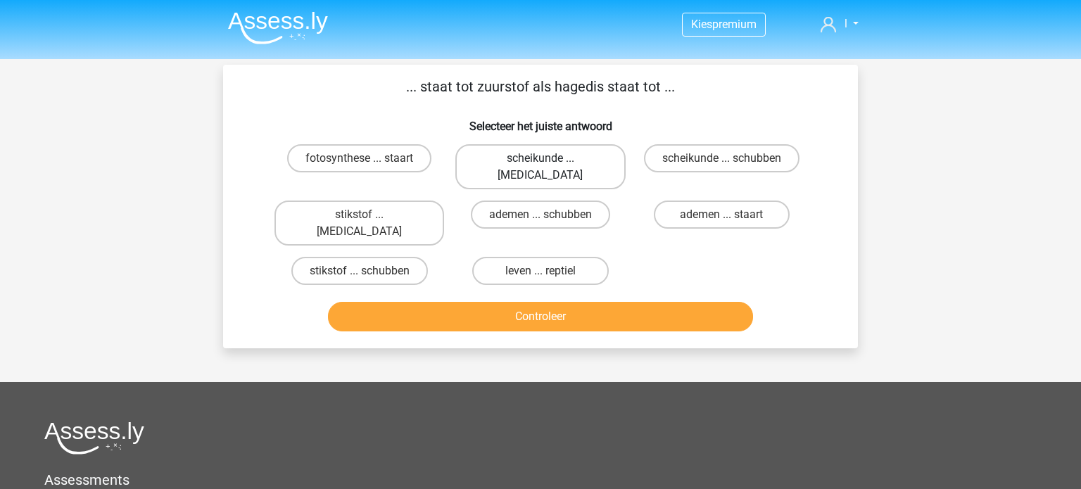
click at [595, 157] on label "scheikunde ... krokodil" at bounding box center [540, 166] width 170 height 45
click at [550, 158] on input "scheikunde ... krokodil" at bounding box center [544, 162] width 9 height 9
radio input "true"
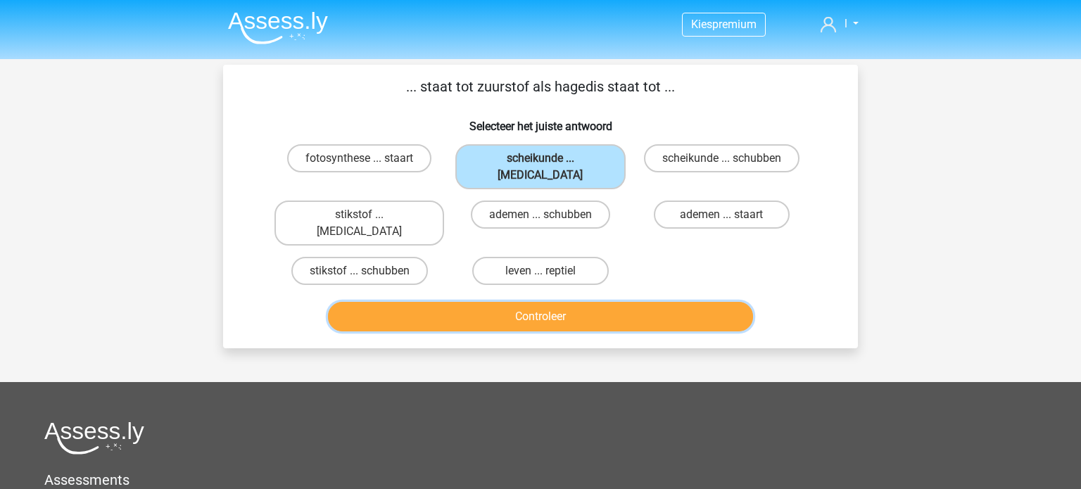
click at [535, 302] on button "Controleer" at bounding box center [541, 317] width 426 height 30
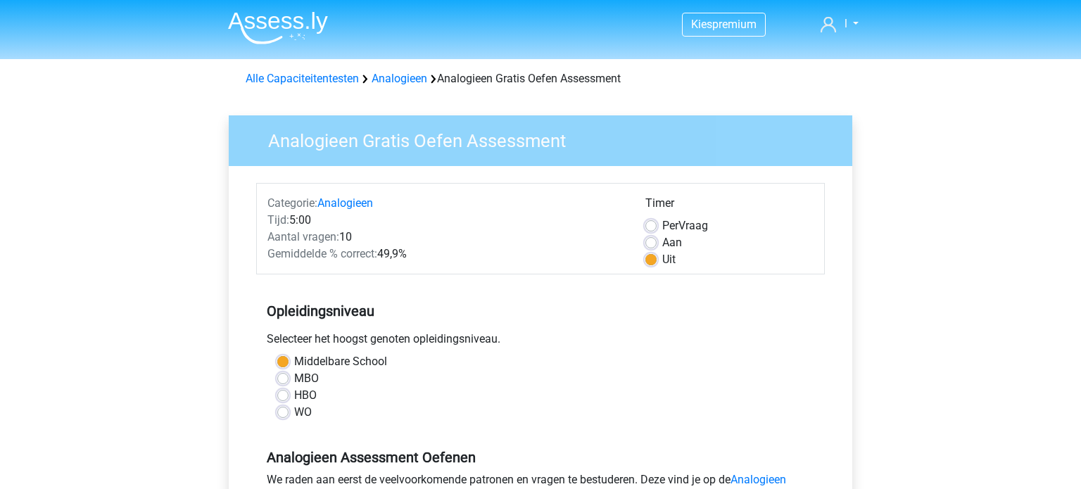
scroll to position [277, 0]
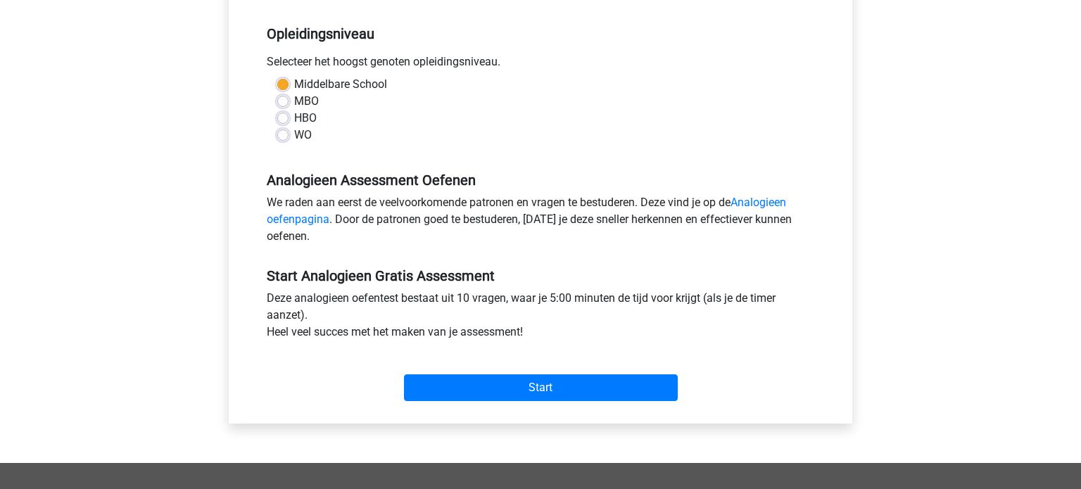
click at [294, 122] on label "HBO" at bounding box center [305, 118] width 23 height 17
click at [285, 122] on input "HBO" at bounding box center [282, 117] width 11 height 14
radio input "true"
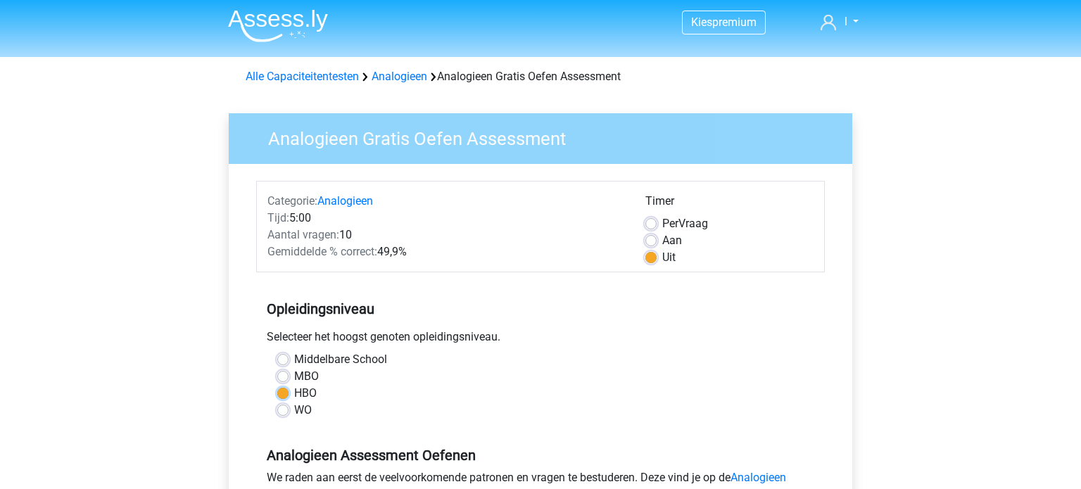
scroll to position [0, 0]
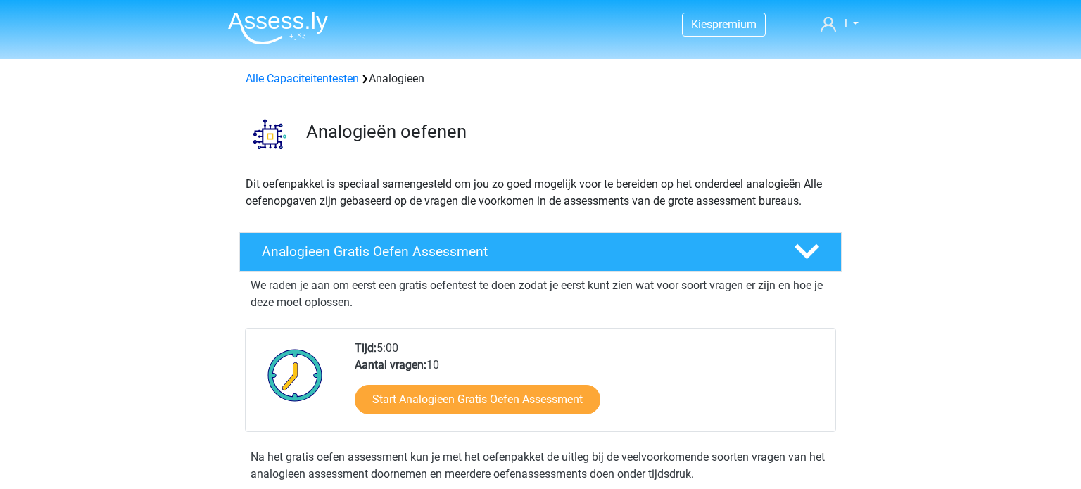
scroll to position [107, 0]
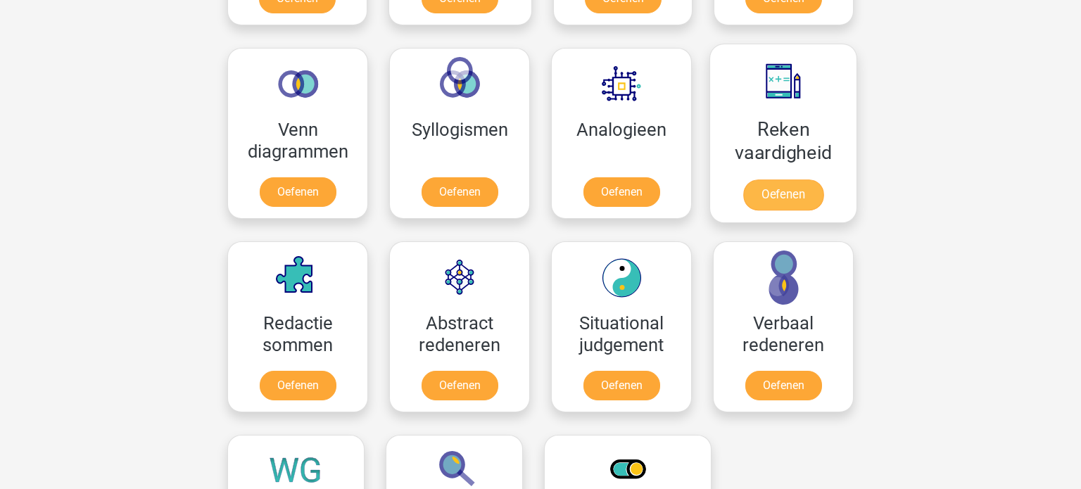
scroll to position [802, 0]
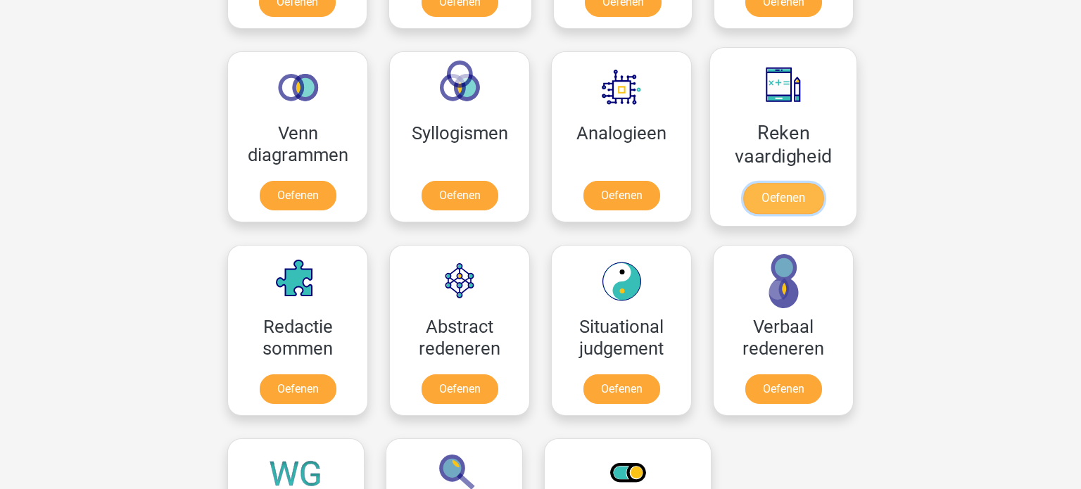
click at [775, 183] on link "Oefenen" at bounding box center [783, 198] width 80 height 31
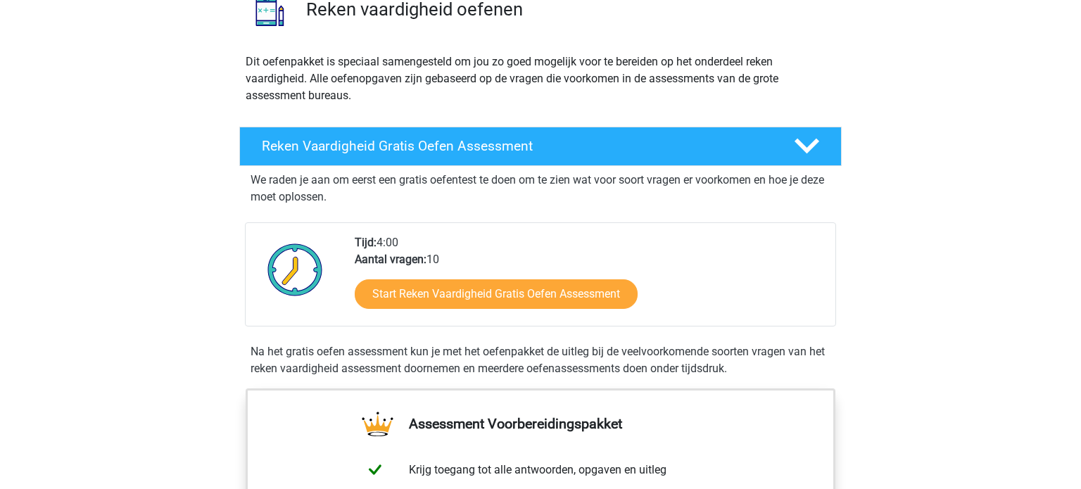
scroll to position [131, 0]
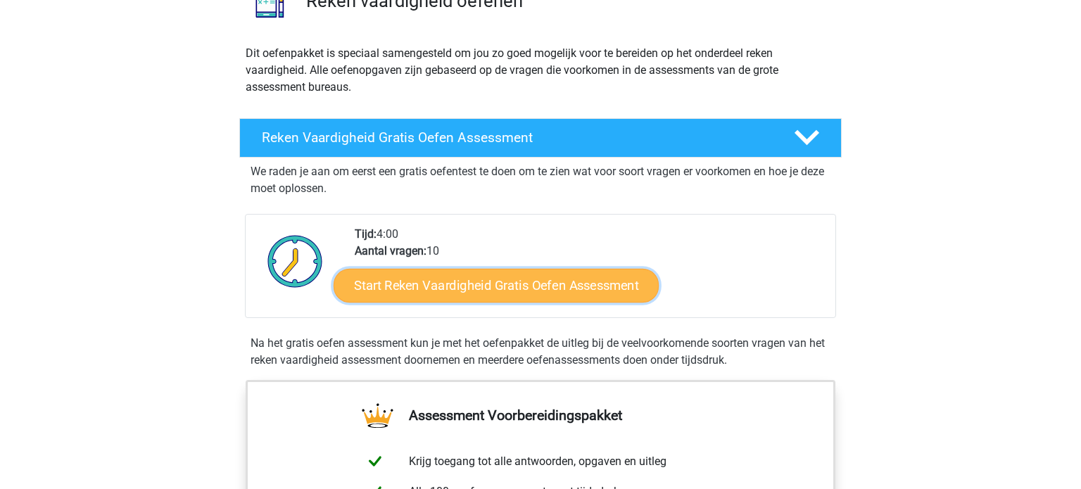
click at [548, 286] on link "Start Reken Vaardigheid Gratis Oefen Assessment" at bounding box center [496, 285] width 325 height 34
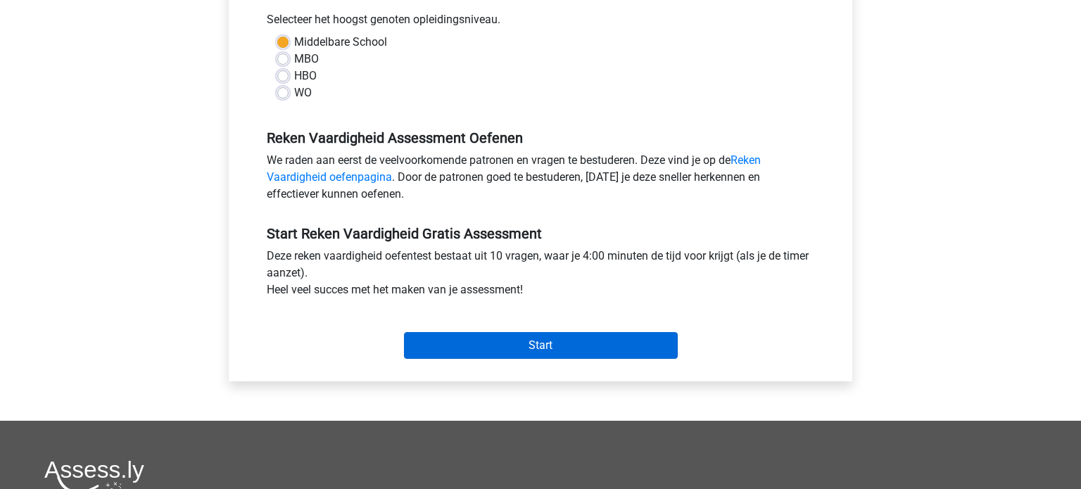
scroll to position [324, 0]
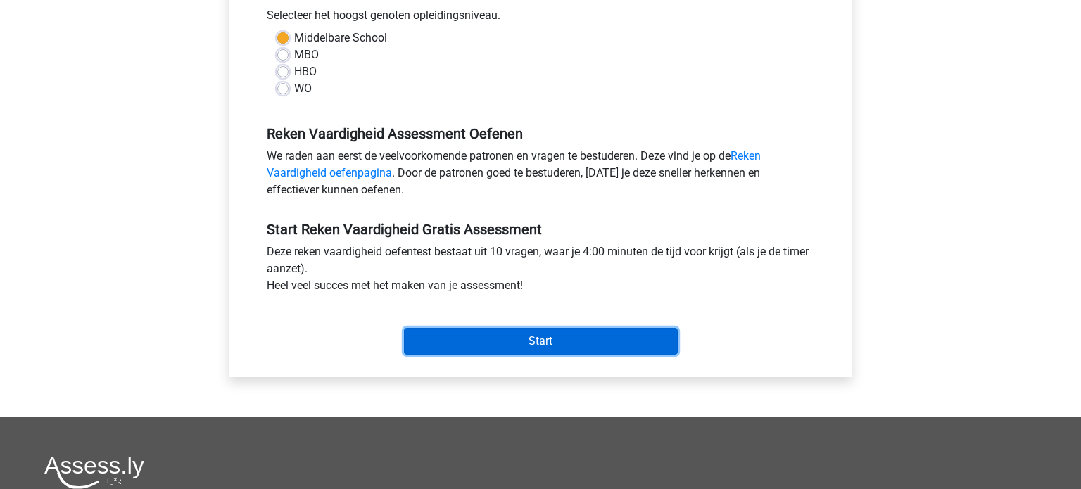
click at [543, 341] on input "Start" at bounding box center [541, 341] width 274 height 27
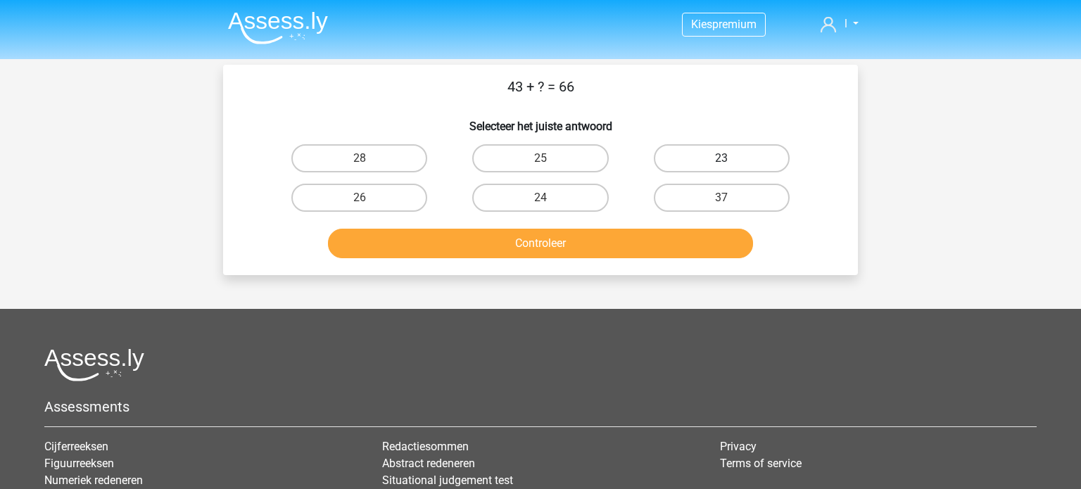
click at [751, 163] on label "23" at bounding box center [722, 158] width 136 height 28
click at [730, 163] on input "23" at bounding box center [725, 162] width 9 height 9
radio input "true"
click at [572, 250] on button "Controleer" at bounding box center [541, 244] width 426 height 30
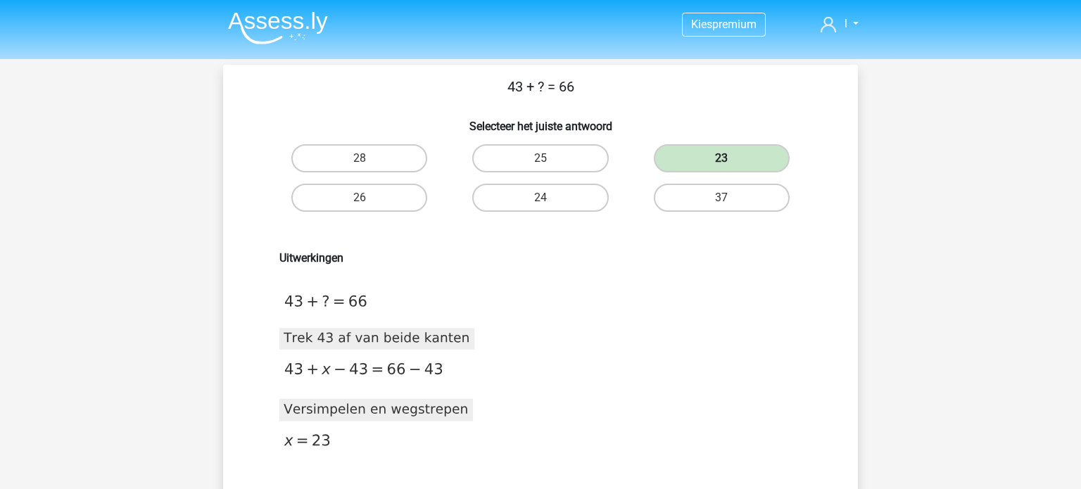
click at [737, 160] on label "23" at bounding box center [722, 158] width 136 height 28
click at [732, 158] on label "23" at bounding box center [722, 158] width 136 height 28
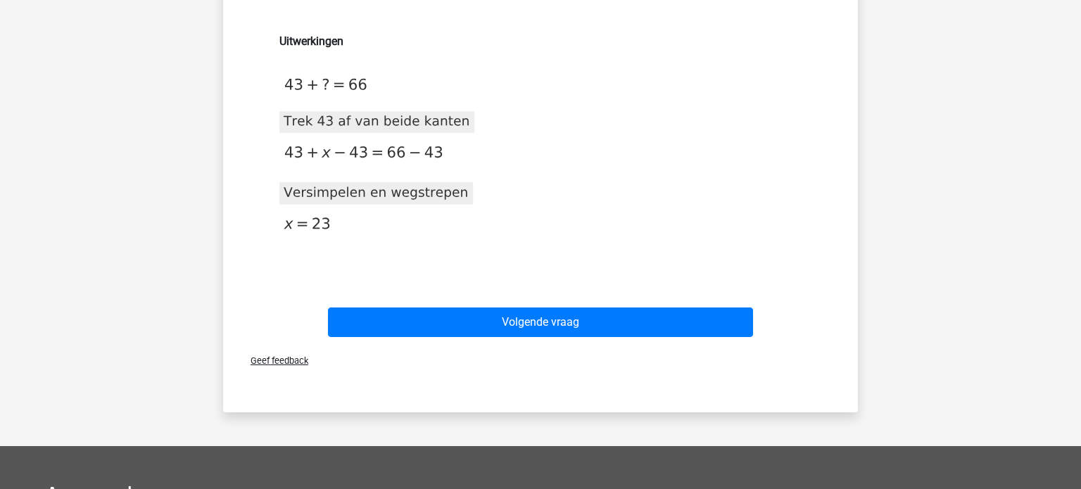
scroll to position [222, 0]
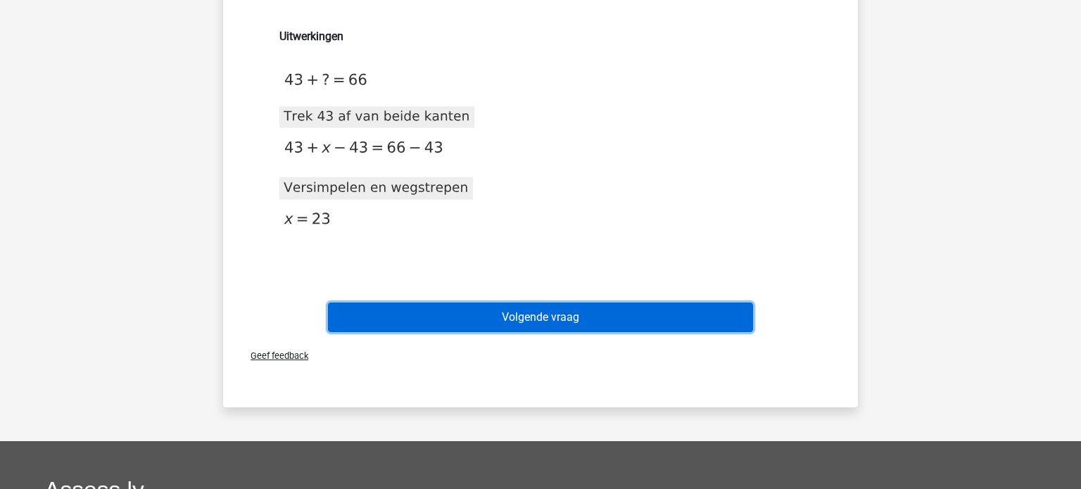
click at [562, 324] on button "Volgende vraag" at bounding box center [541, 318] width 426 height 30
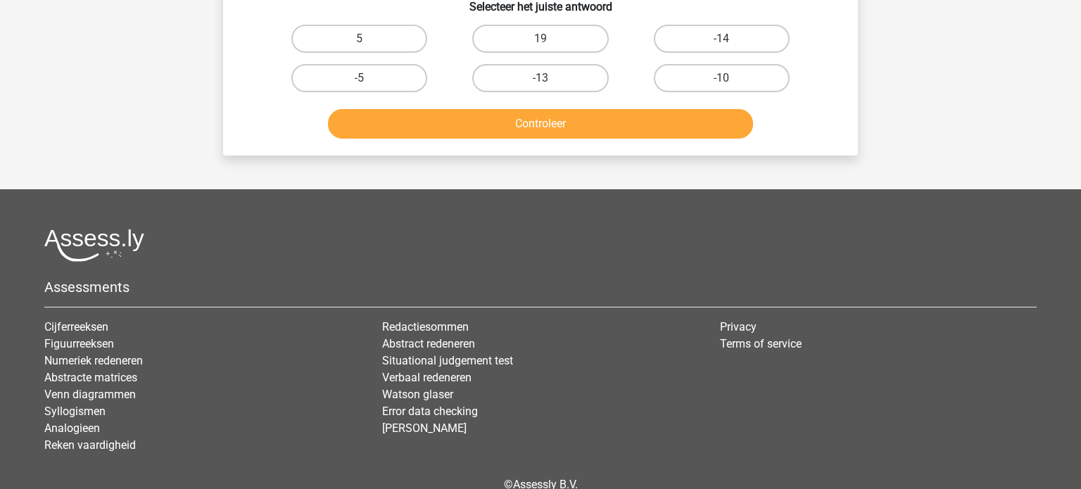
scroll to position [65, 0]
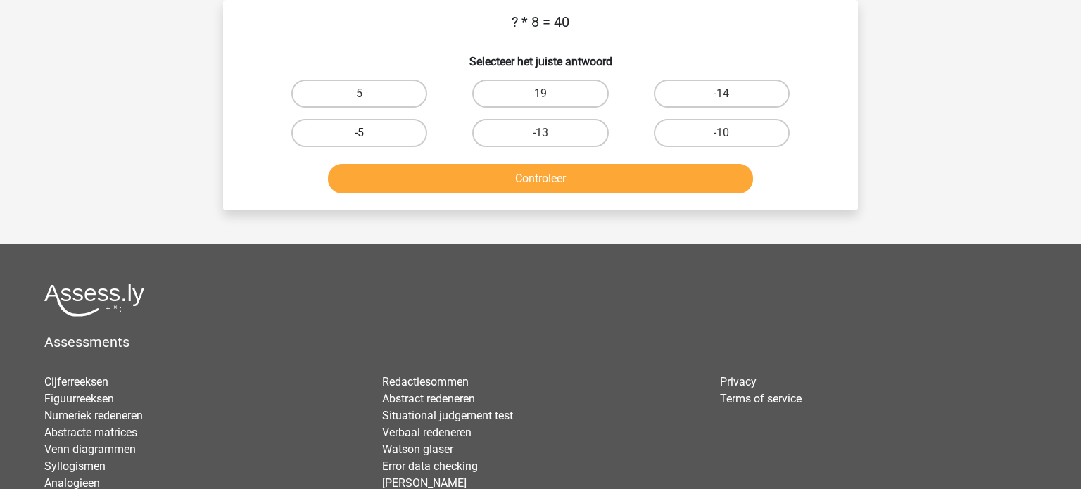
click at [382, 135] on label "-5" at bounding box center [359, 133] width 136 height 28
click at [369, 135] on input "-5" at bounding box center [364, 137] width 9 height 9
radio input "true"
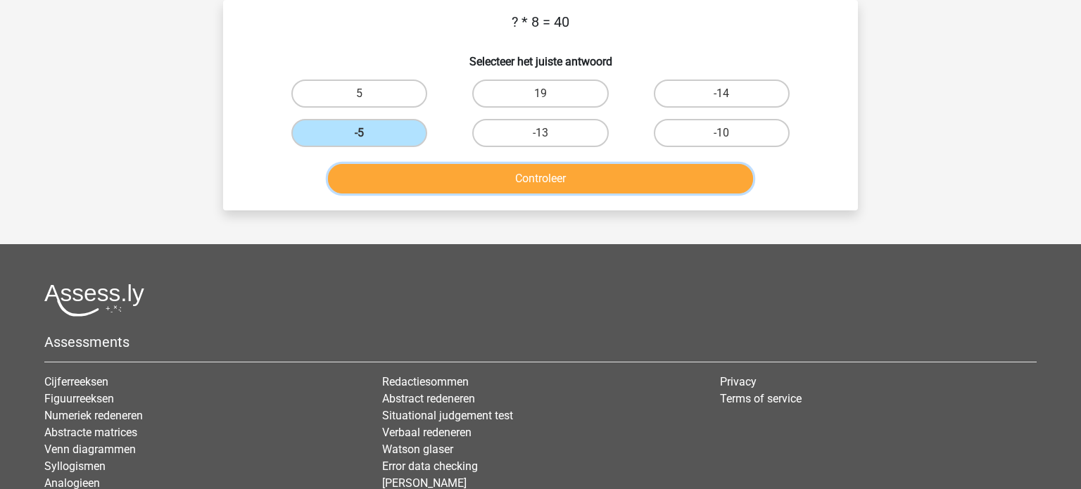
click at [565, 188] on button "Controleer" at bounding box center [541, 179] width 426 height 30
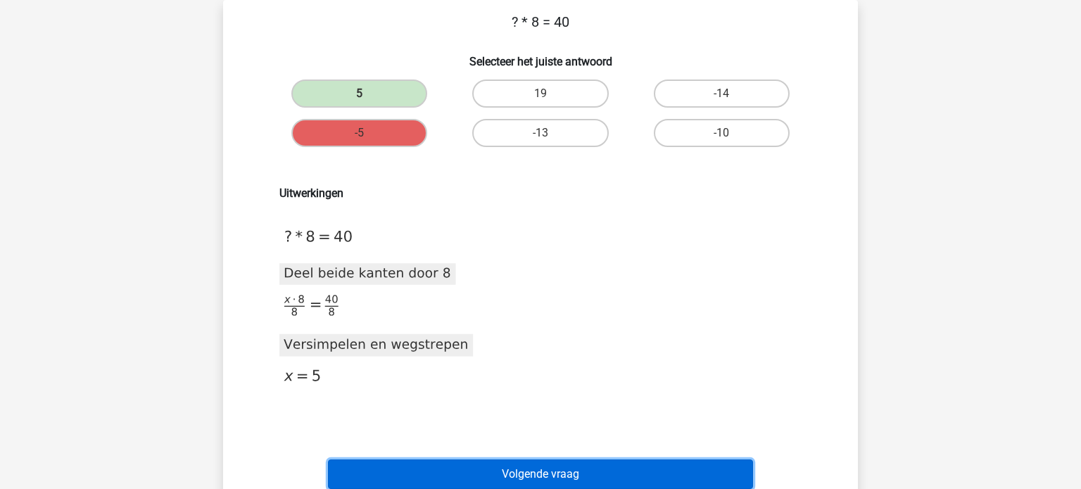
click at [560, 468] on button "Volgende vraag" at bounding box center [541, 474] width 426 height 30
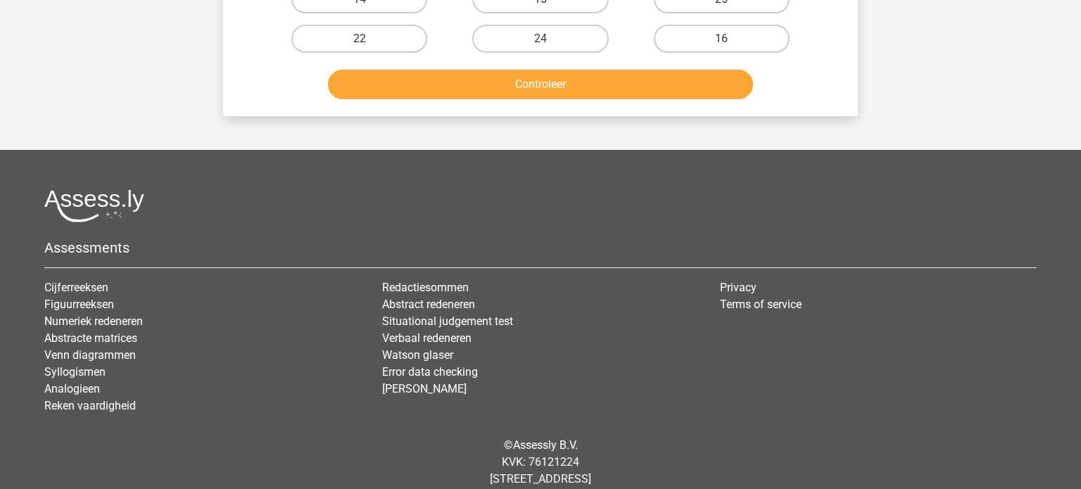
scroll to position [190, 0]
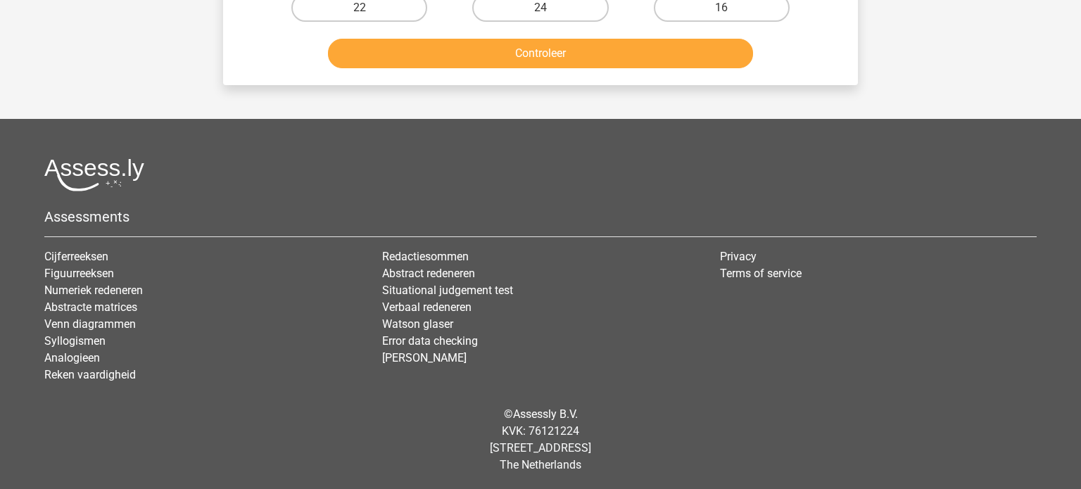
click at [587, 42] on button "Controleer" at bounding box center [541, 54] width 426 height 30
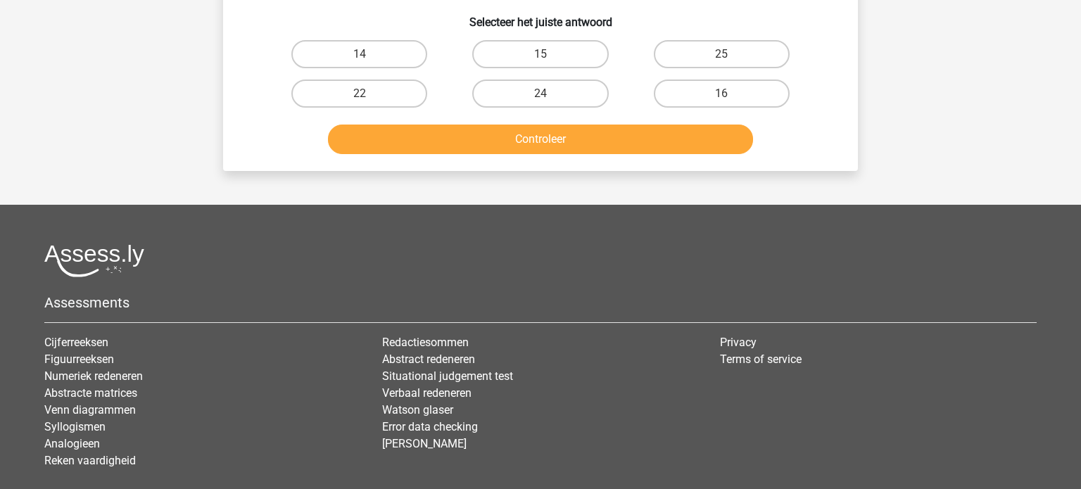
scroll to position [0, 0]
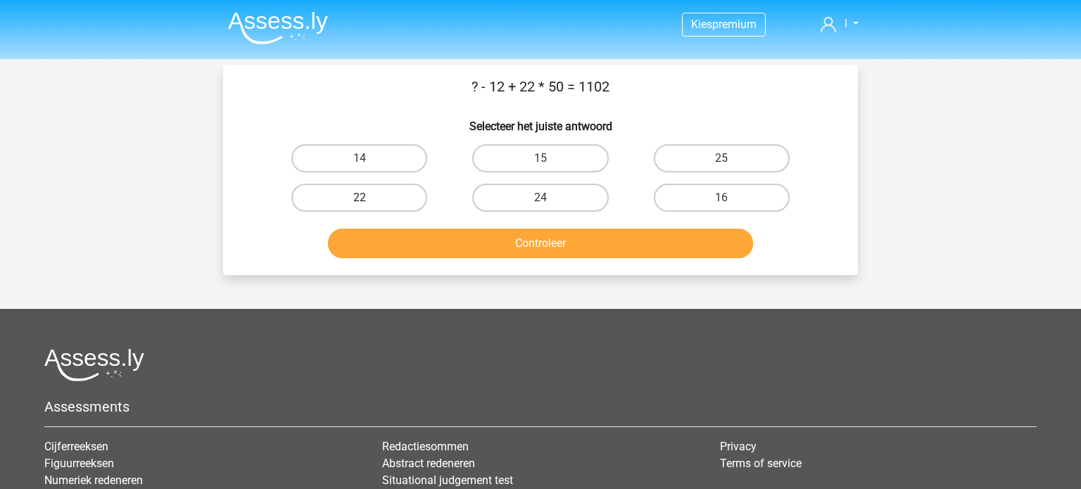
click at [388, 197] on label "22" at bounding box center [359, 198] width 136 height 28
click at [369, 198] on input "22" at bounding box center [364, 202] width 9 height 9
radio input "true"
click at [742, 166] on label "25" at bounding box center [722, 158] width 136 height 28
click at [730, 166] on input "25" at bounding box center [725, 162] width 9 height 9
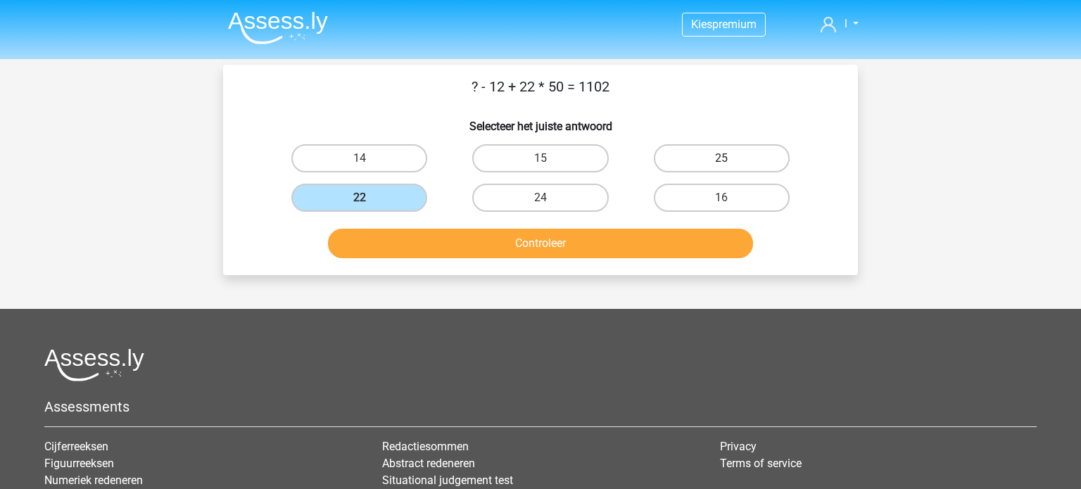
radio input "true"
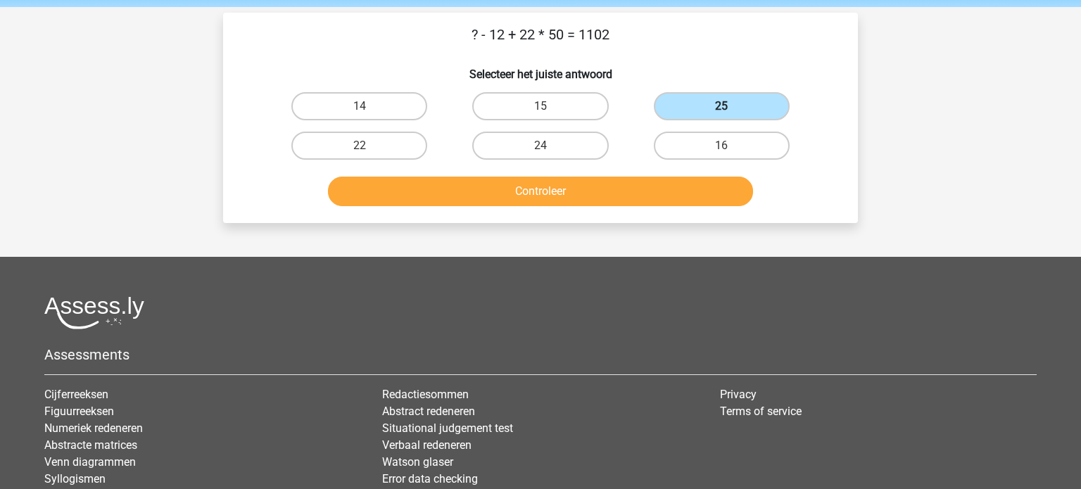
scroll to position [55, 0]
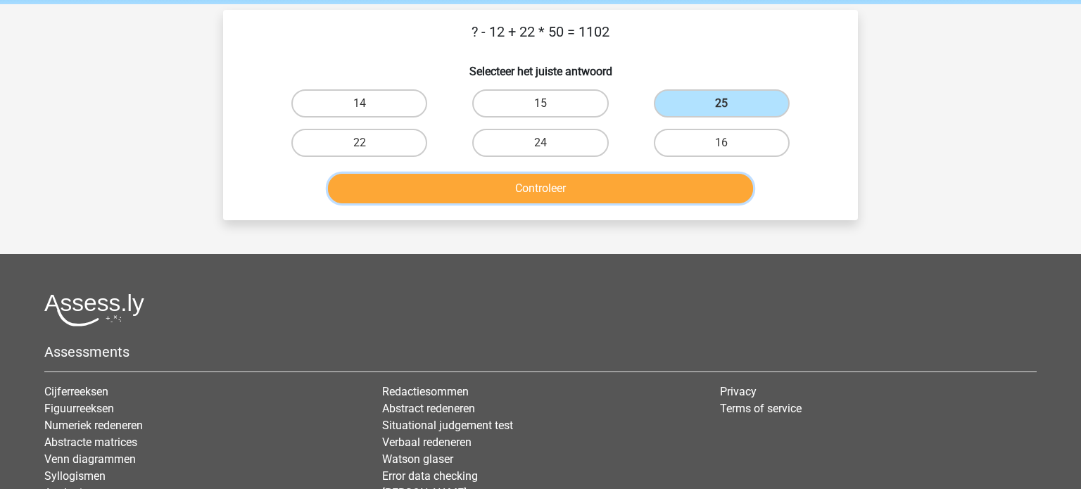
click at [573, 196] on button "Controleer" at bounding box center [541, 189] width 426 height 30
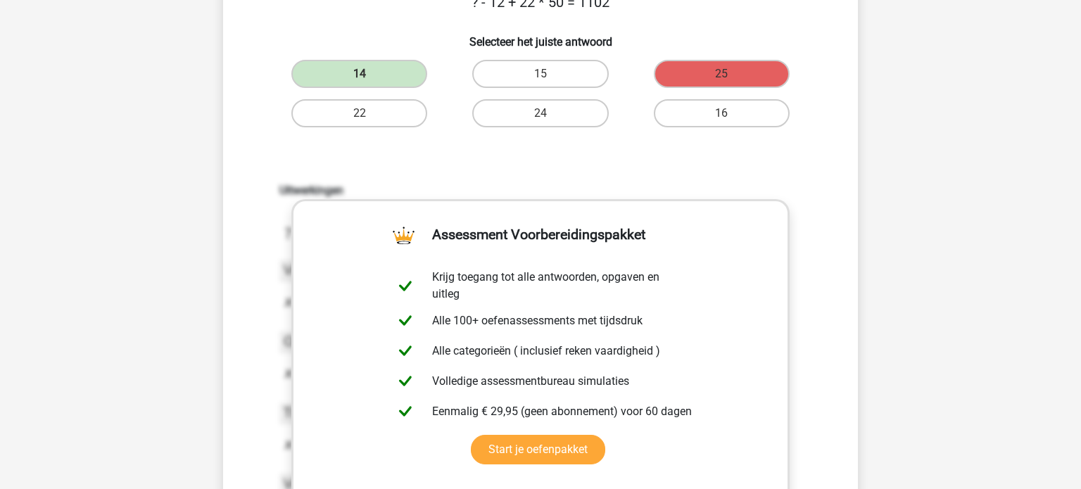
scroll to position [80, 0]
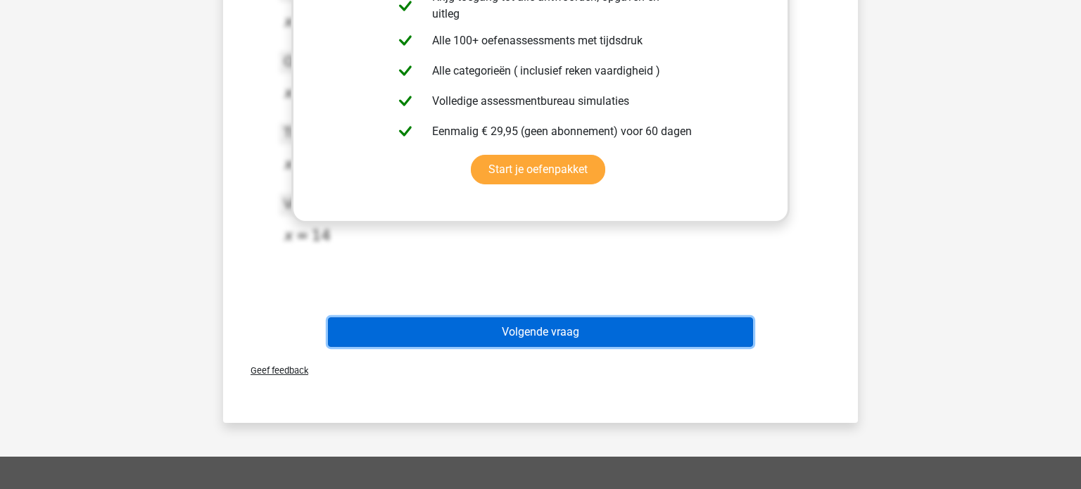
click at [553, 343] on button "Volgende vraag" at bounding box center [541, 332] width 426 height 30
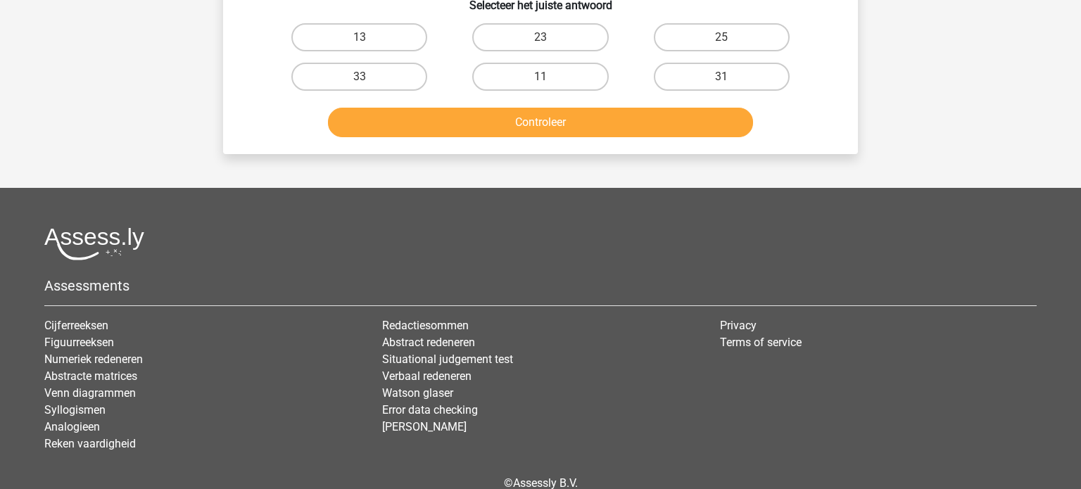
scroll to position [127, 0]
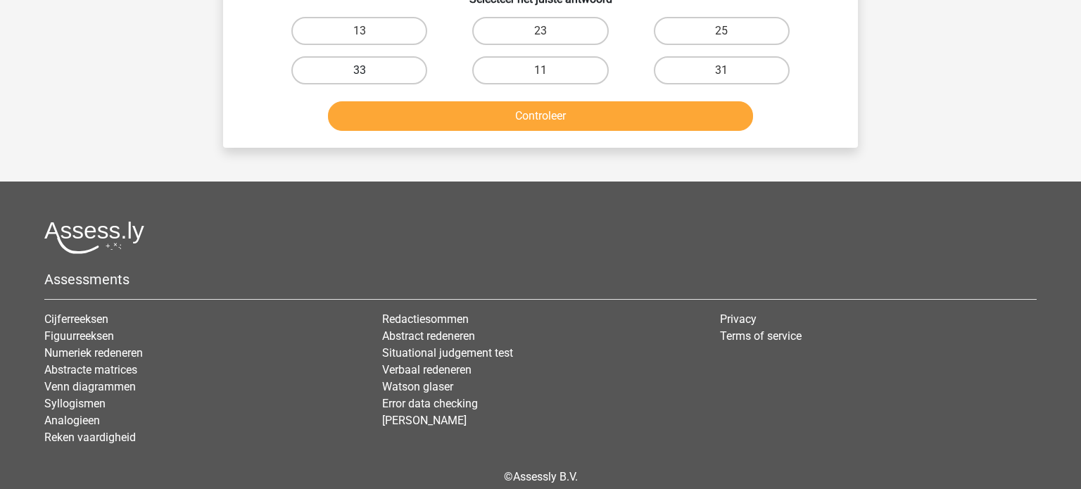
click at [391, 77] on label "33" at bounding box center [359, 70] width 136 height 28
click at [369, 77] on input "33" at bounding box center [364, 74] width 9 height 9
radio input "true"
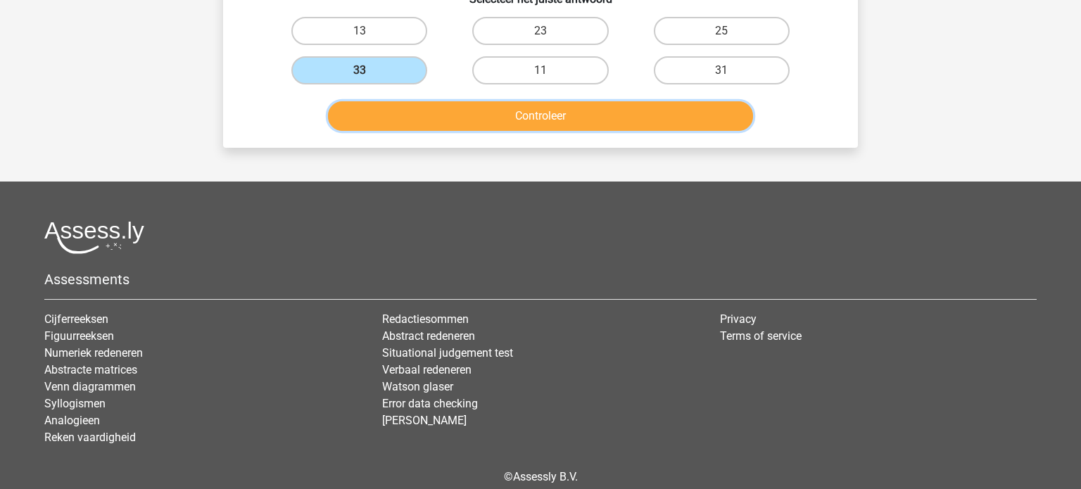
click at [571, 115] on button "Controleer" at bounding box center [541, 116] width 426 height 30
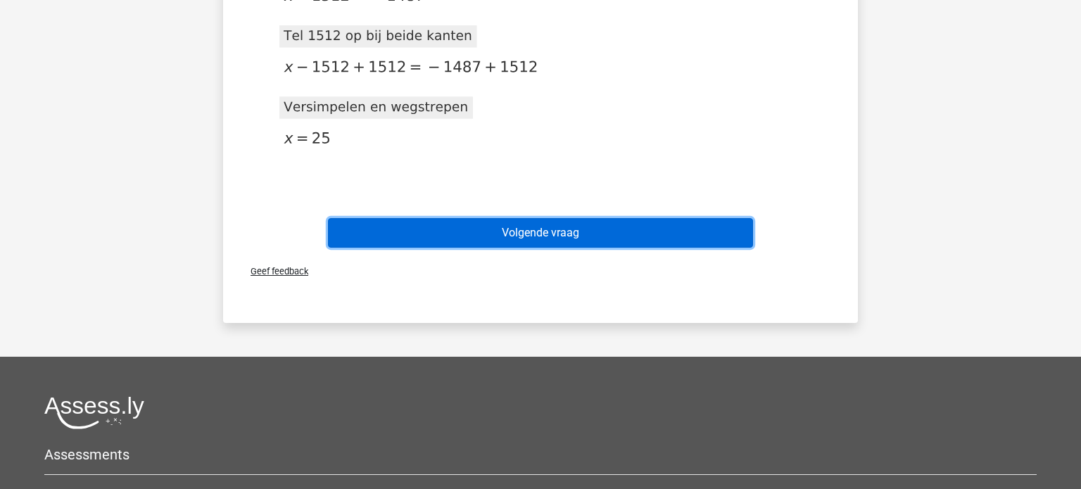
click at [540, 231] on button "Volgende vraag" at bounding box center [541, 233] width 426 height 30
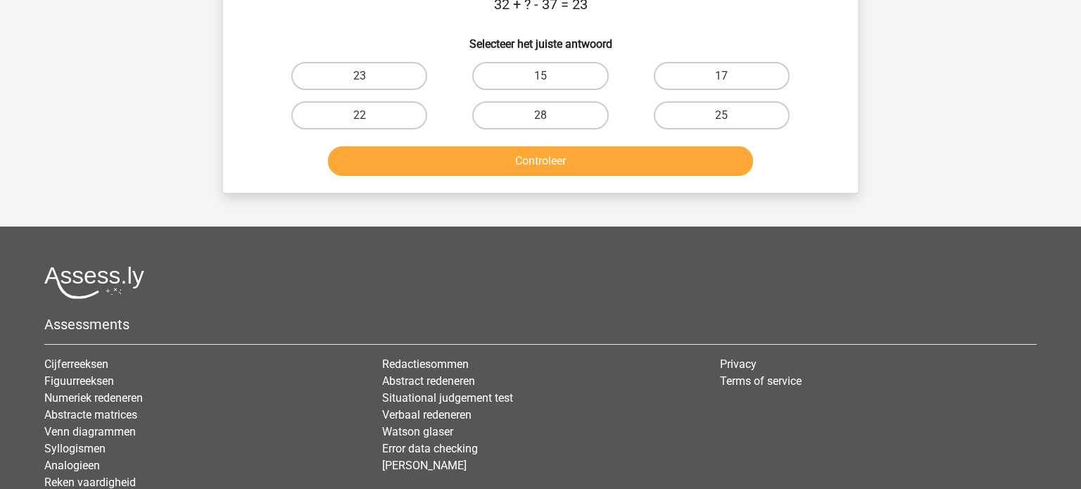
scroll to position [65, 0]
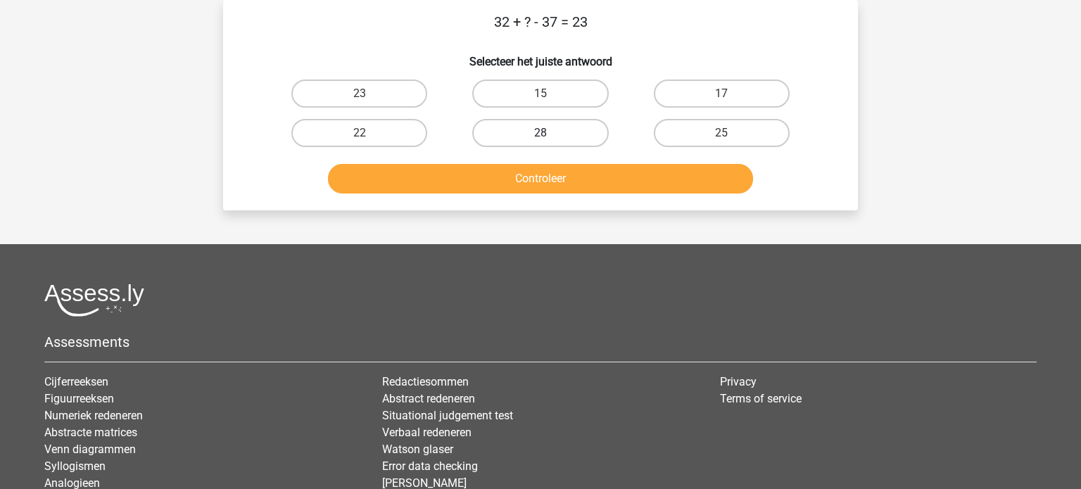
click at [535, 144] on label "28" at bounding box center [540, 133] width 136 height 28
click at [540, 142] on input "28" at bounding box center [544, 137] width 9 height 9
radio input "true"
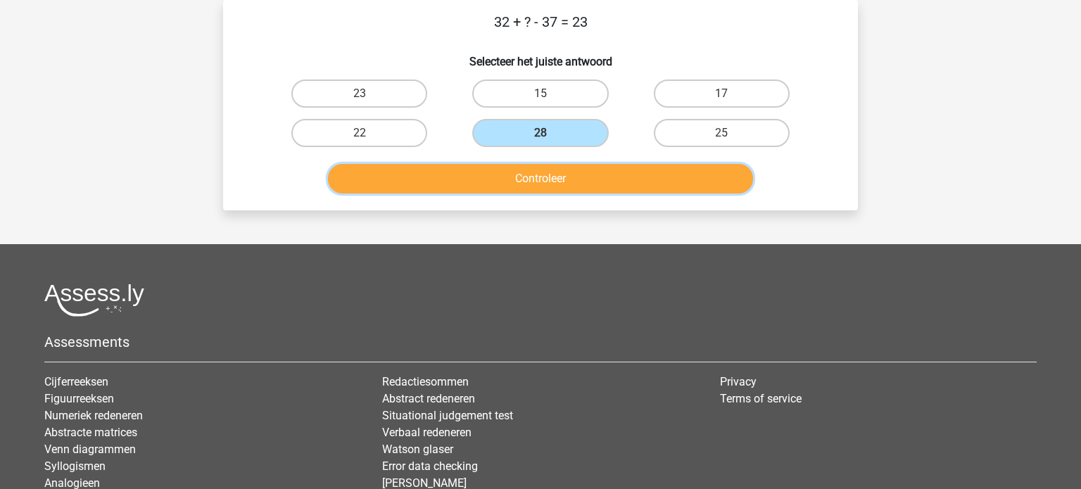
click at [515, 164] on button "Controleer" at bounding box center [541, 179] width 426 height 30
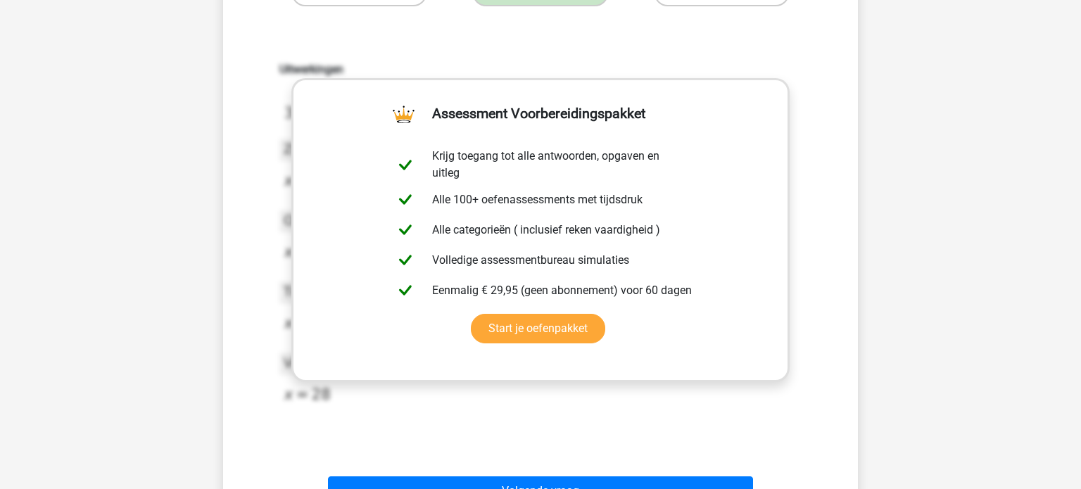
scroll to position [206, 0]
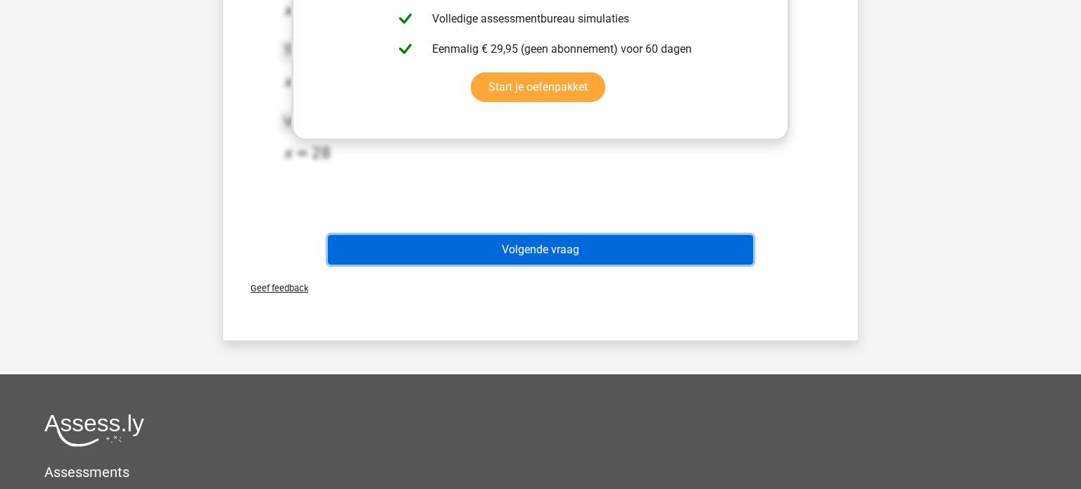
click at [545, 261] on button "Volgende vraag" at bounding box center [541, 250] width 426 height 30
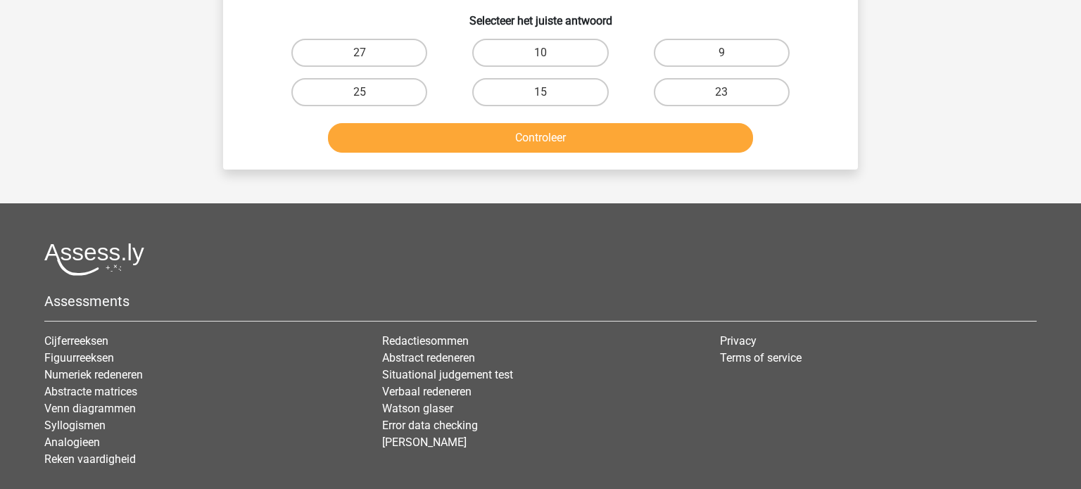
scroll to position [65, 0]
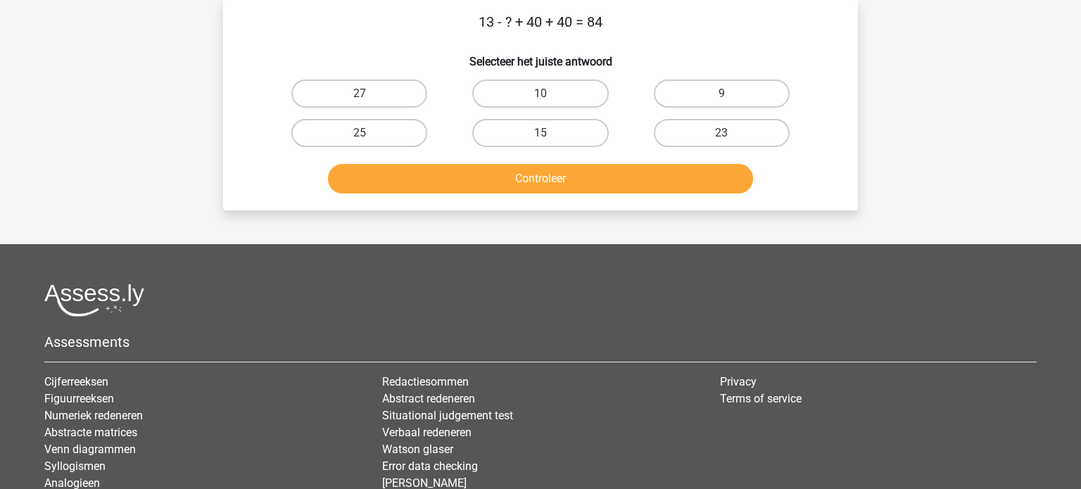
click at [729, 94] on input "9" at bounding box center [725, 98] width 9 height 9
radio input "true"
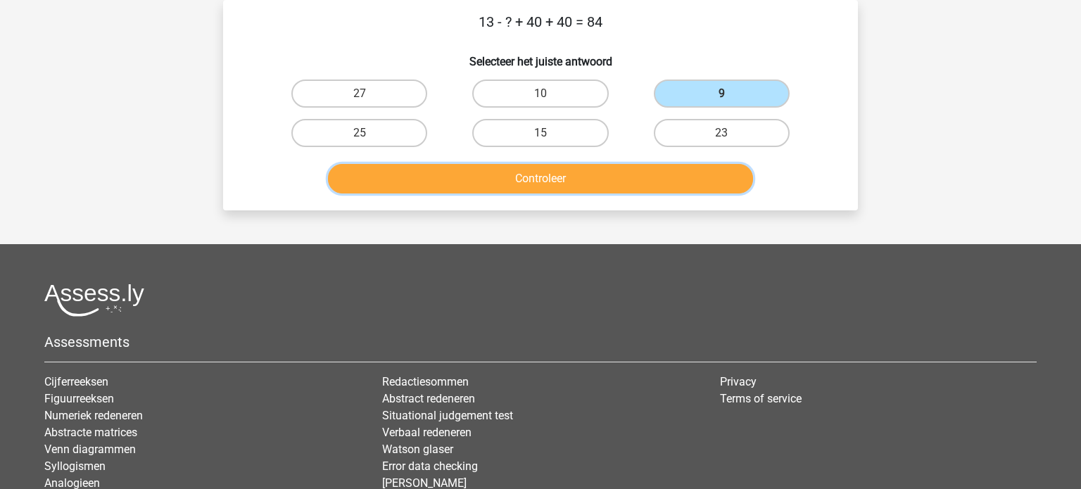
click at [529, 179] on button "Controleer" at bounding box center [541, 179] width 426 height 30
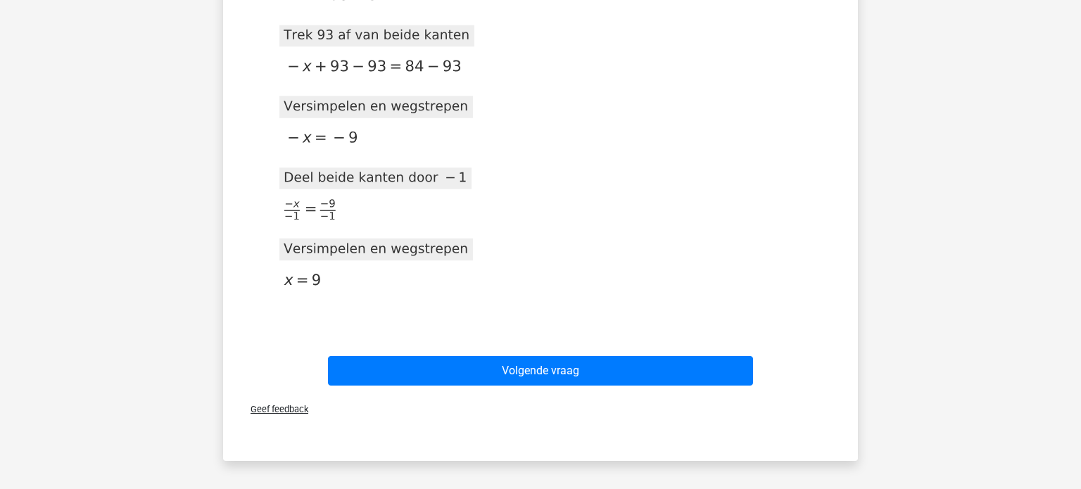
scroll to position [462, 0]
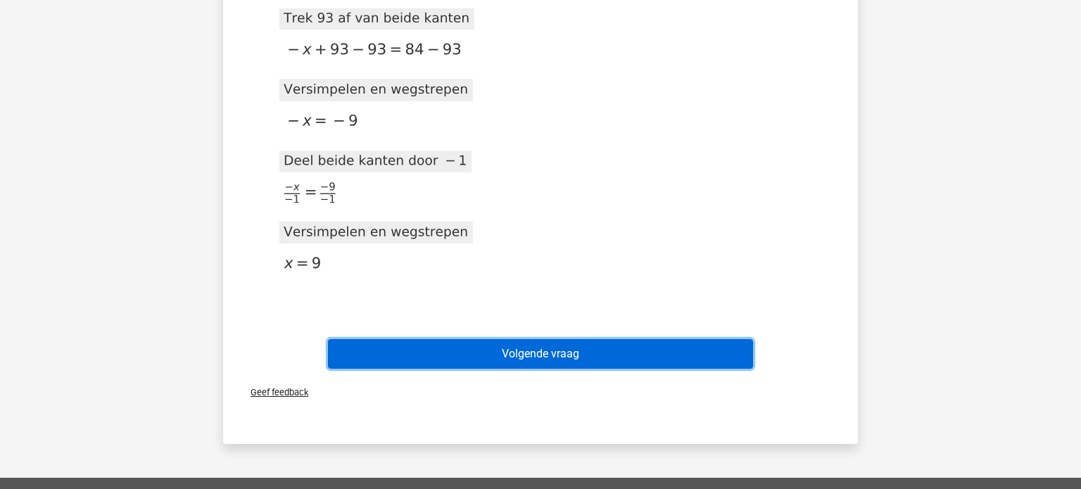
click at [555, 362] on button "Volgende vraag" at bounding box center [541, 354] width 426 height 30
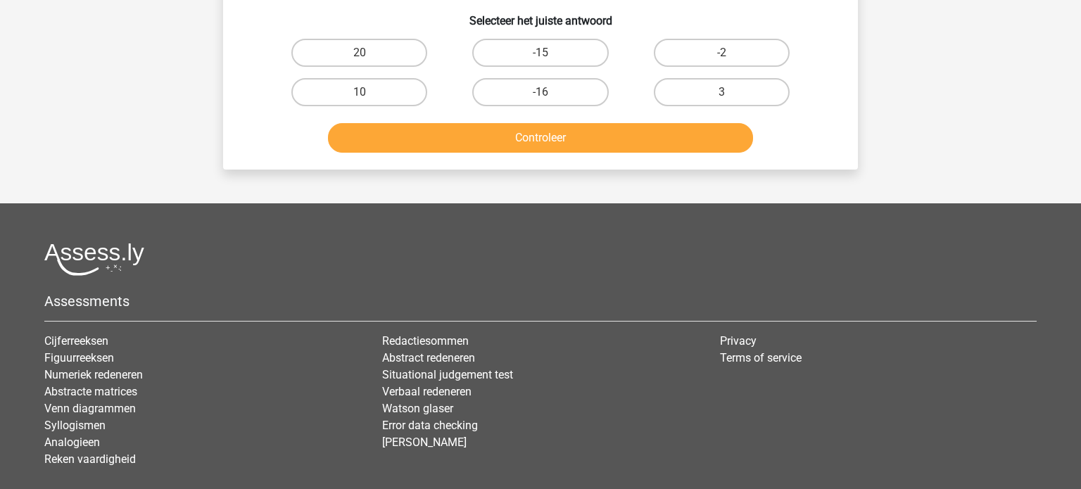
scroll to position [65, 0]
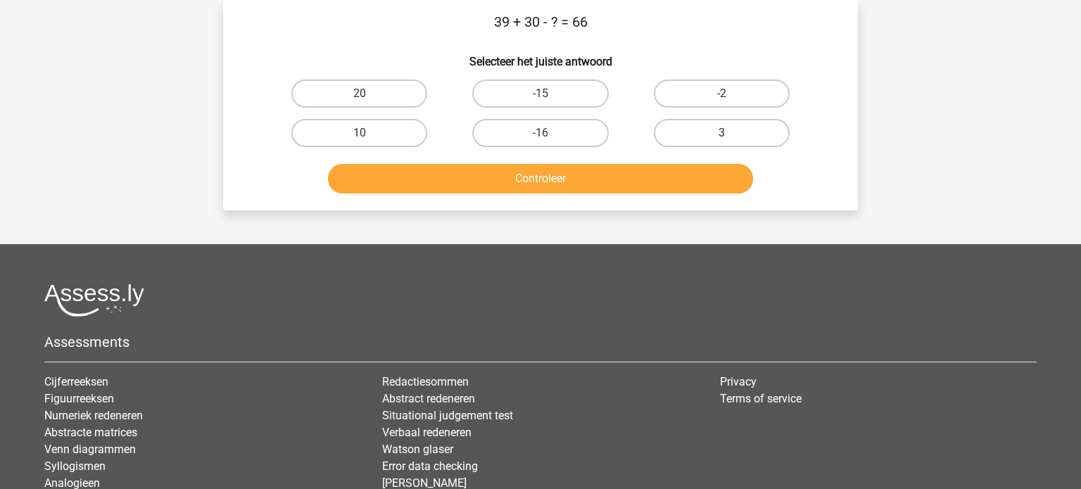
click at [751, 145] on label "3" at bounding box center [722, 133] width 136 height 28
click at [730, 142] on input "3" at bounding box center [725, 137] width 9 height 9
radio input "true"
click at [568, 186] on button "Controleer" at bounding box center [541, 179] width 426 height 30
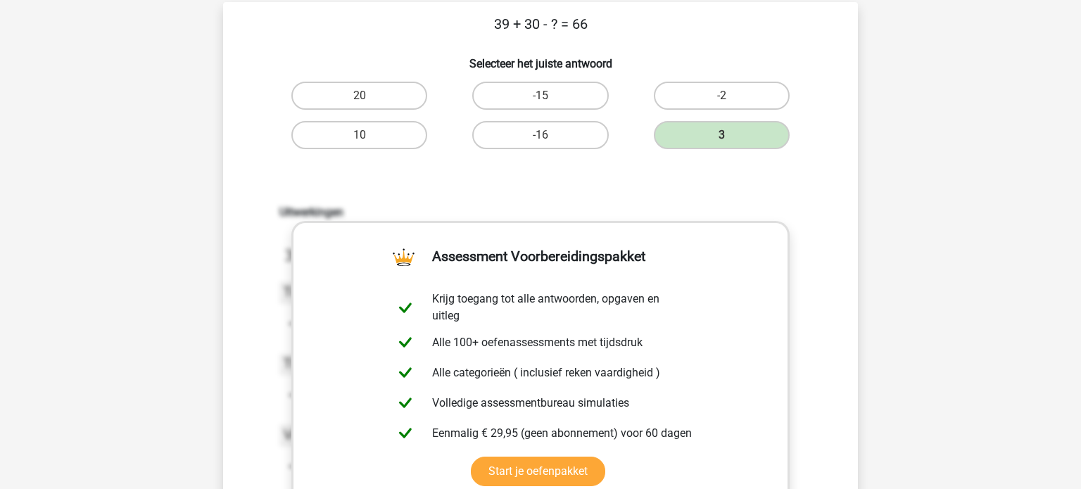
scroll to position [0, 0]
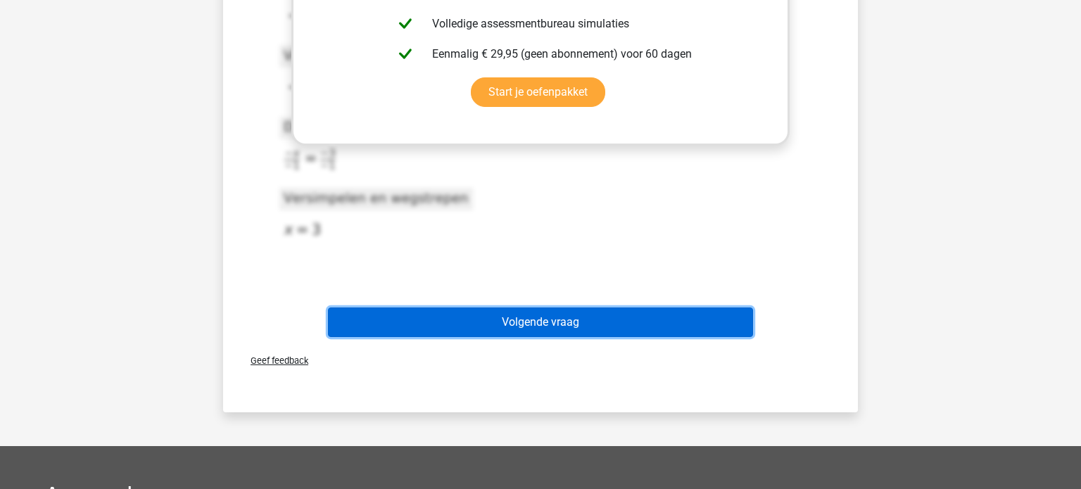
click at [538, 318] on button "Volgende vraag" at bounding box center [541, 322] width 426 height 30
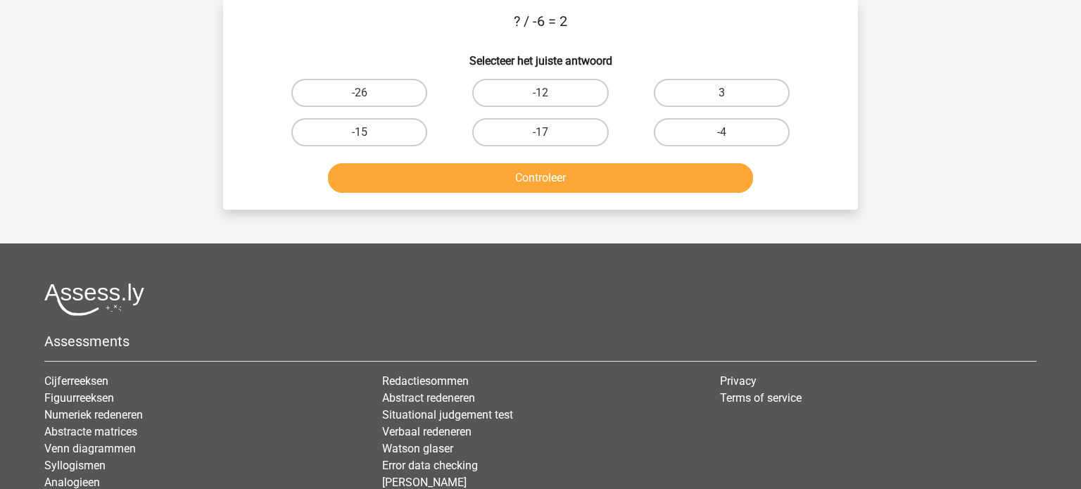
scroll to position [65, 0]
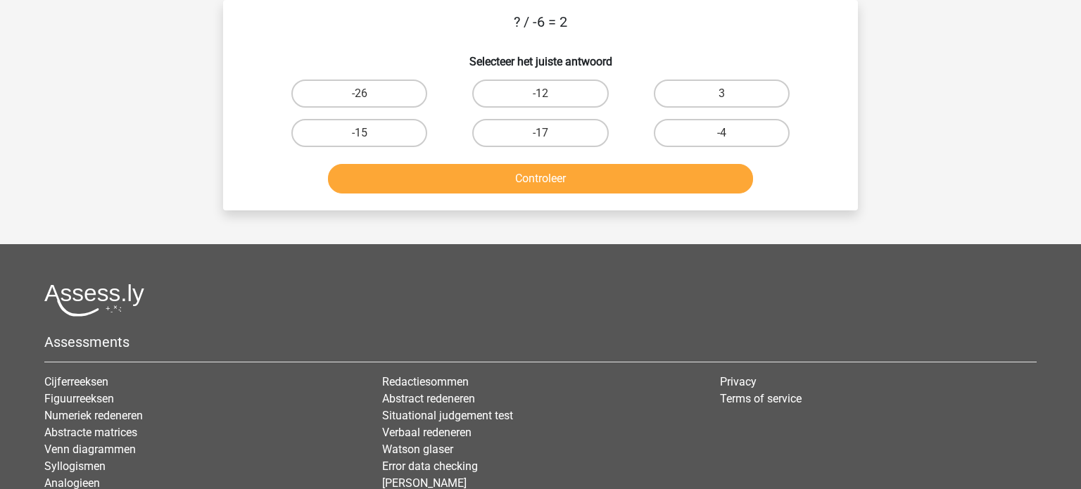
click at [725, 72] on div "? / -6 = 2 Selecteer het juiste antwoord -26 -12 3 -15" at bounding box center [540, 105] width 623 height 188
click at [733, 82] on label "3" at bounding box center [722, 94] width 136 height 28
click at [730, 94] on input "3" at bounding box center [725, 98] width 9 height 9
radio input "true"
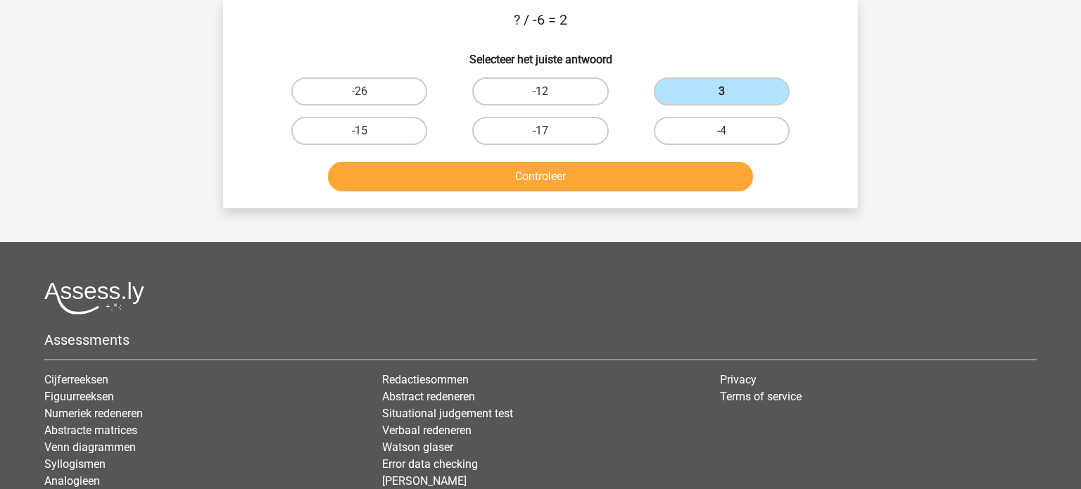
scroll to position [70, 0]
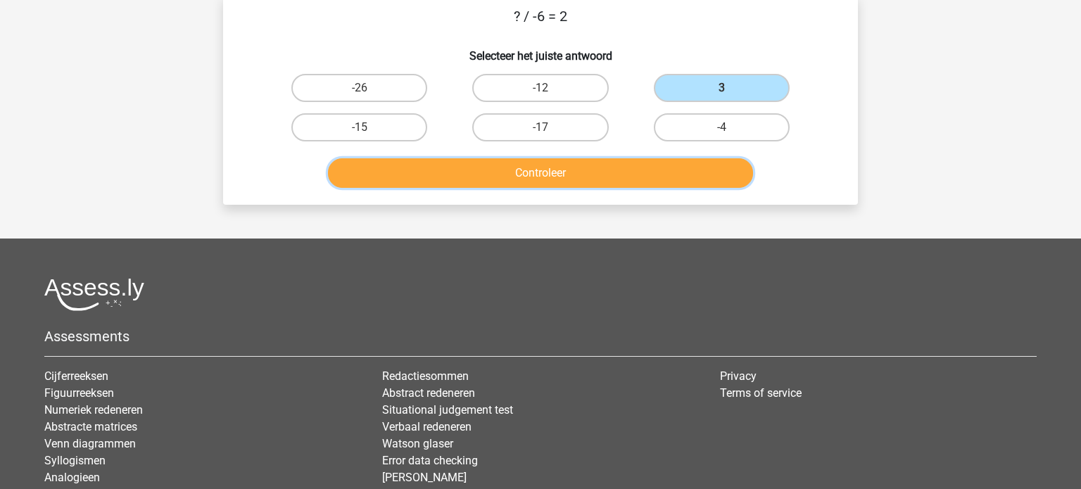
click at [518, 172] on button "Controleer" at bounding box center [541, 173] width 426 height 30
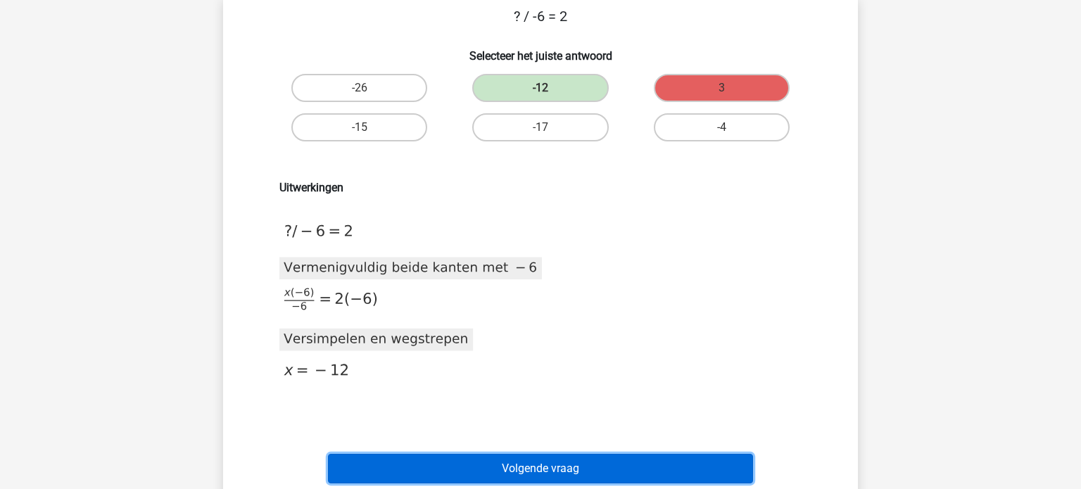
click at [518, 464] on button "Volgende vraag" at bounding box center [541, 469] width 426 height 30
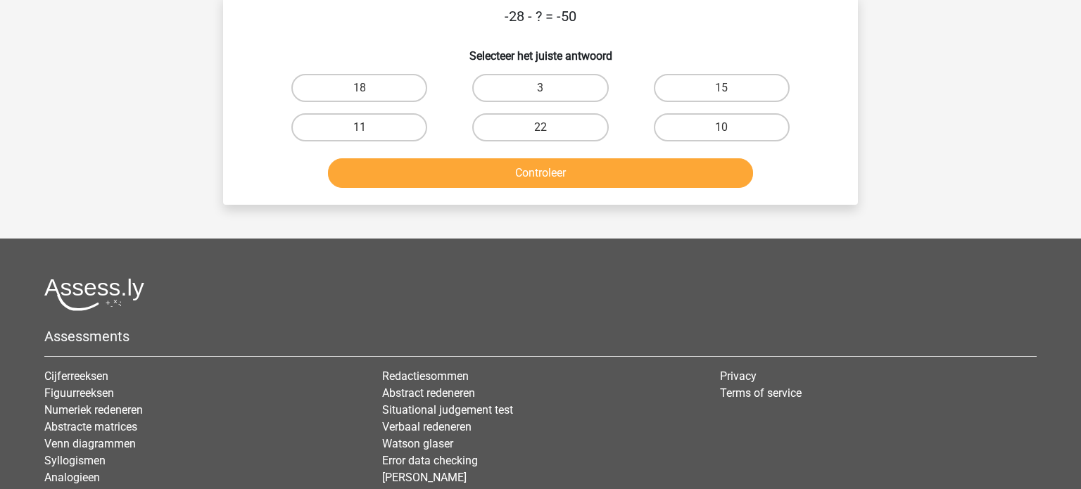
scroll to position [65, 0]
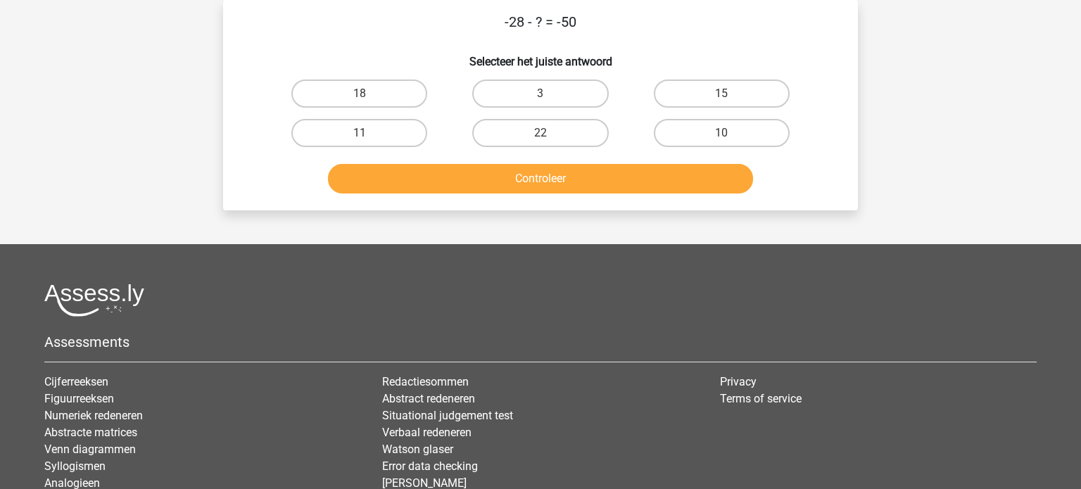
click at [200, 196] on div "Kies premium l buwalda85@gmail.com" at bounding box center [540, 275] width 1081 height 680
click at [215, 226] on div "Kies premium l buwalda85@gmail.com" at bounding box center [540, 275] width 1081 height 680
click at [215, 242] on div "Kies premium l buwalda85@gmail.com" at bounding box center [540, 275] width 1081 height 680
click at [519, 129] on label "22" at bounding box center [540, 133] width 136 height 28
click at [540, 133] on input "22" at bounding box center [544, 137] width 9 height 9
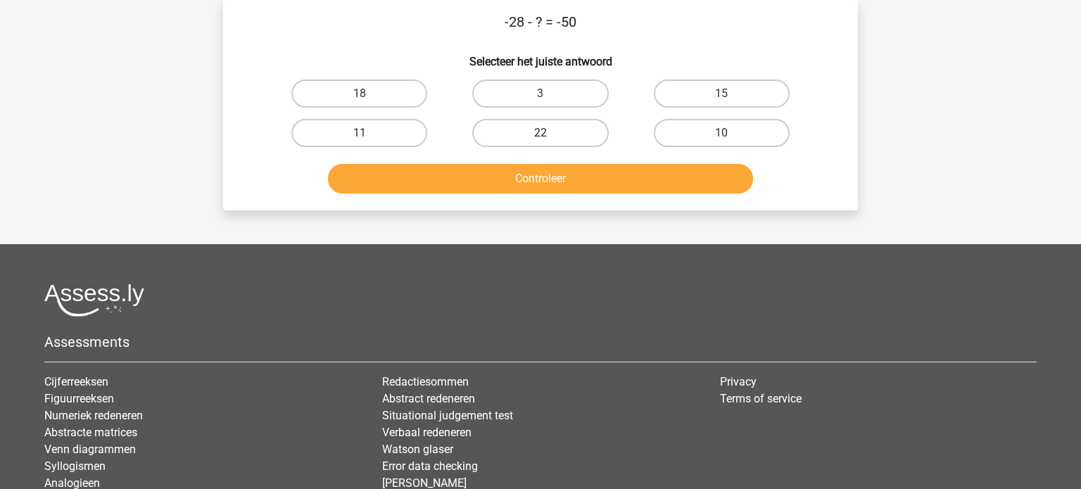
radio input "true"
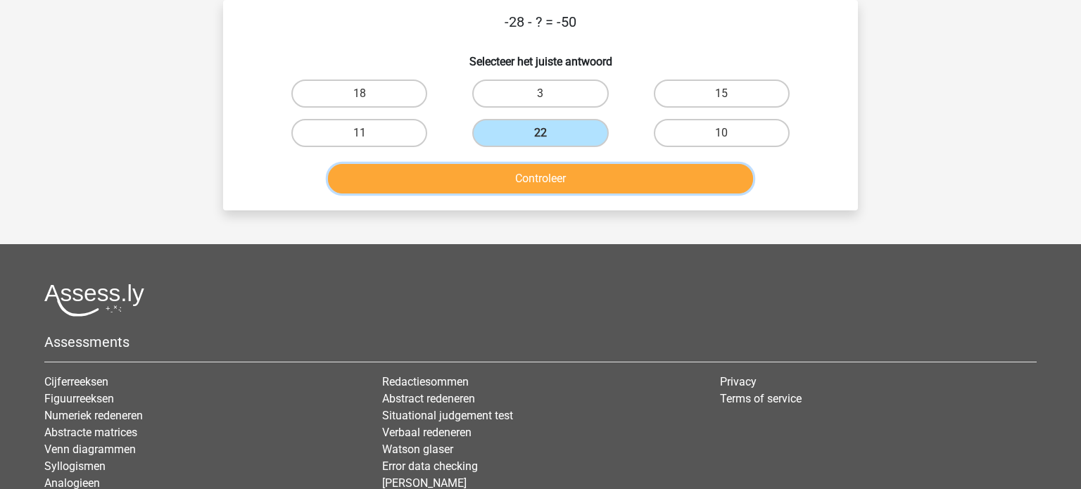
click at [509, 179] on button "Controleer" at bounding box center [541, 179] width 426 height 30
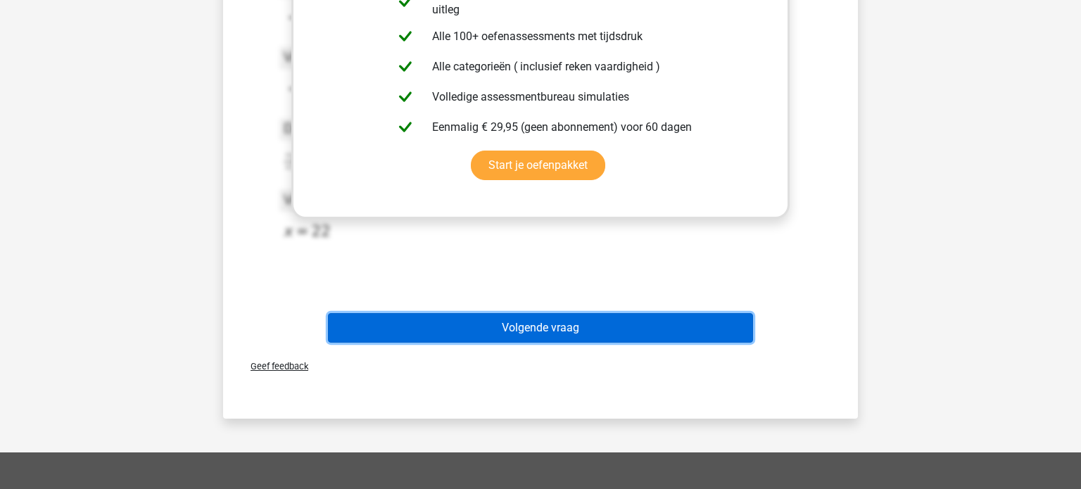
click at [548, 324] on button "Volgende vraag" at bounding box center [541, 328] width 426 height 30
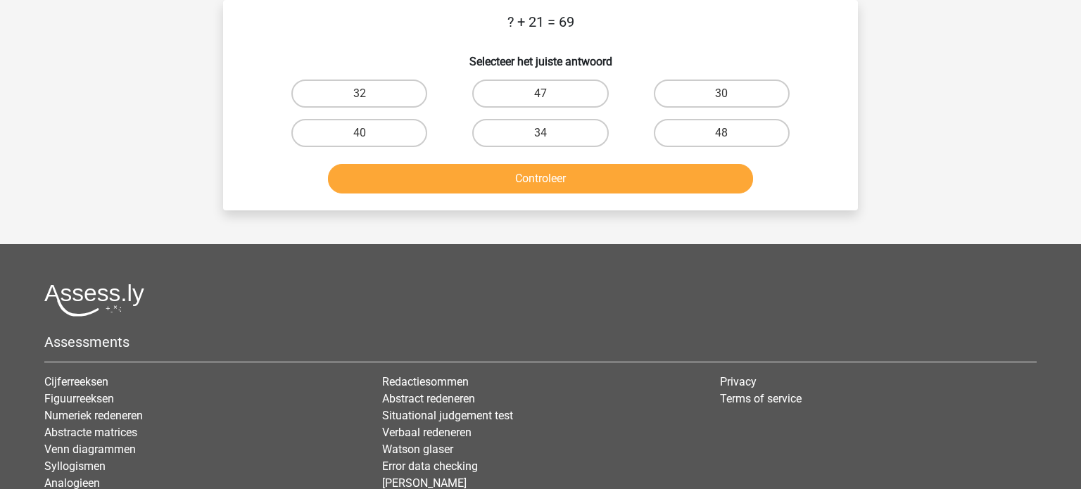
click at [730, 144] on label "48" at bounding box center [722, 133] width 136 height 28
click at [730, 142] on input "48" at bounding box center [725, 137] width 9 height 9
radio input "true"
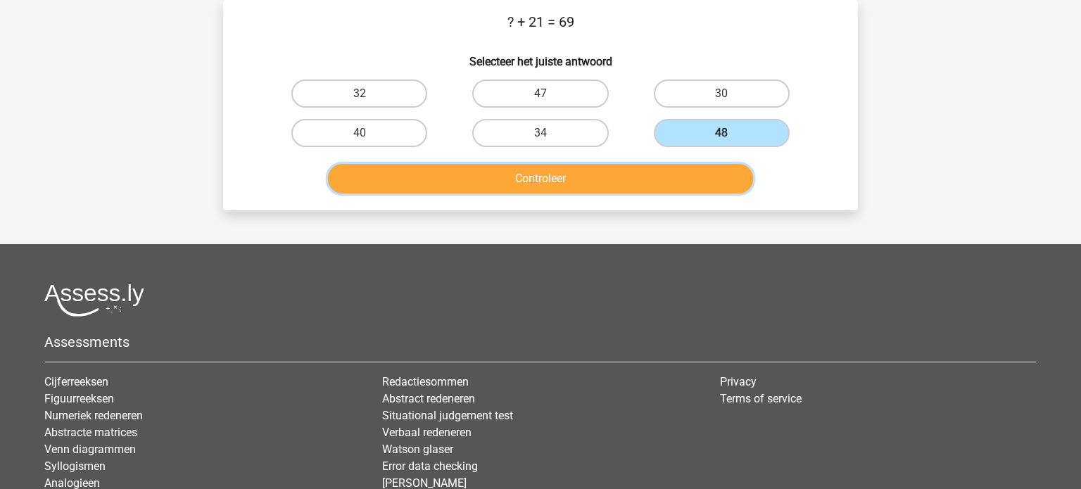
click at [653, 172] on button "Controleer" at bounding box center [541, 179] width 426 height 30
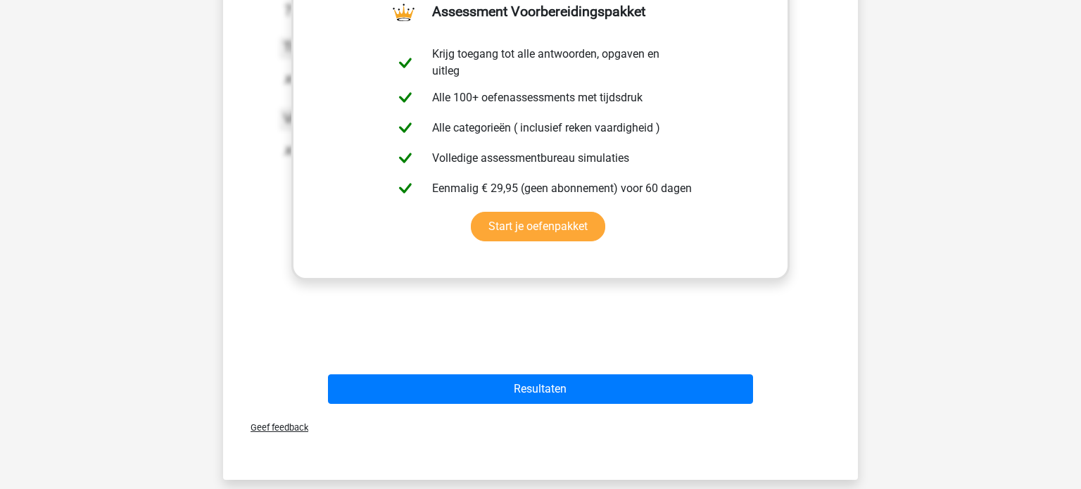
scroll to position [325, 0]
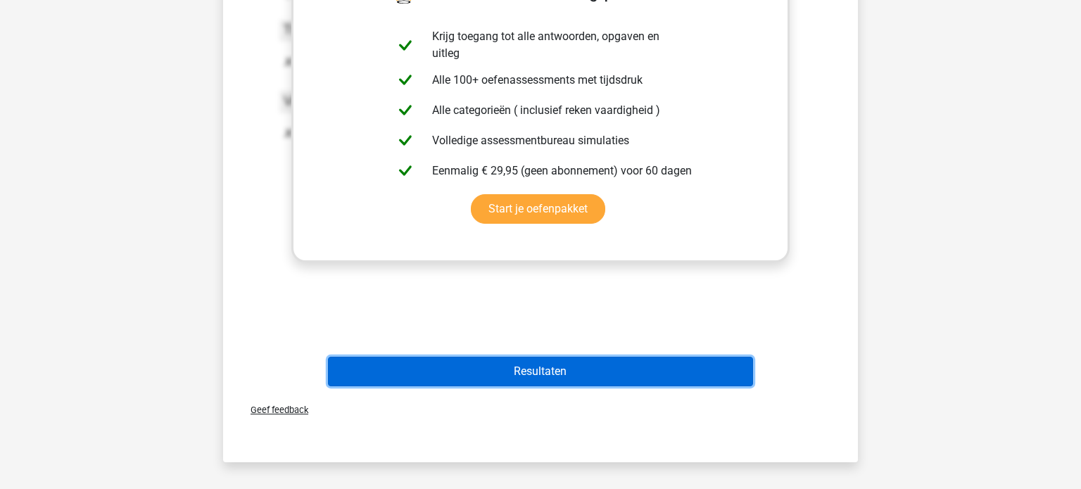
click at [546, 378] on button "Resultaten" at bounding box center [541, 372] width 426 height 30
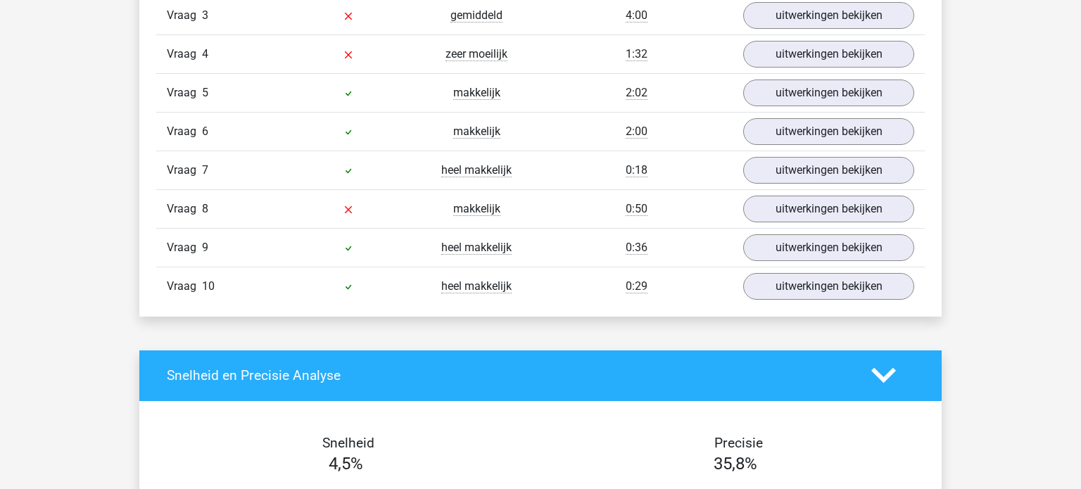
scroll to position [1295, 0]
